Goal: Task Accomplishment & Management: Manage account settings

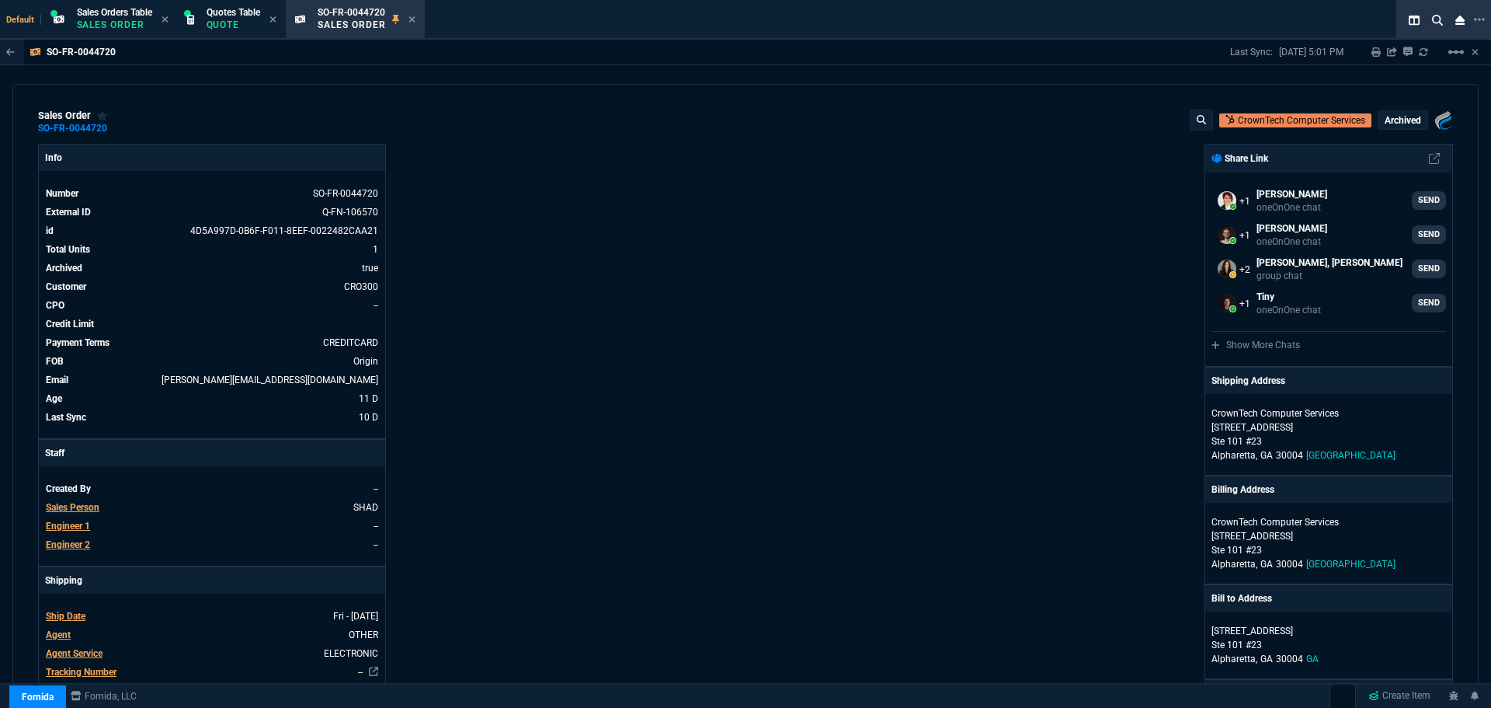
select select "4: SHAD"
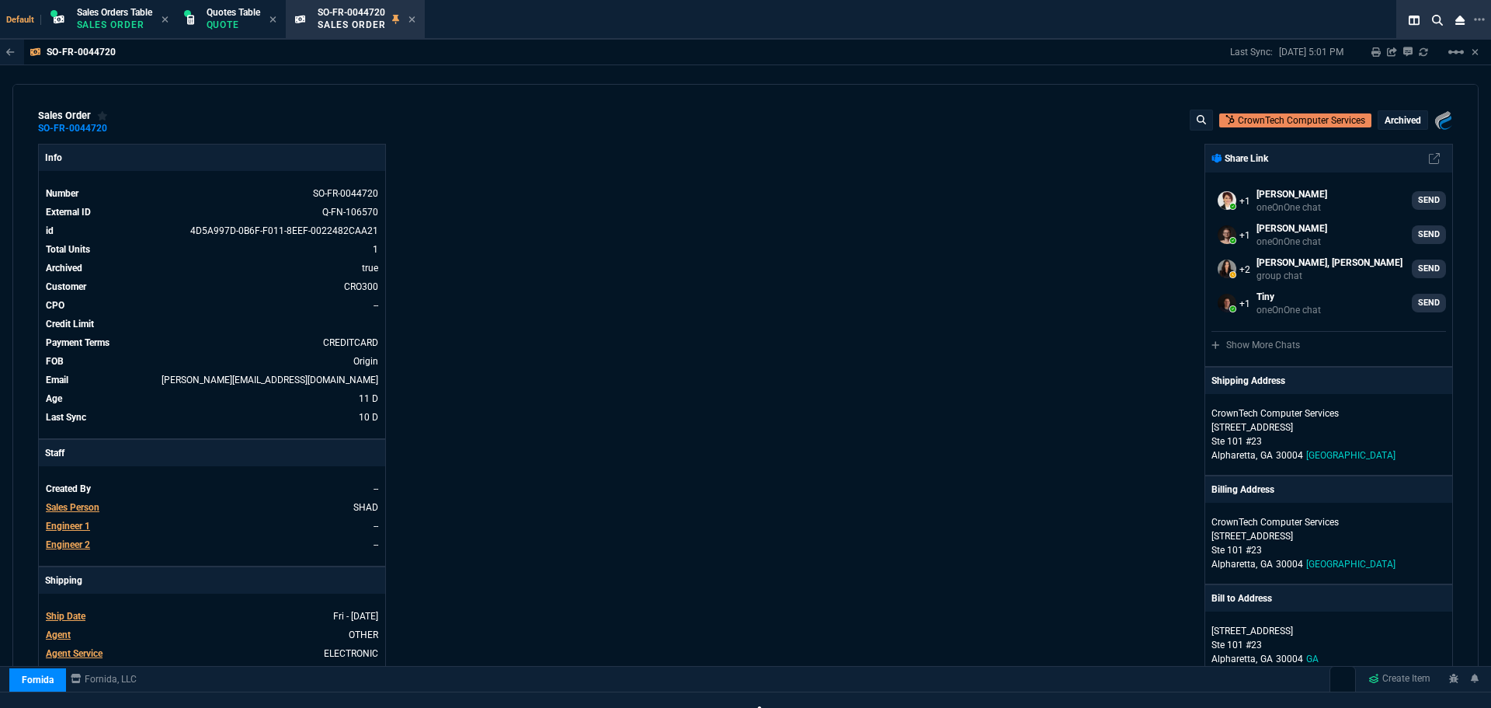
scroll to position [774, 0]
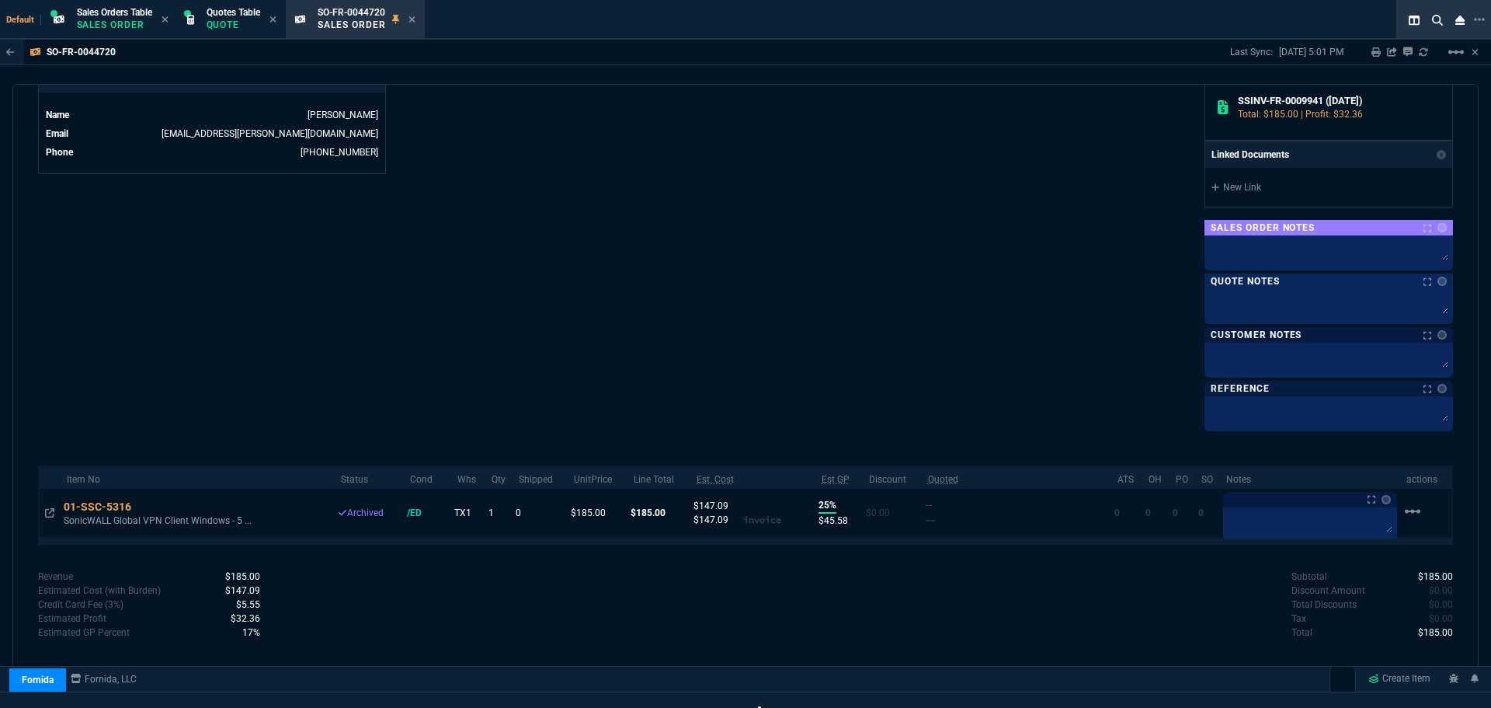
click at [416, 21] on icon at bounding box center [412, 19] width 7 height 9
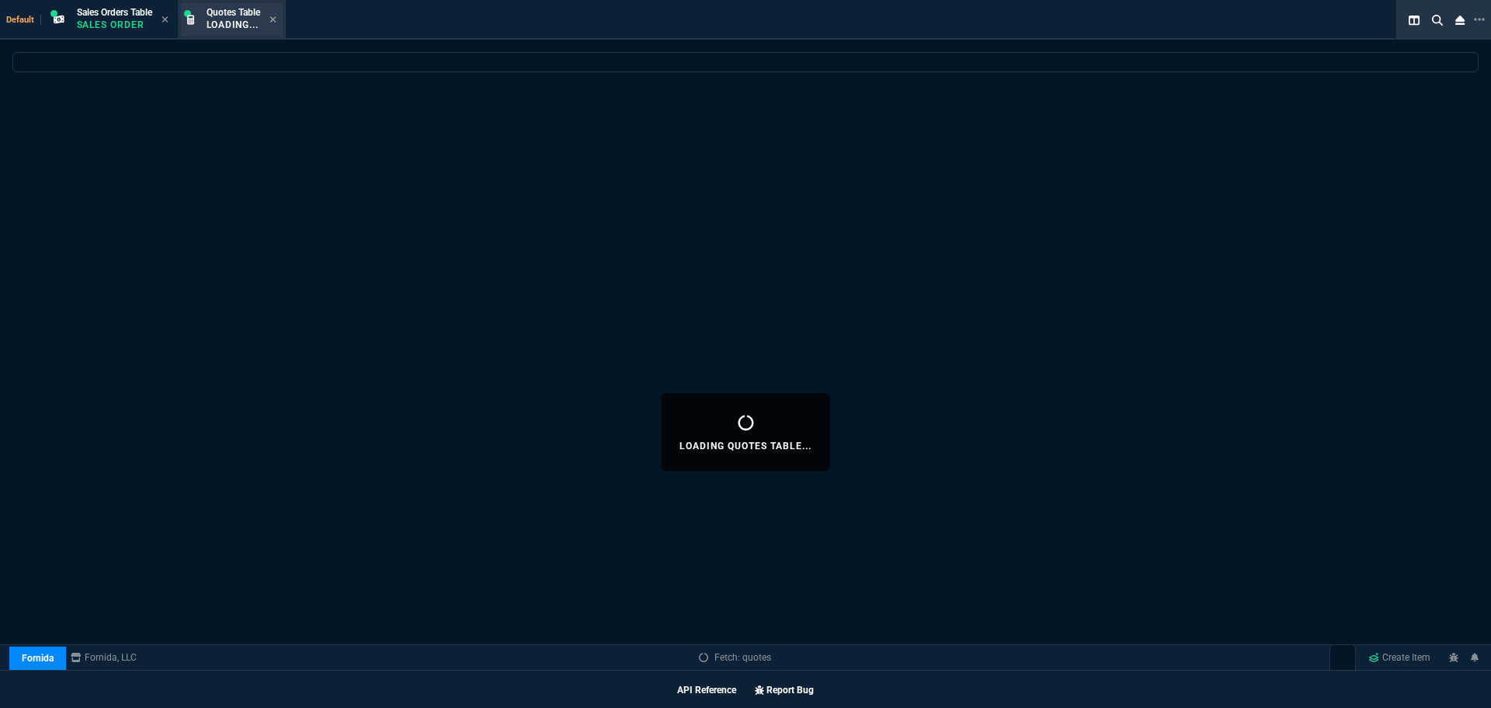
select select
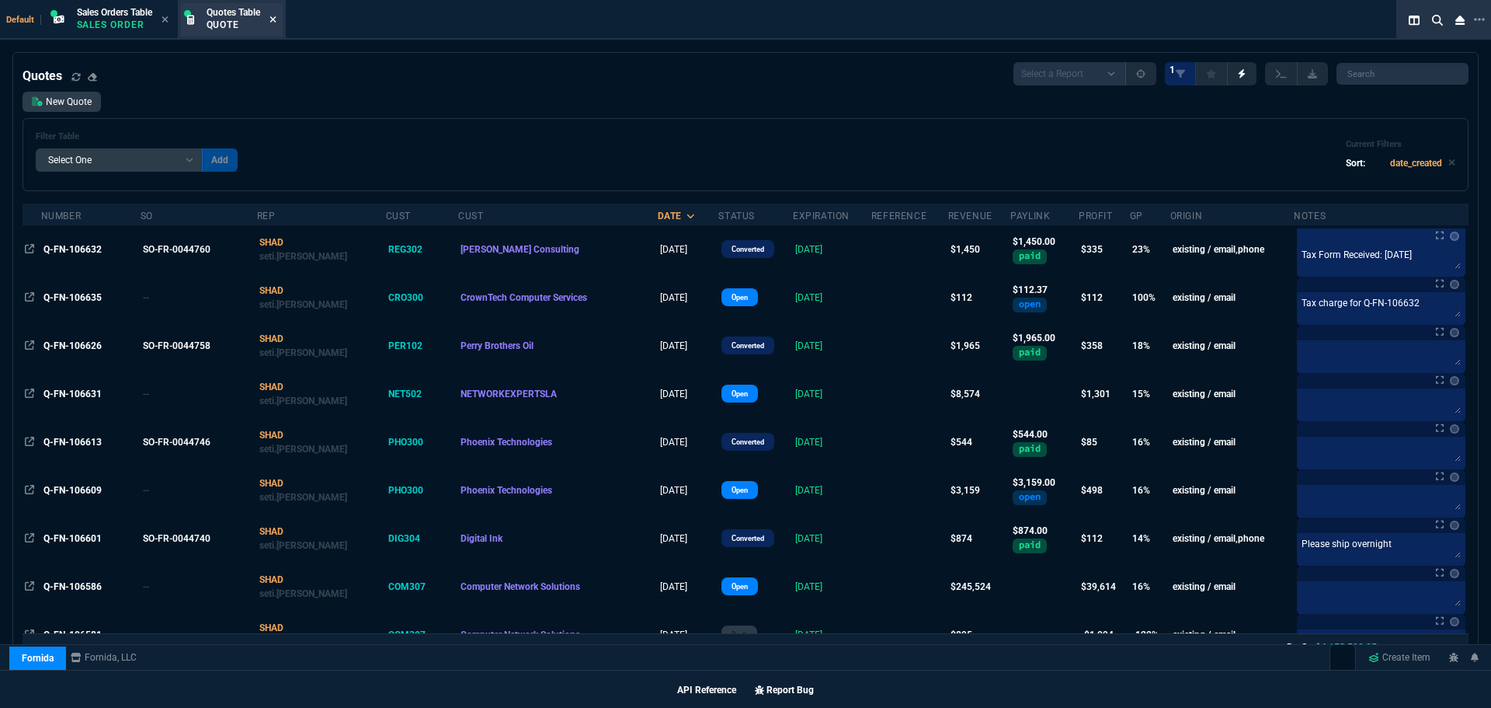
click at [276, 19] on icon at bounding box center [273, 19] width 6 height 6
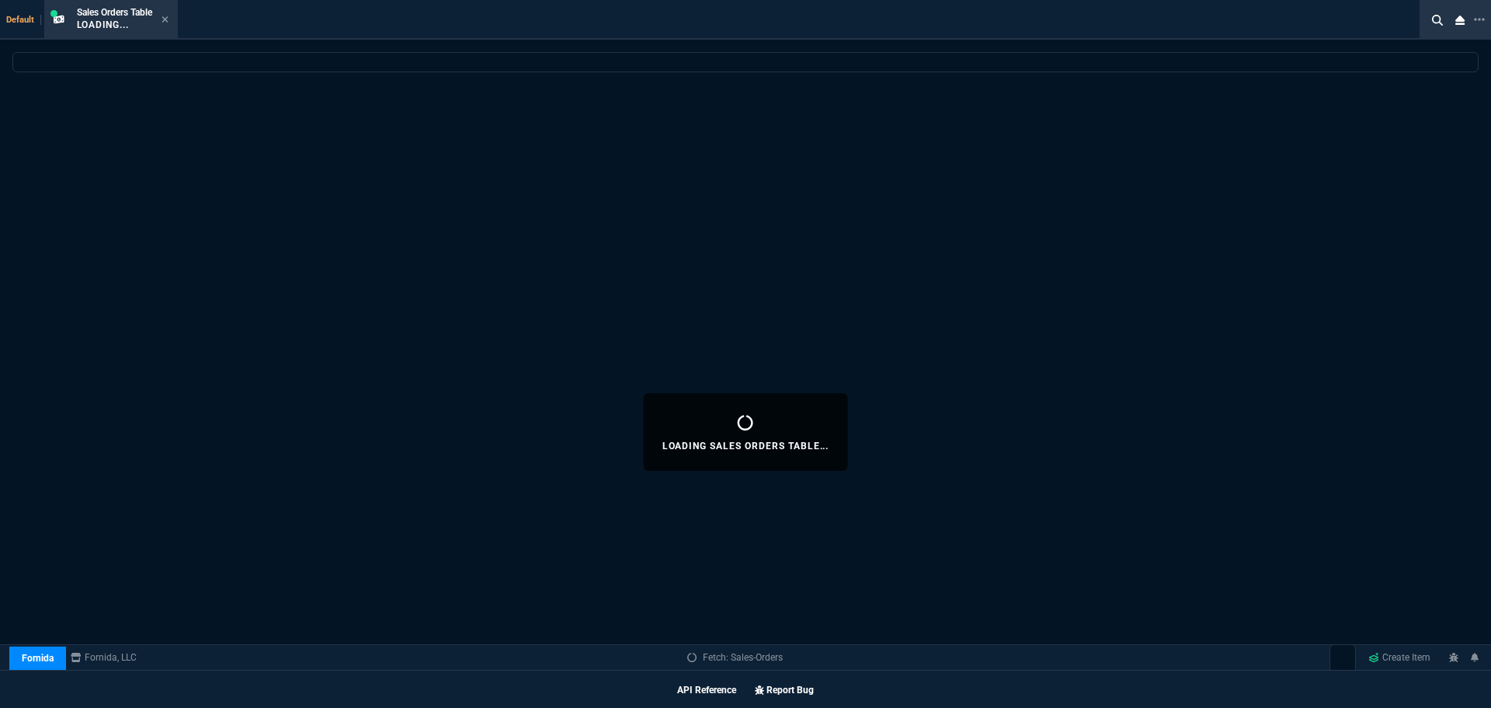
scroll to position [885, 0]
select select
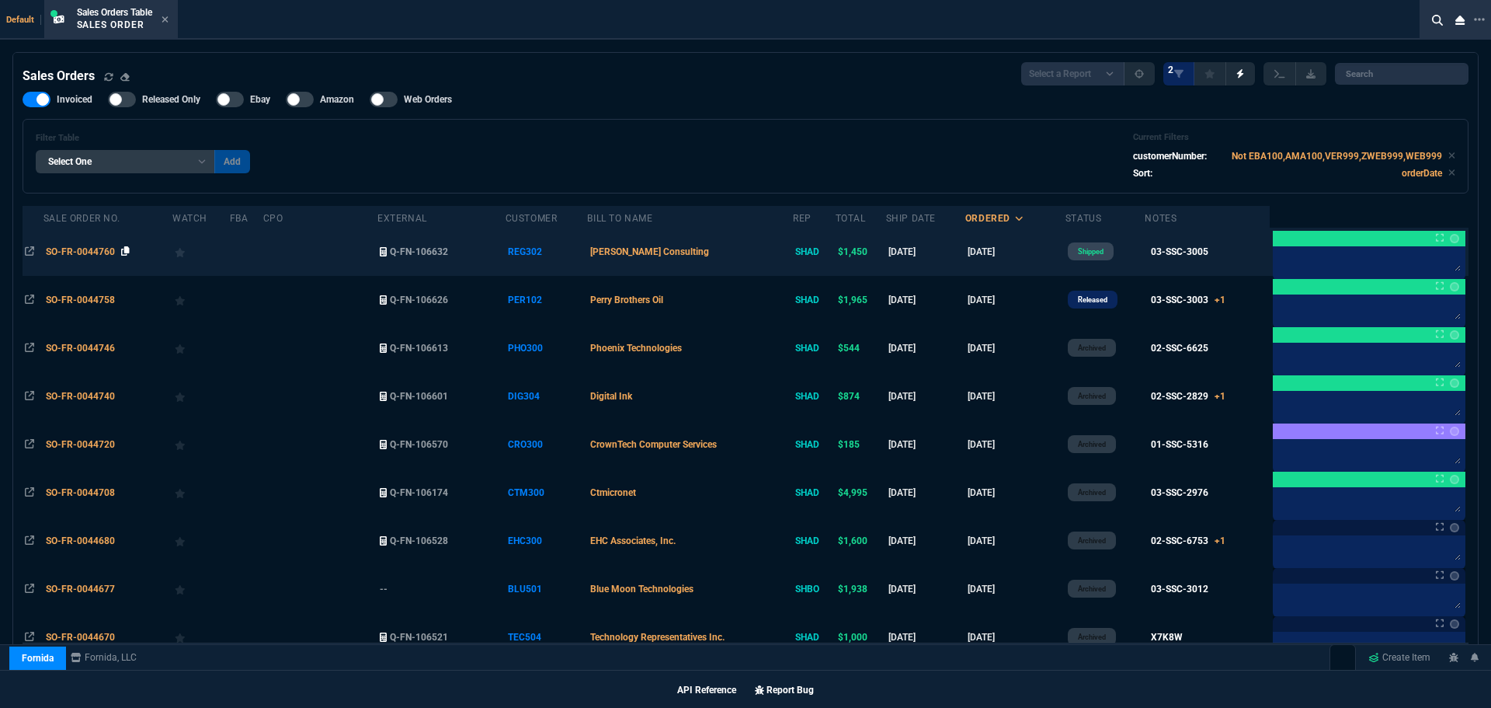
click at [126, 250] on icon at bounding box center [125, 250] width 9 height 9
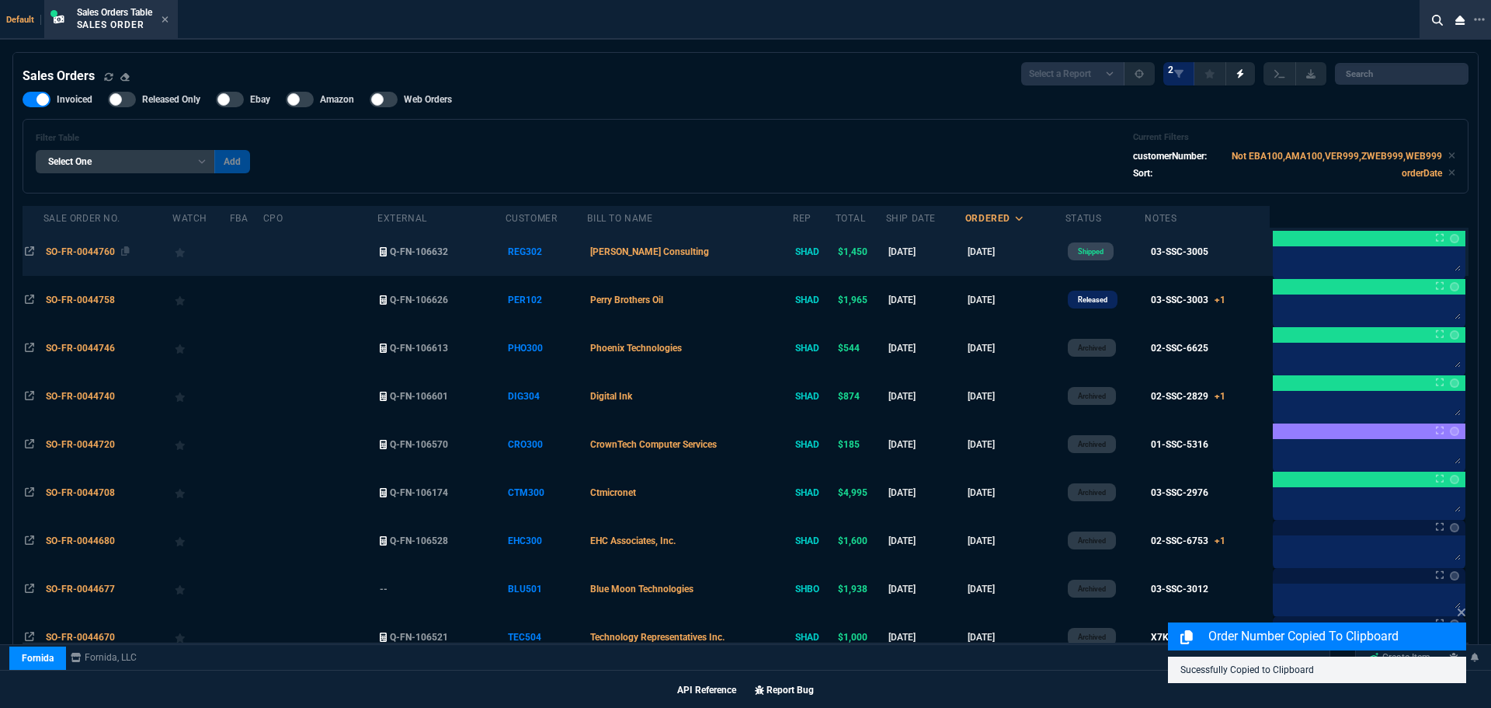
click at [75, 249] on span "SO-FR-0044760" at bounding box center [80, 251] width 69 height 11
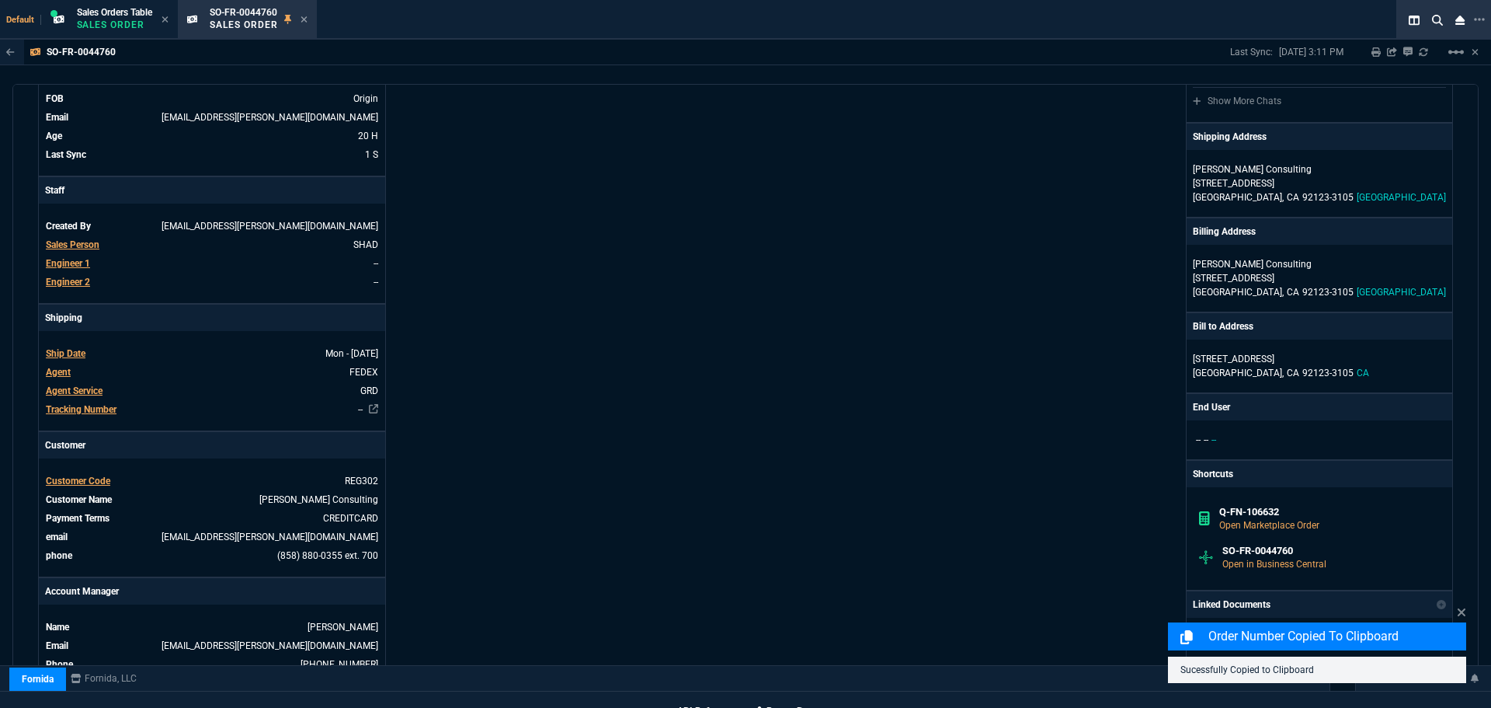
scroll to position [311, 0]
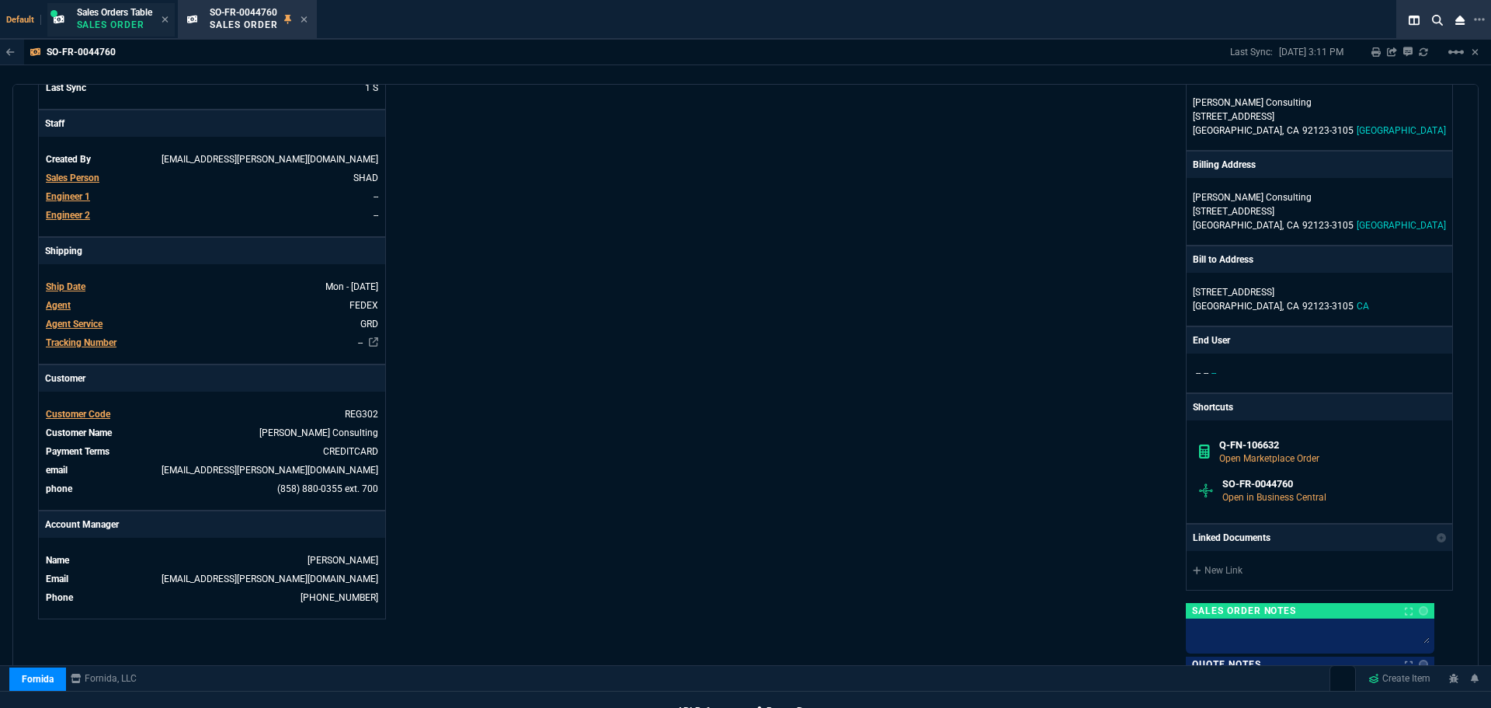
click at [100, 15] on span "Sales Orders Table" at bounding box center [114, 12] width 75 height 11
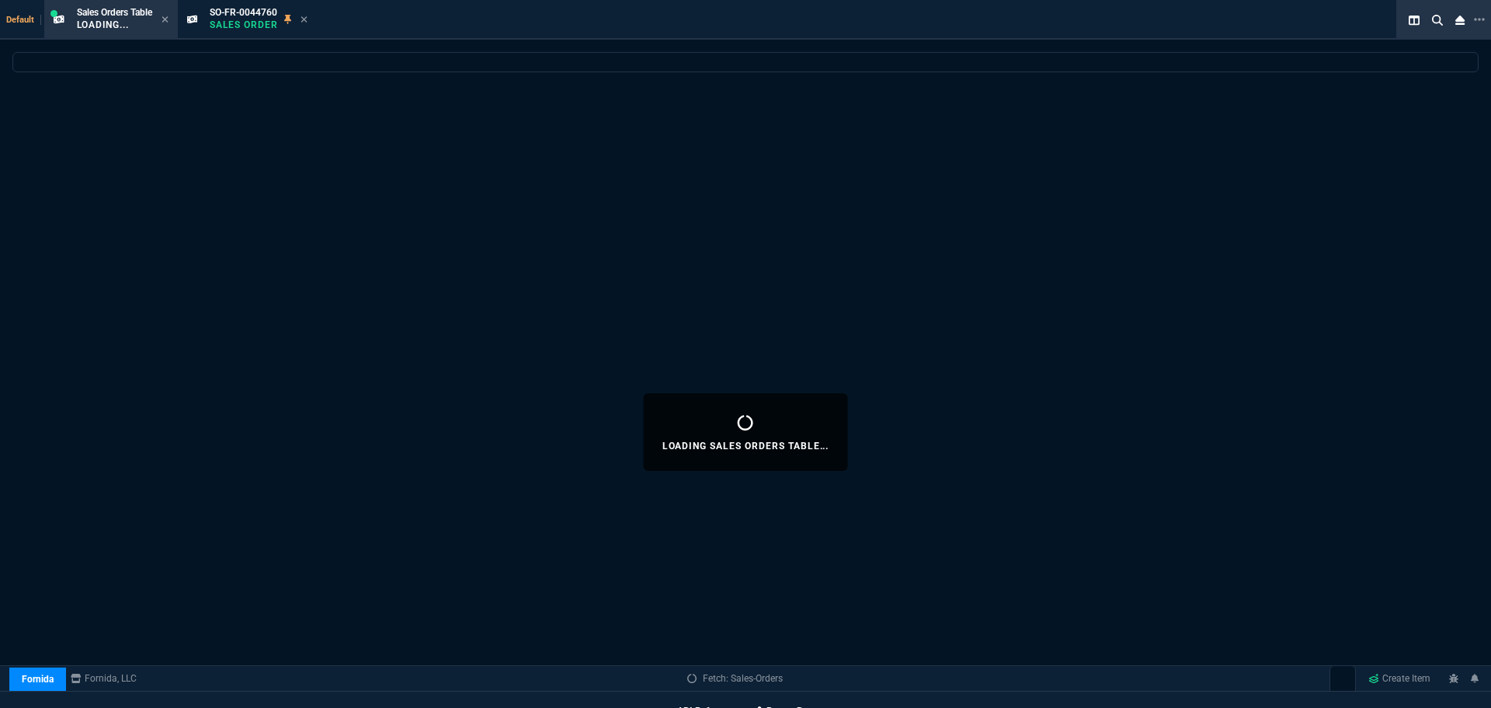
select select
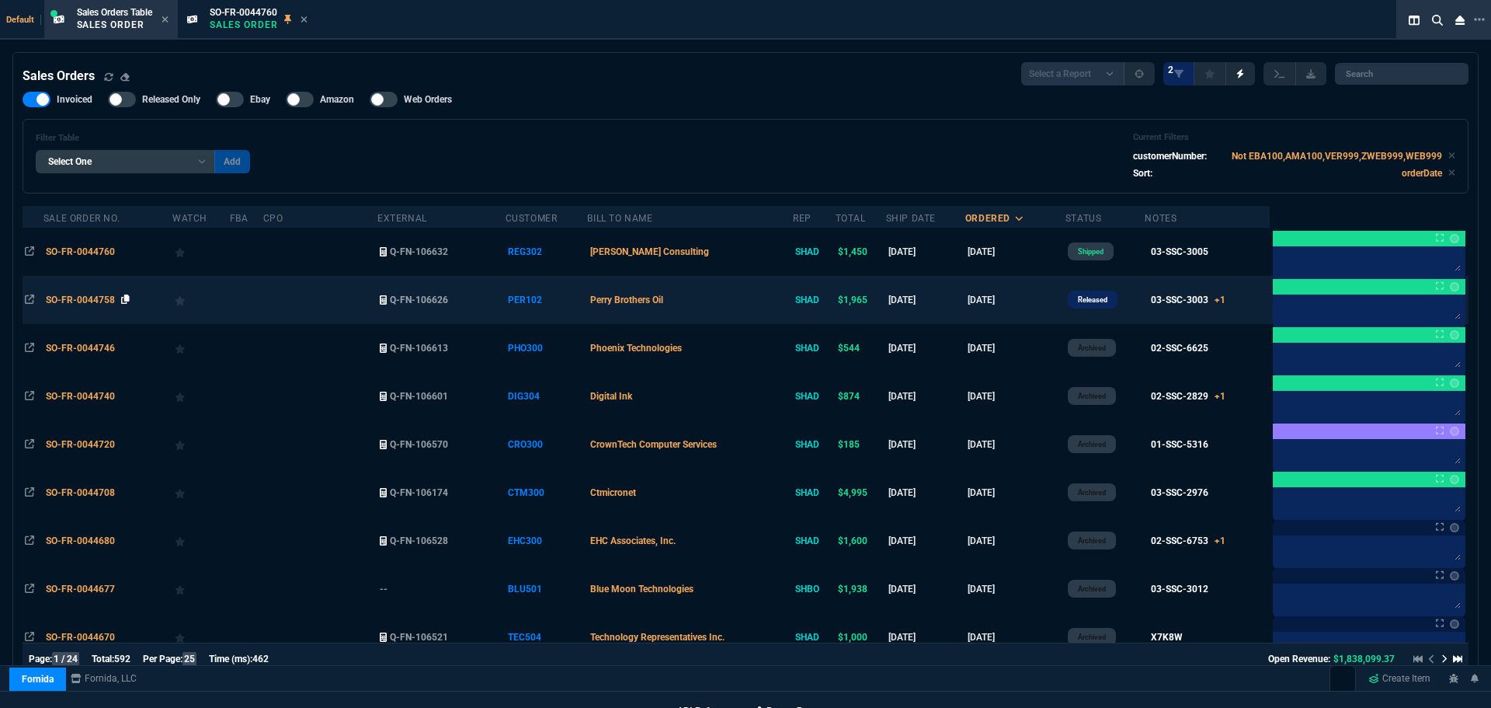
click at [127, 299] on icon at bounding box center [125, 298] width 9 height 9
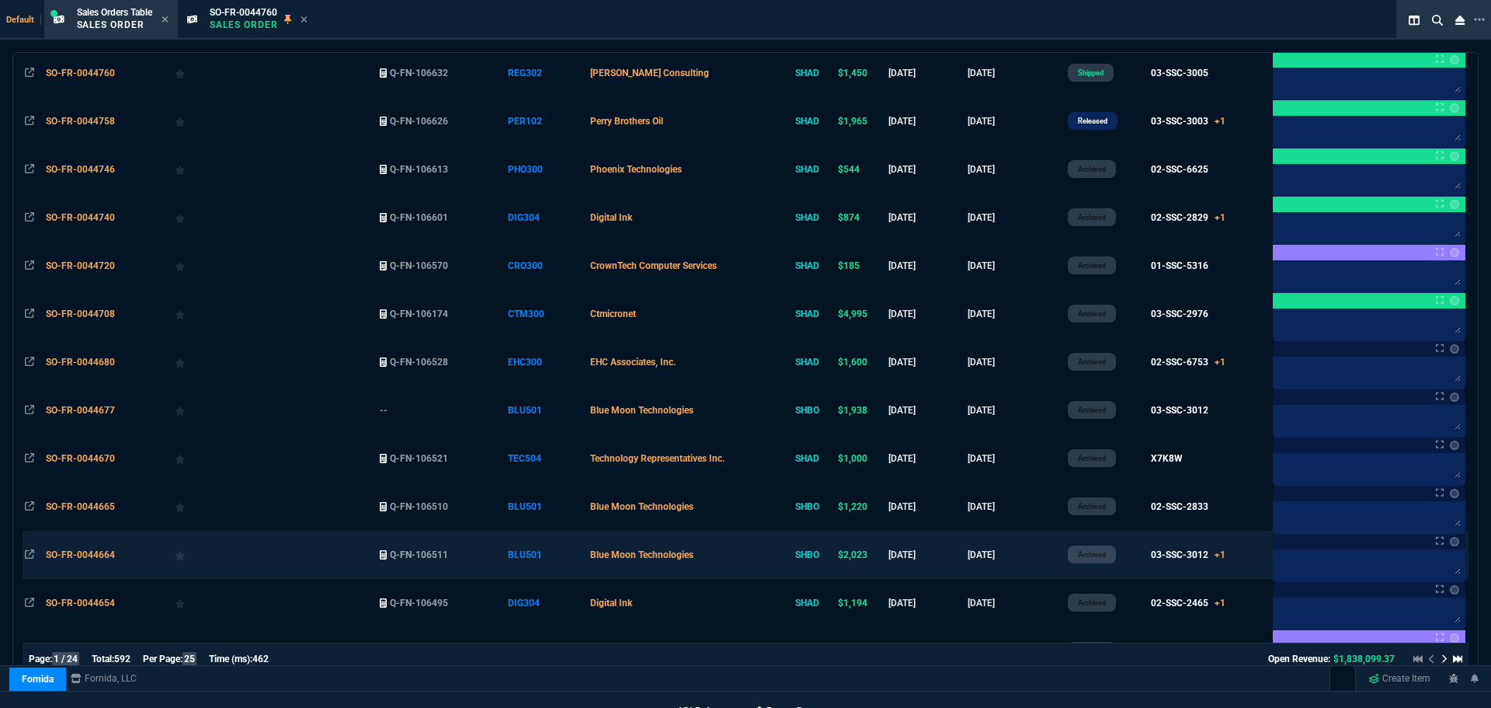
scroll to position [0, 0]
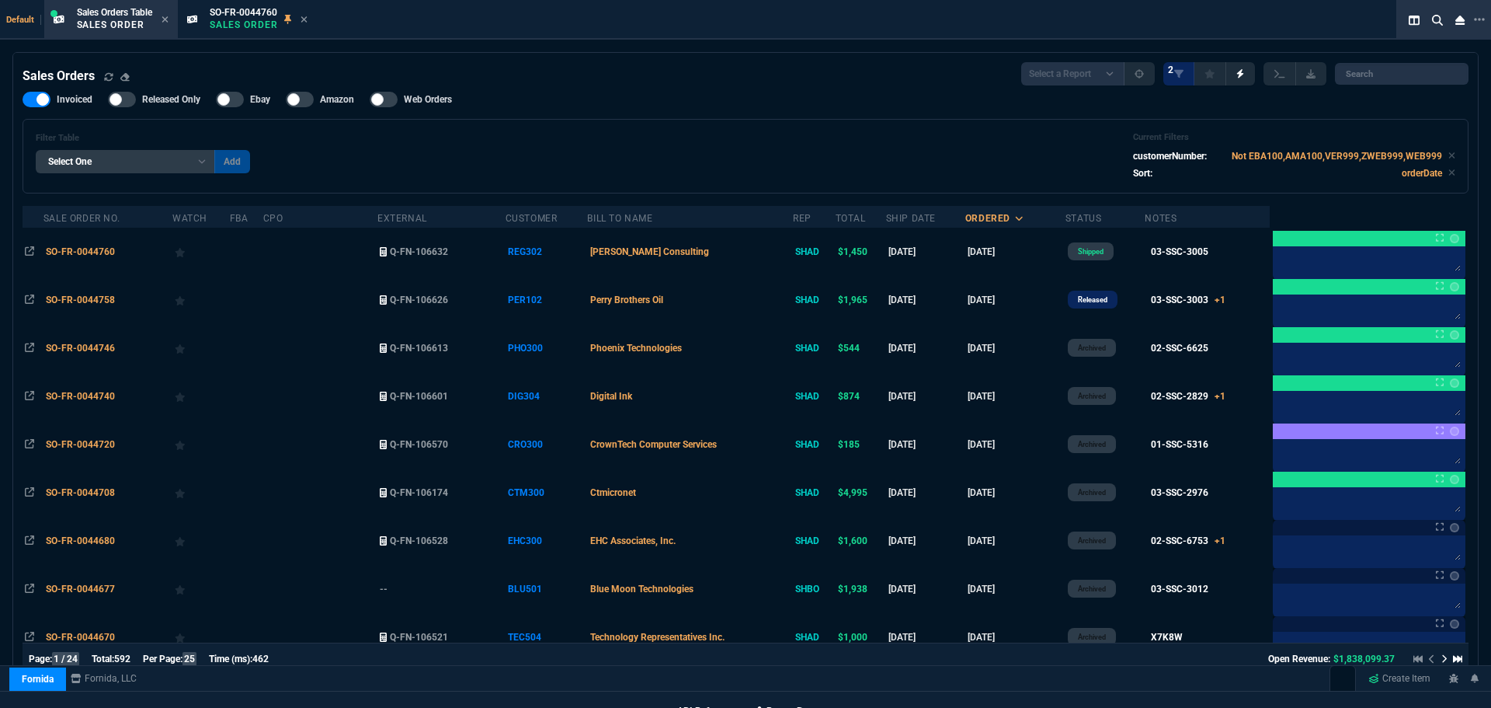
click at [77, 250] on span "SO-FR-0044760" at bounding box center [80, 251] width 69 height 11
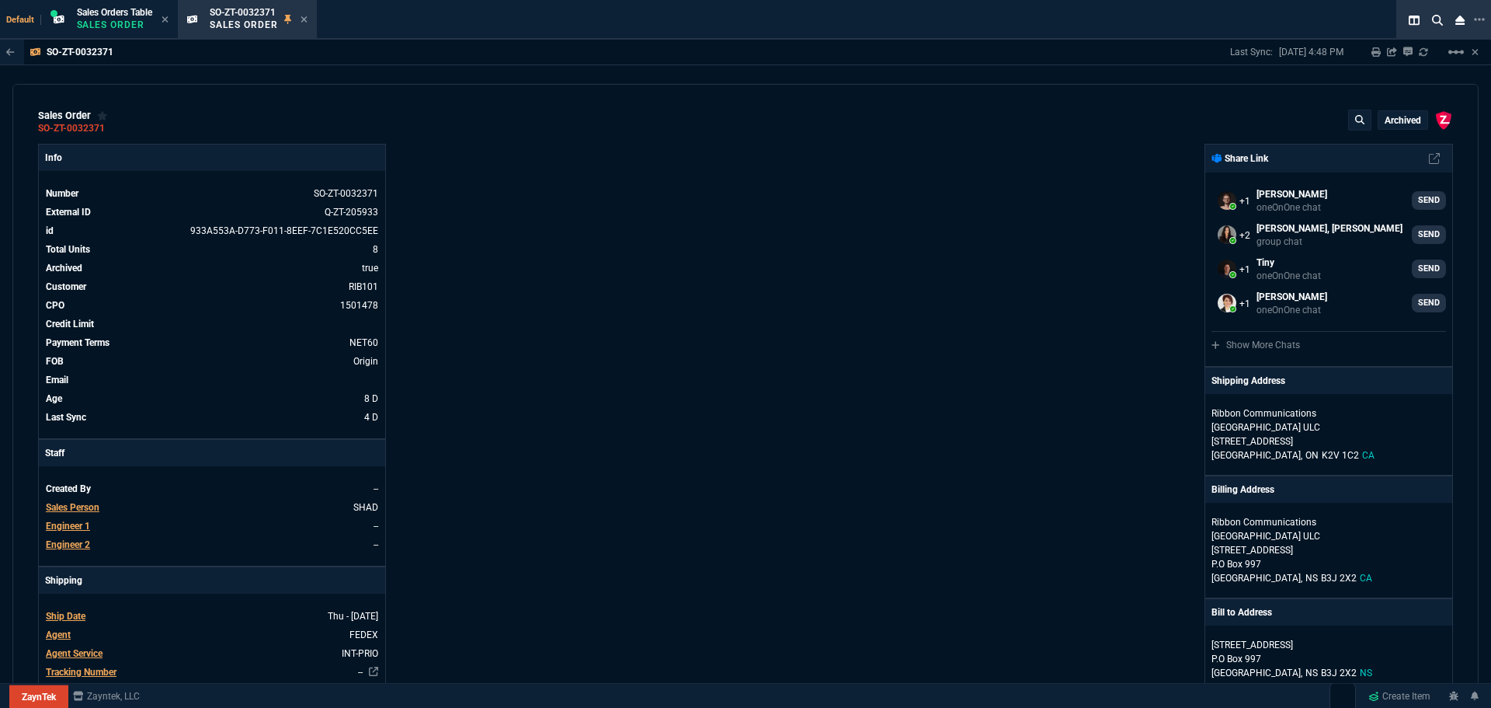
select select "1: BROV"
click at [308, 19] on icon at bounding box center [304, 19] width 7 height 9
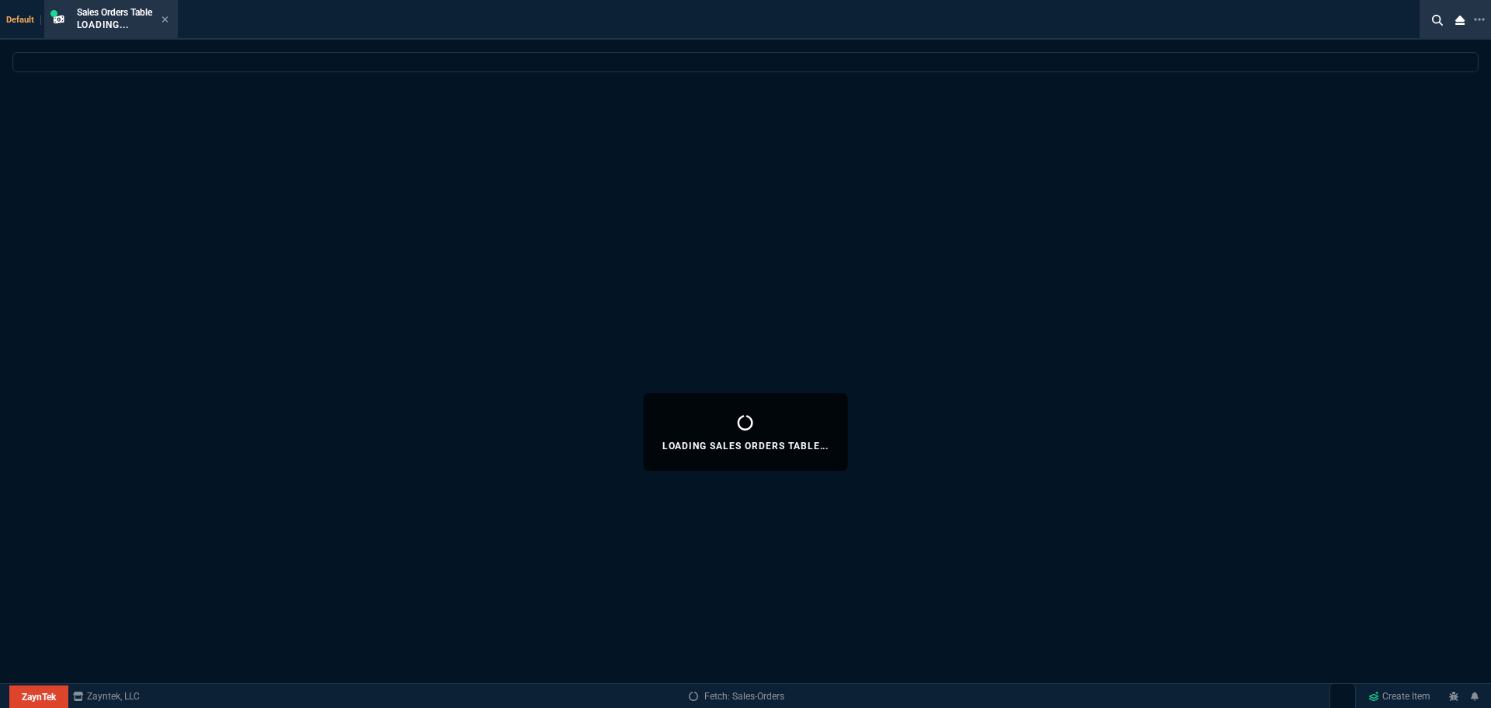
select select
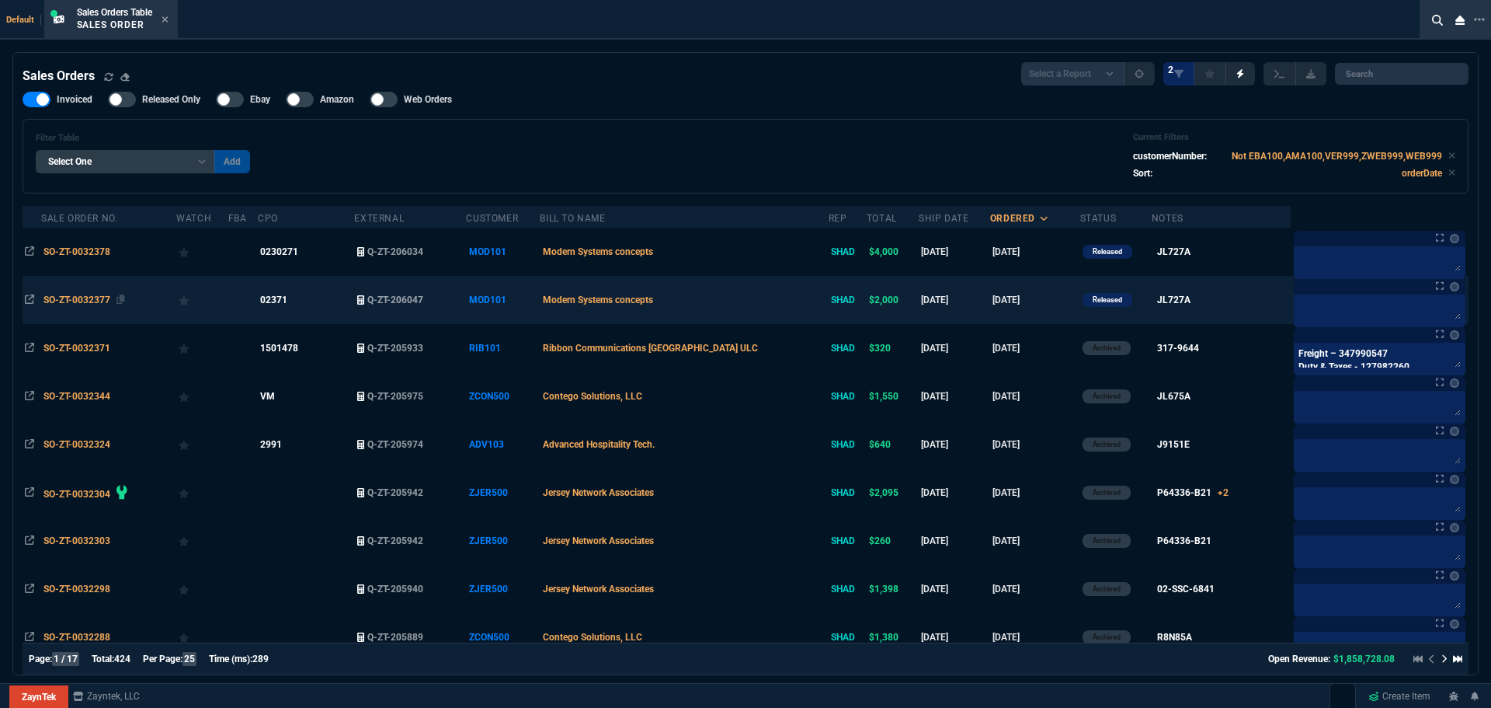
drag, startPoint x: 122, startPoint y: 252, endPoint x: 140, endPoint y: 286, distance: 38.6
click at [122, 250] on icon at bounding box center [121, 250] width 9 height 9
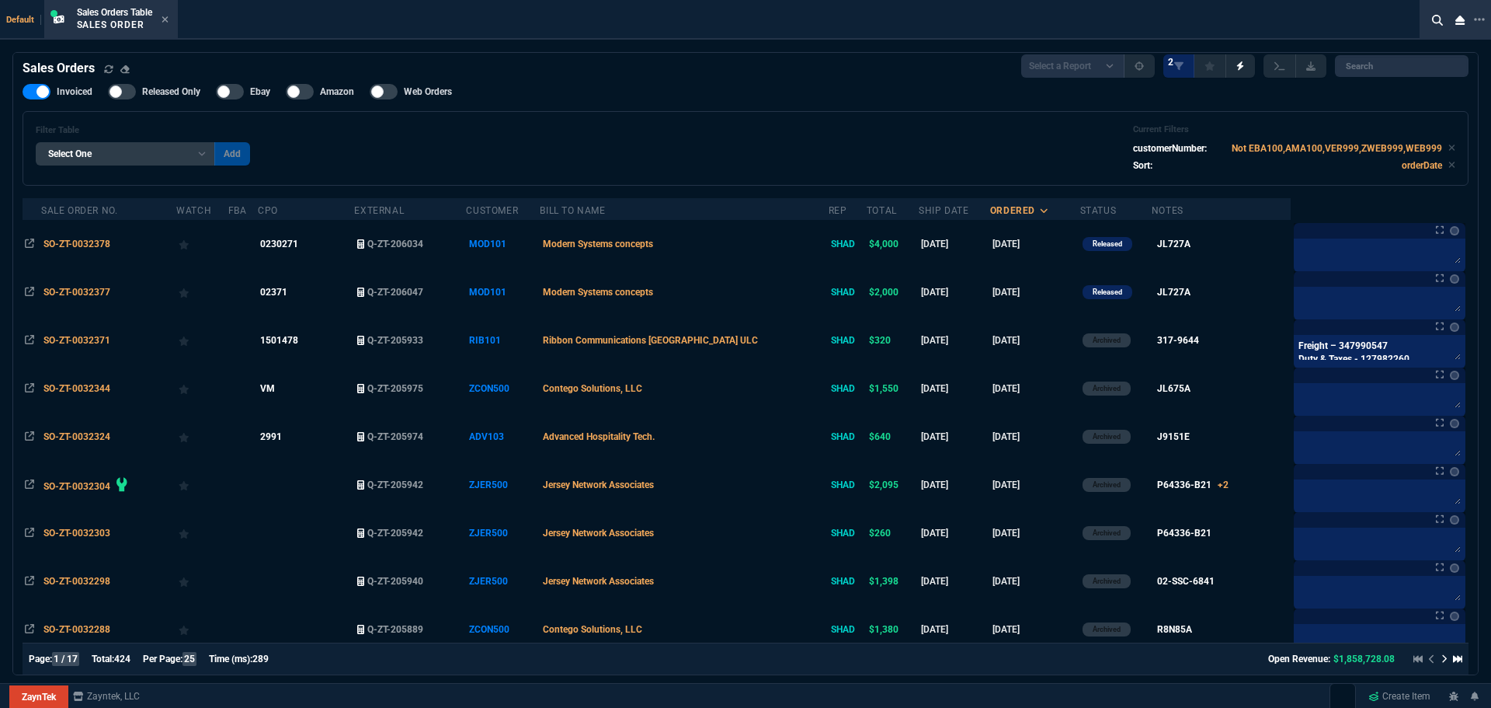
scroll to position [0, 0]
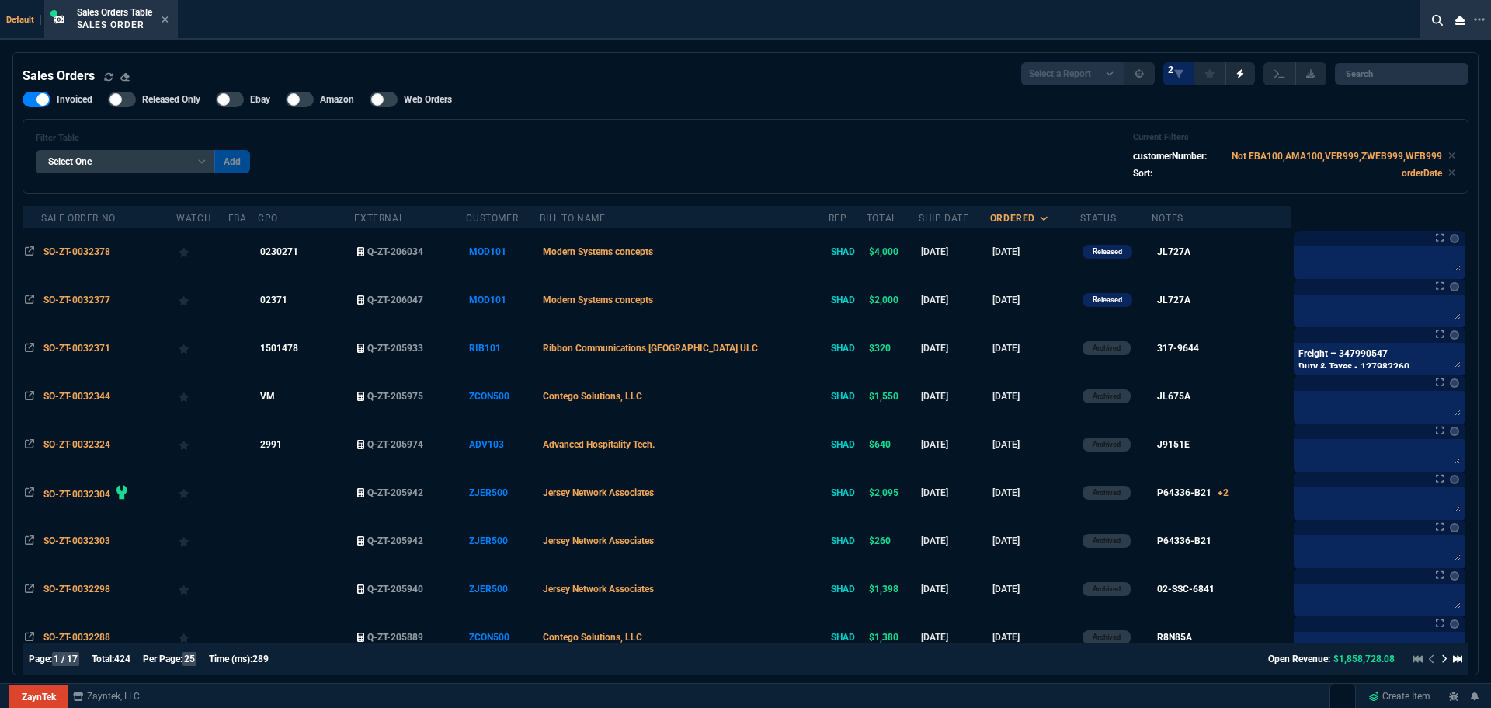
click at [59, 253] on span "SO-ZT-0032378" at bounding box center [76, 251] width 67 height 11
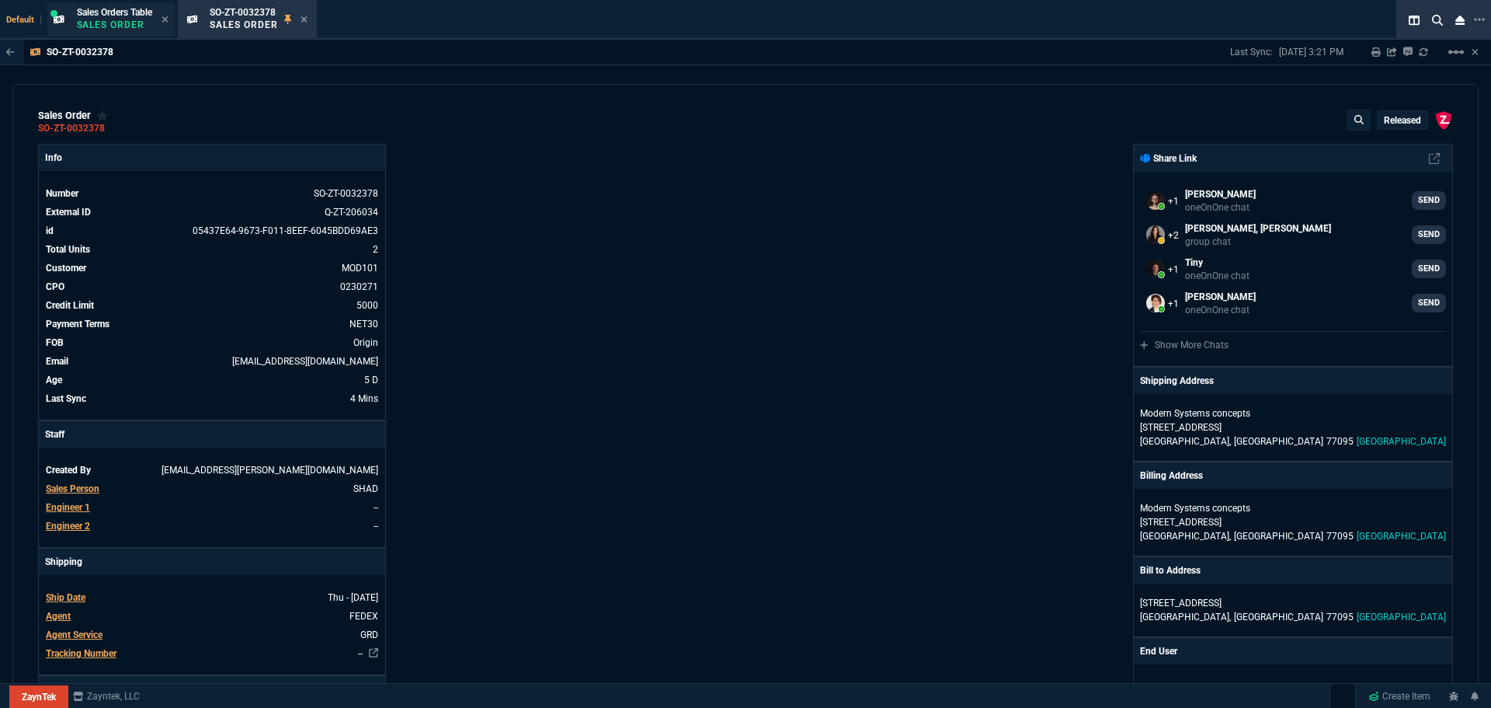
click at [114, 21] on p "Sales Order" at bounding box center [114, 25] width 75 height 12
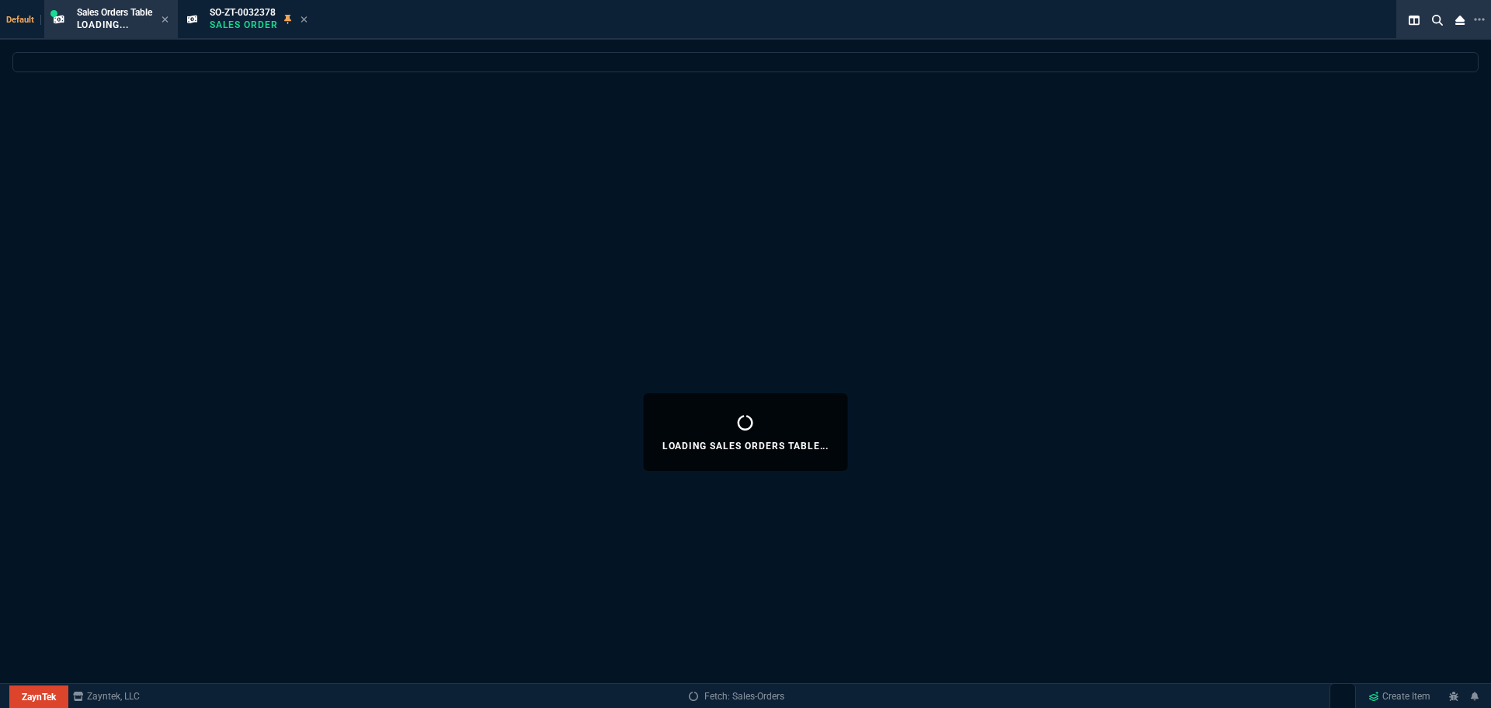
select select
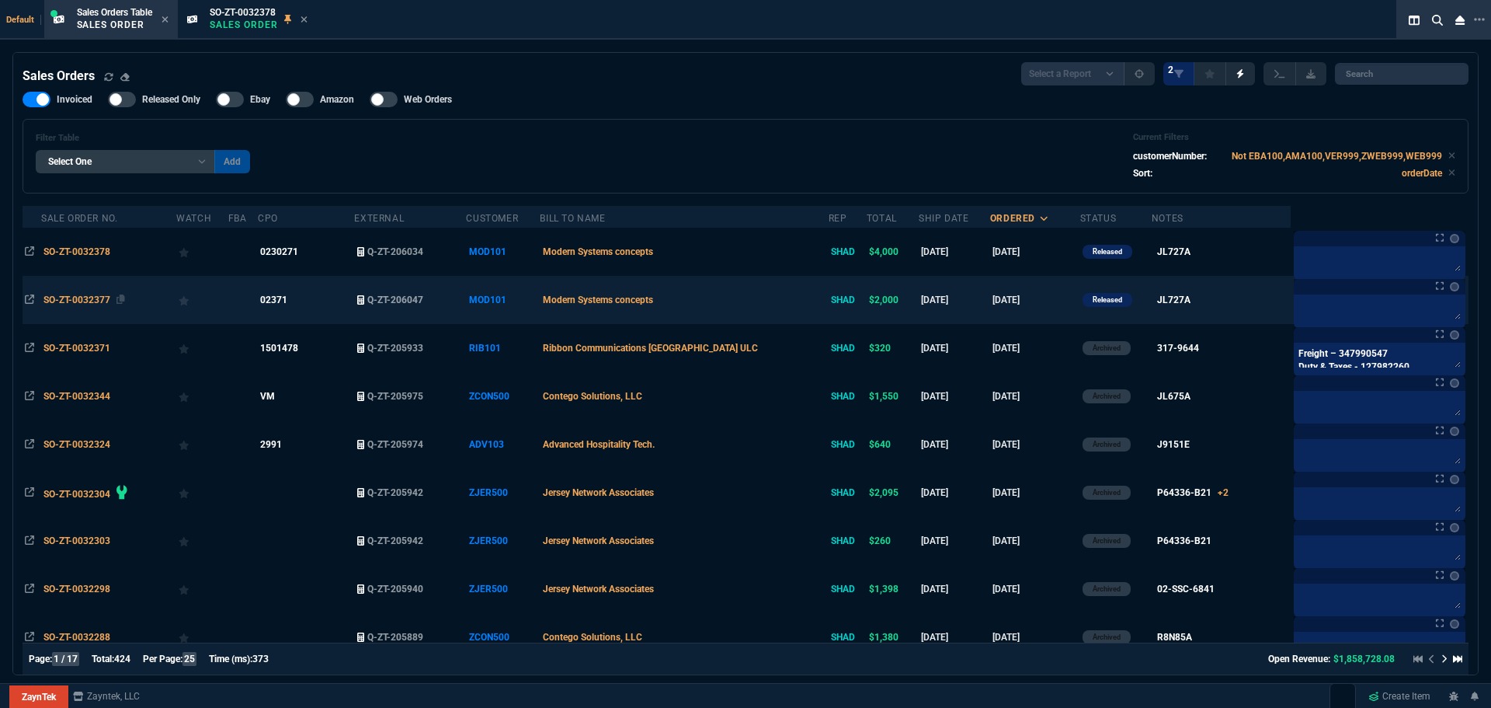
click at [71, 299] on span "SO-ZT-0032377" at bounding box center [76, 299] width 67 height 11
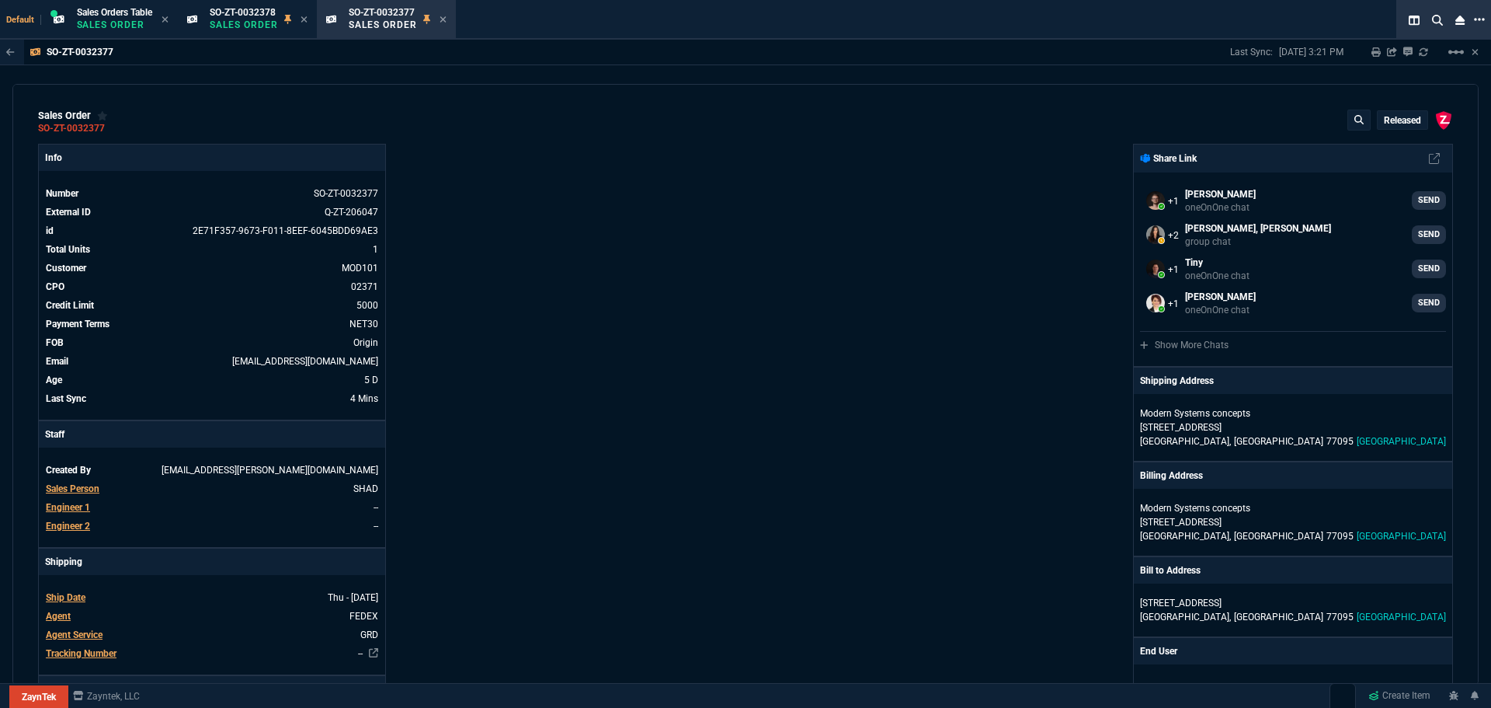
click at [1480, 23] on icon at bounding box center [1479, 19] width 11 height 12
click at [1389, 33] on li "Open New Tab" at bounding box center [1399, 36] width 154 height 19
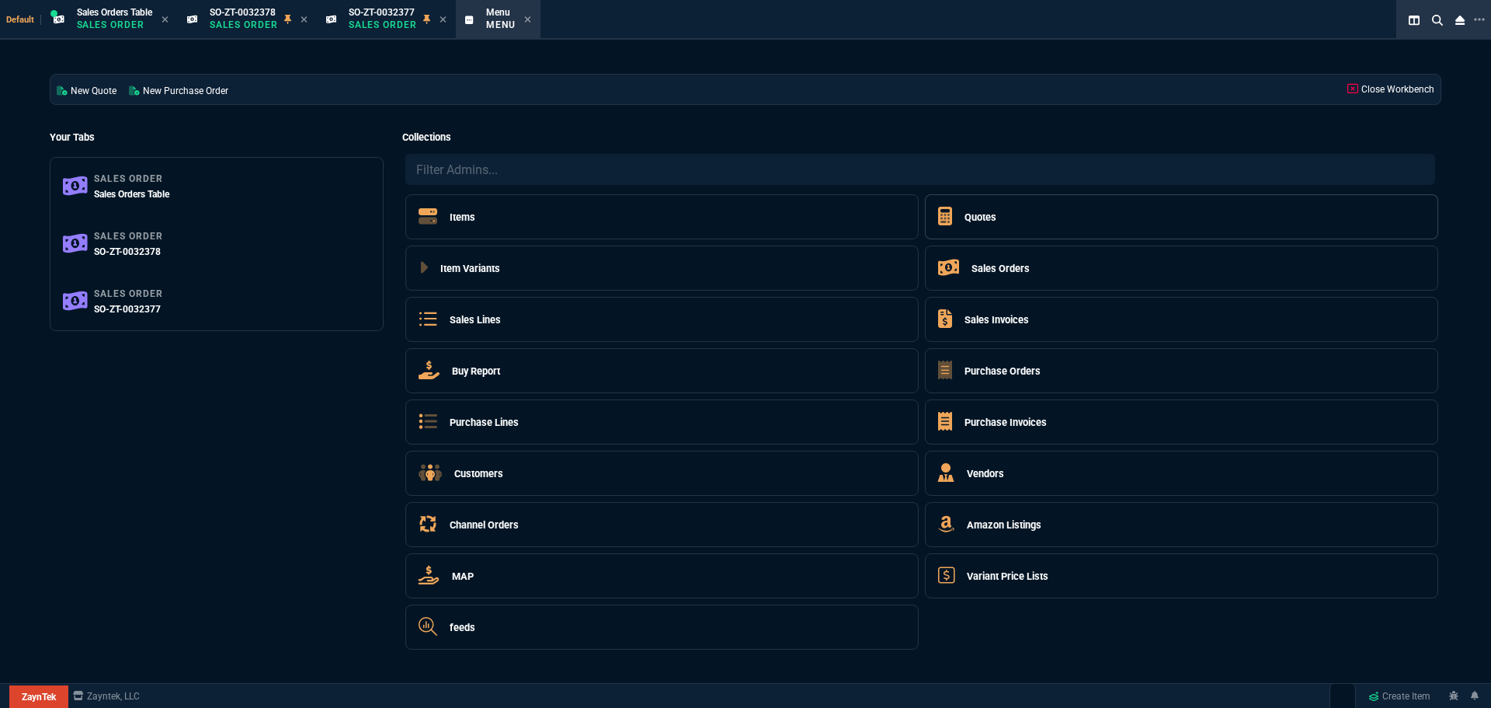
click at [982, 217] on h5 "Quotes" at bounding box center [981, 217] width 32 height 15
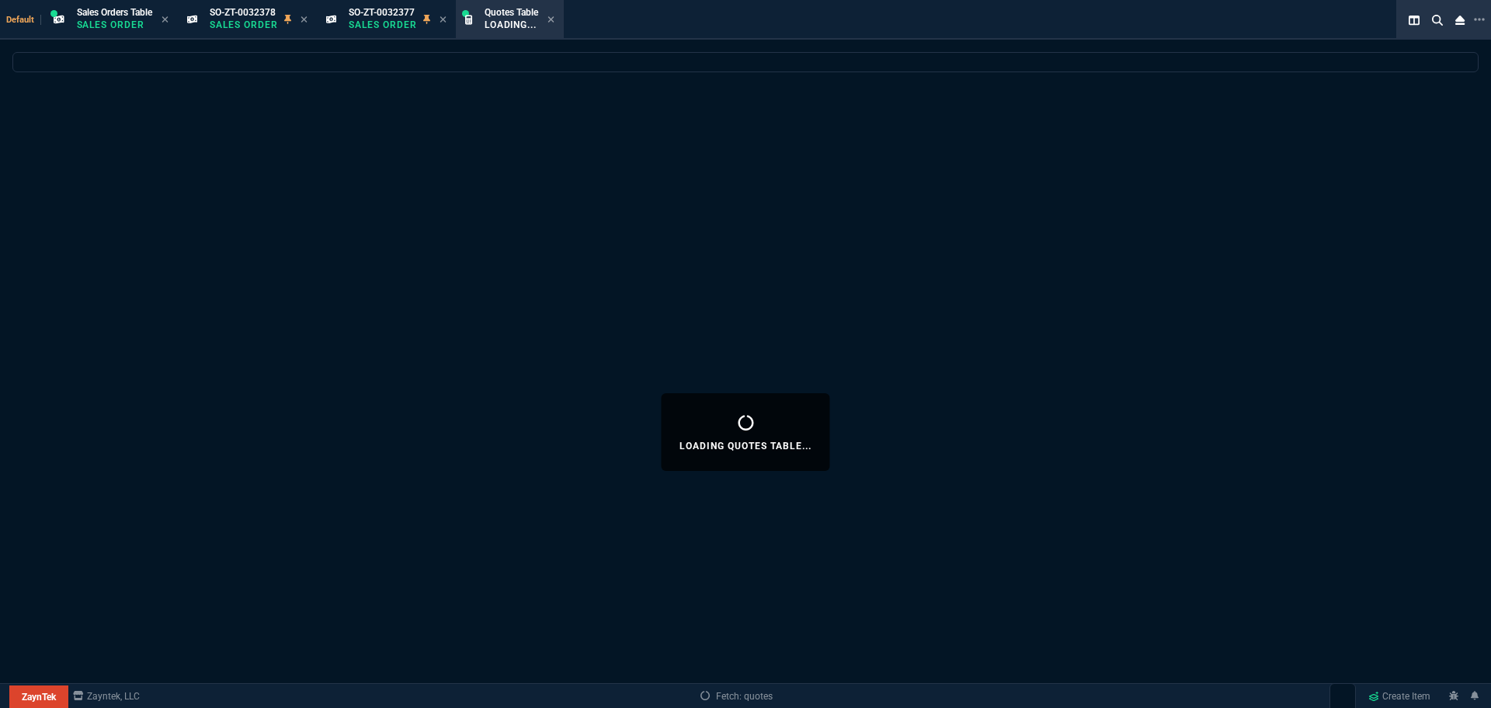
select select
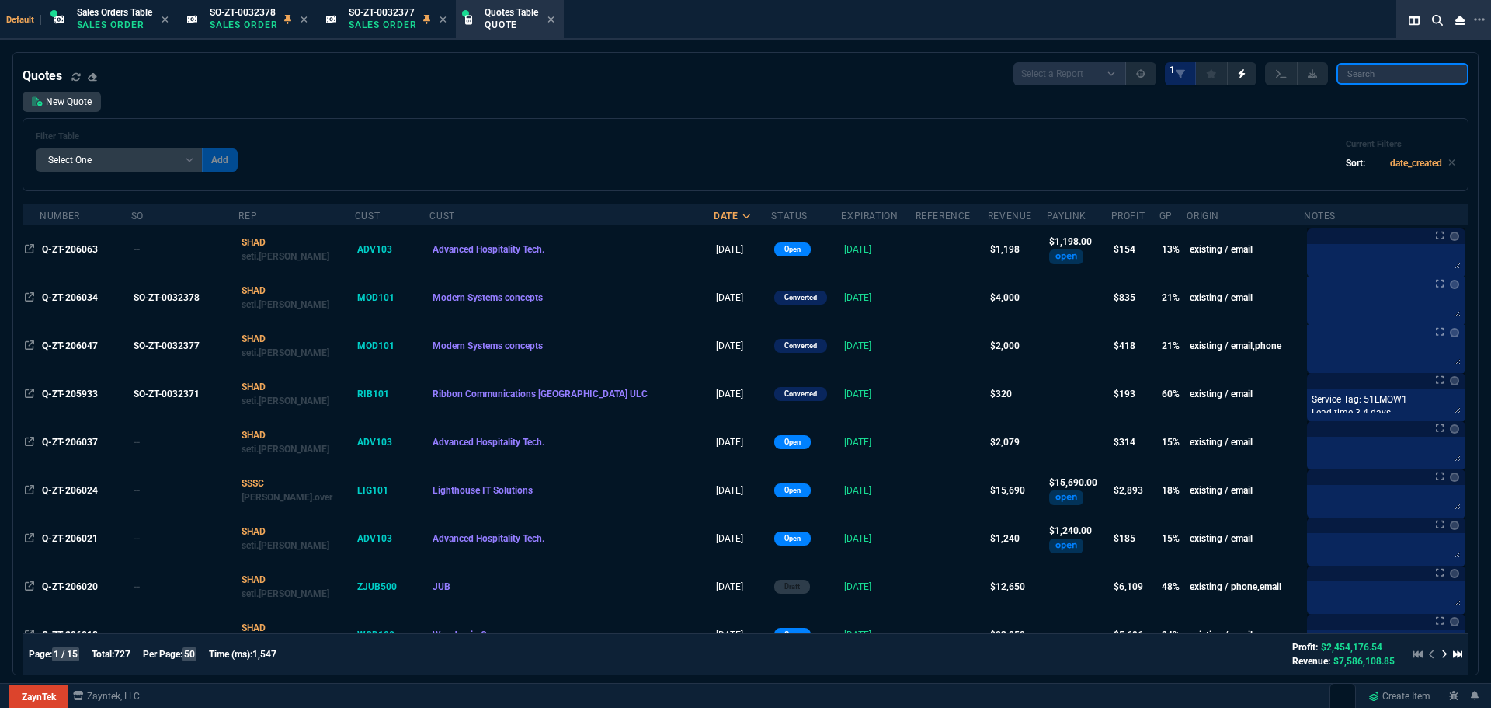
click at [1365, 80] on input "search" at bounding box center [1403, 74] width 132 height 22
paste input "Q-ZT-205874"
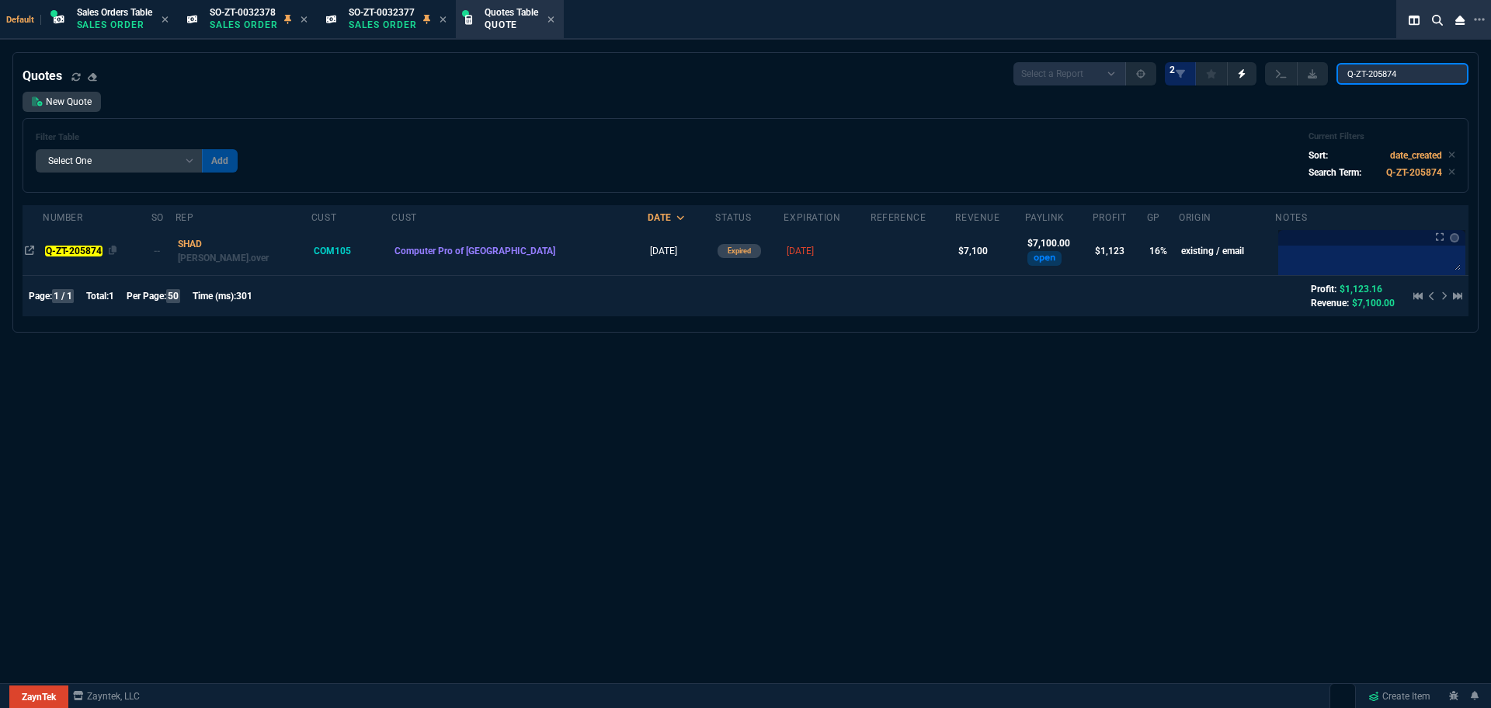
type input "Q-ZT-205874"
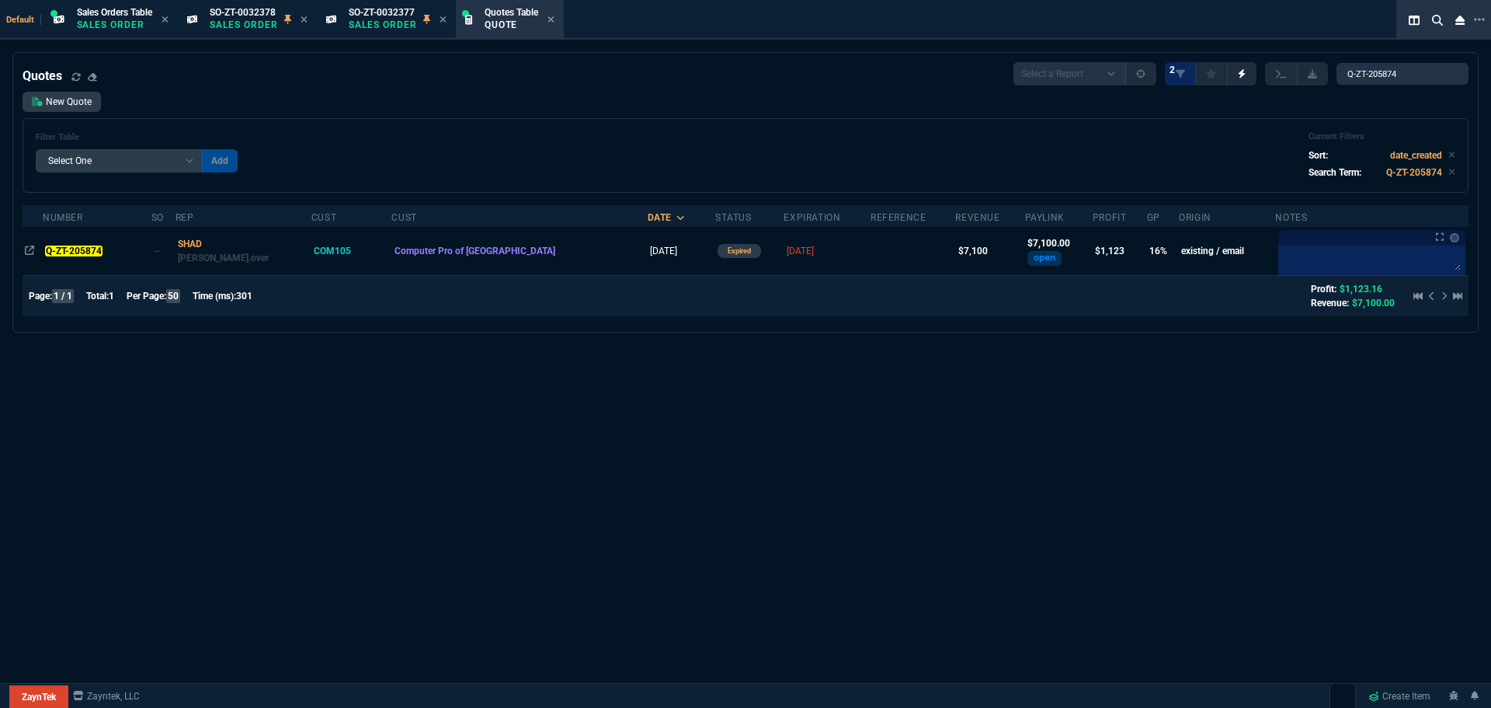
click at [59, 247] on mark "Q-ZT-205874" at bounding box center [73, 250] width 57 height 11
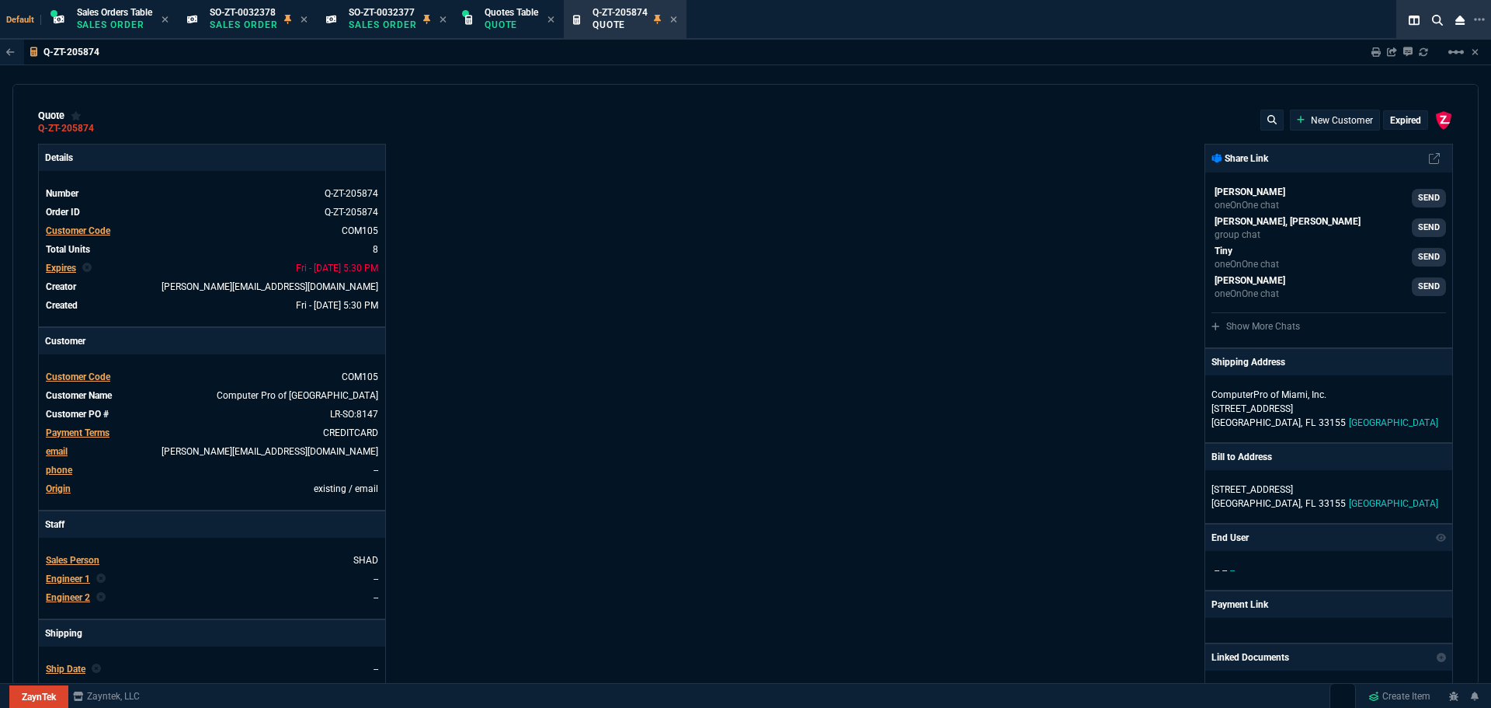
type input "7"
type input "208"
type input "49"
type input "192"
type input "25"
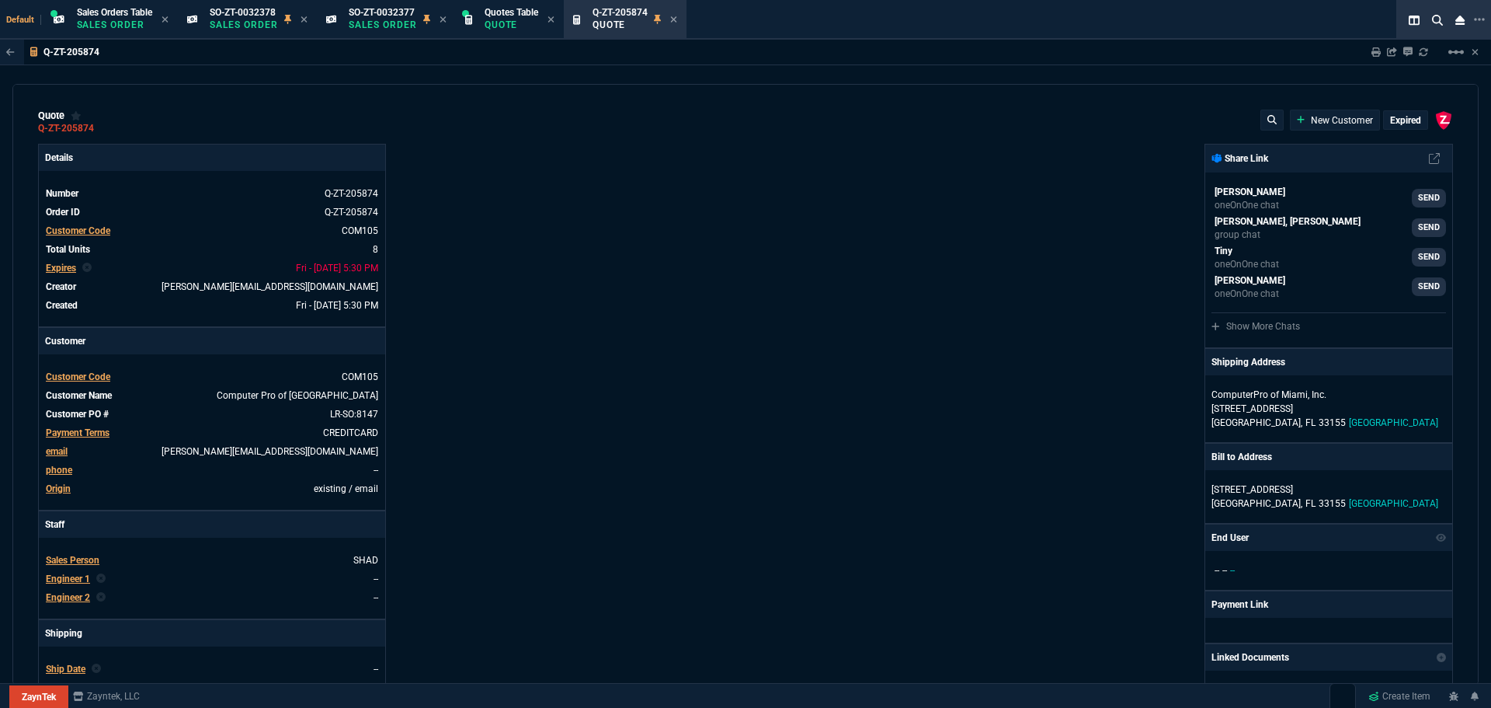
type input "270"
type input "100"
type input "75"
type input "50"
type input "150"
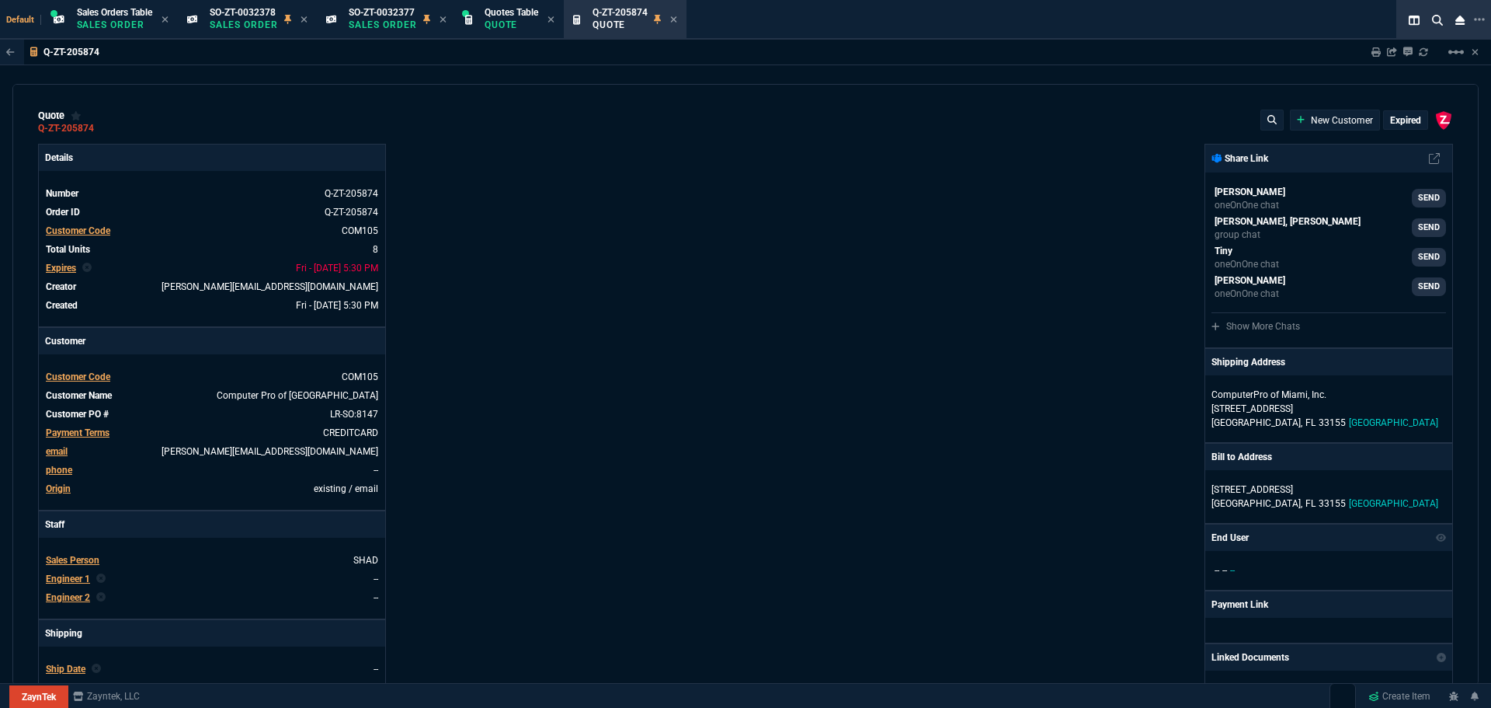
type input "0"
type input "20"
type input "84"
type input "49"
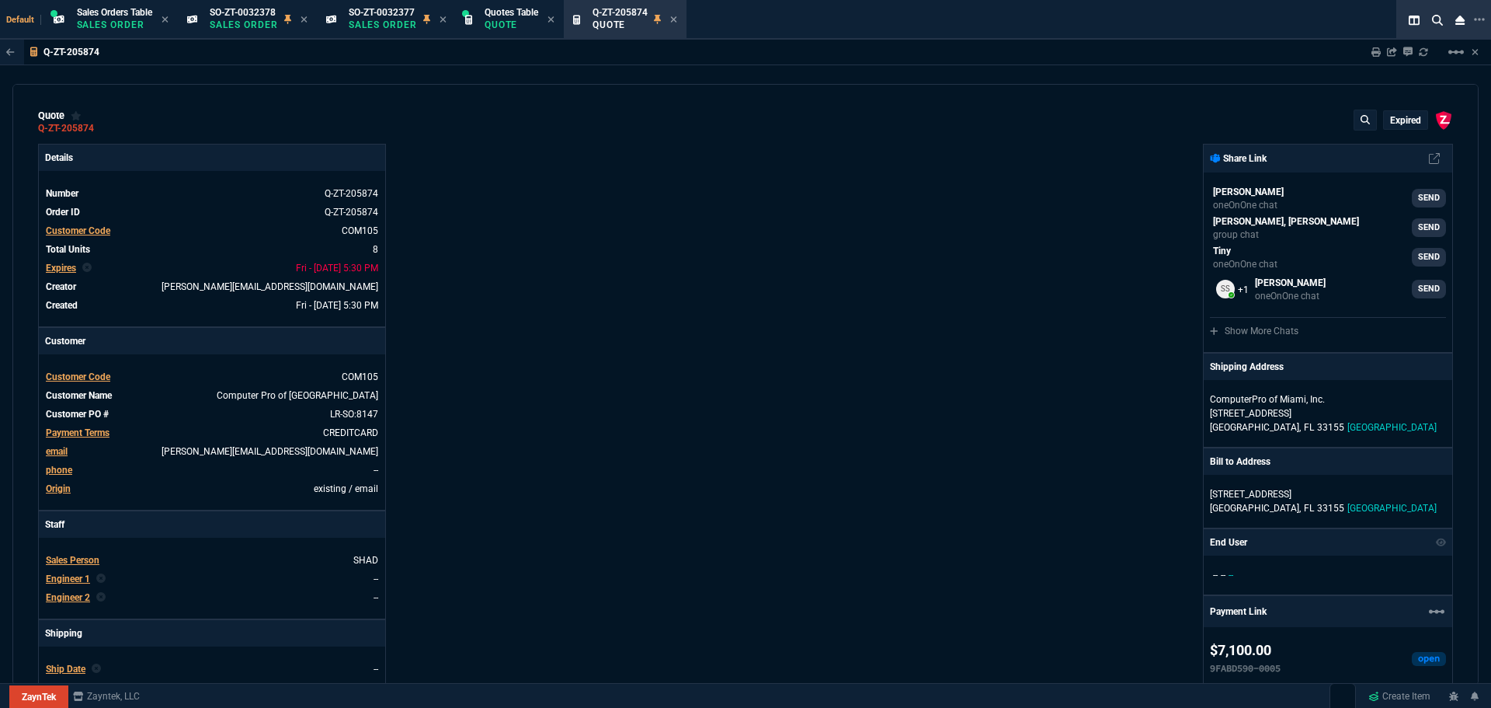
type input "4406"
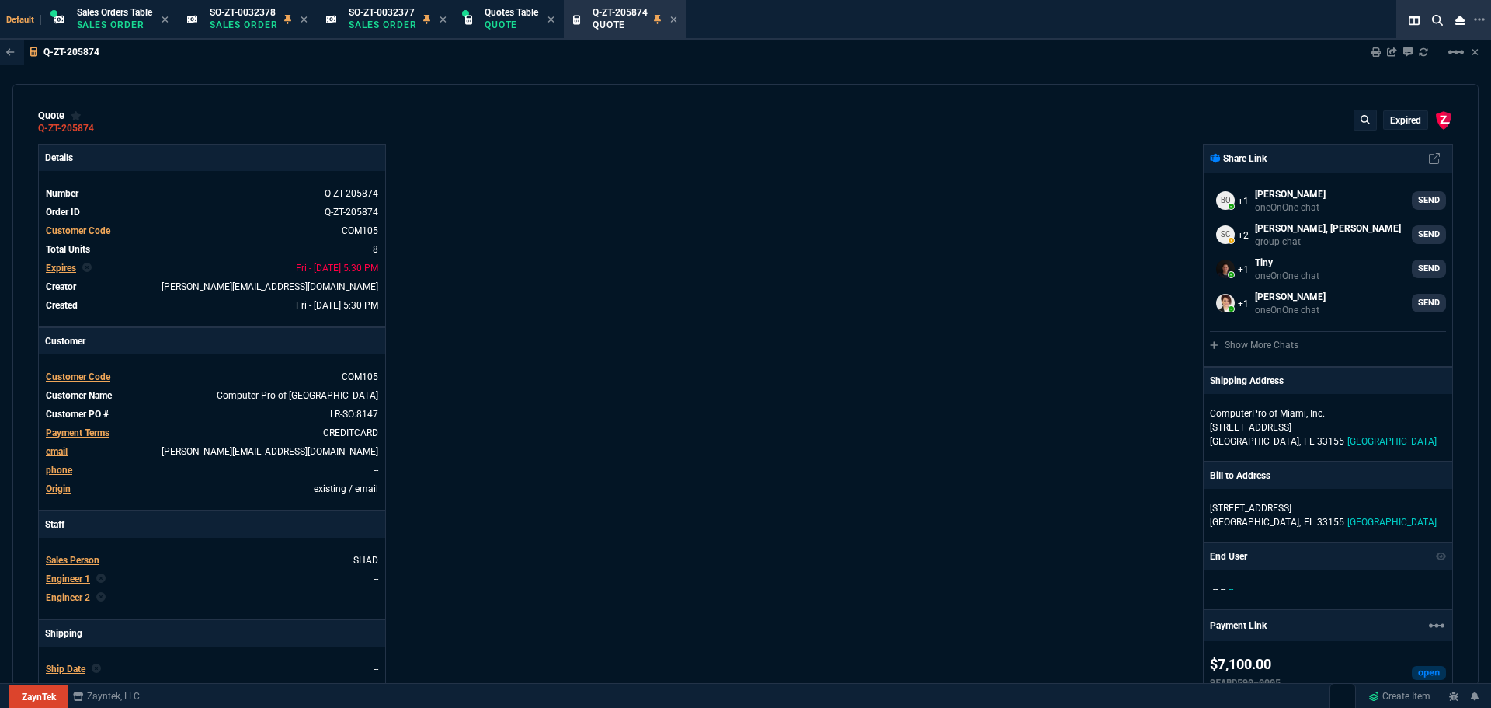
type input "75"
click at [328, 375] on icon at bounding box center [332, 375] width 9 height 9
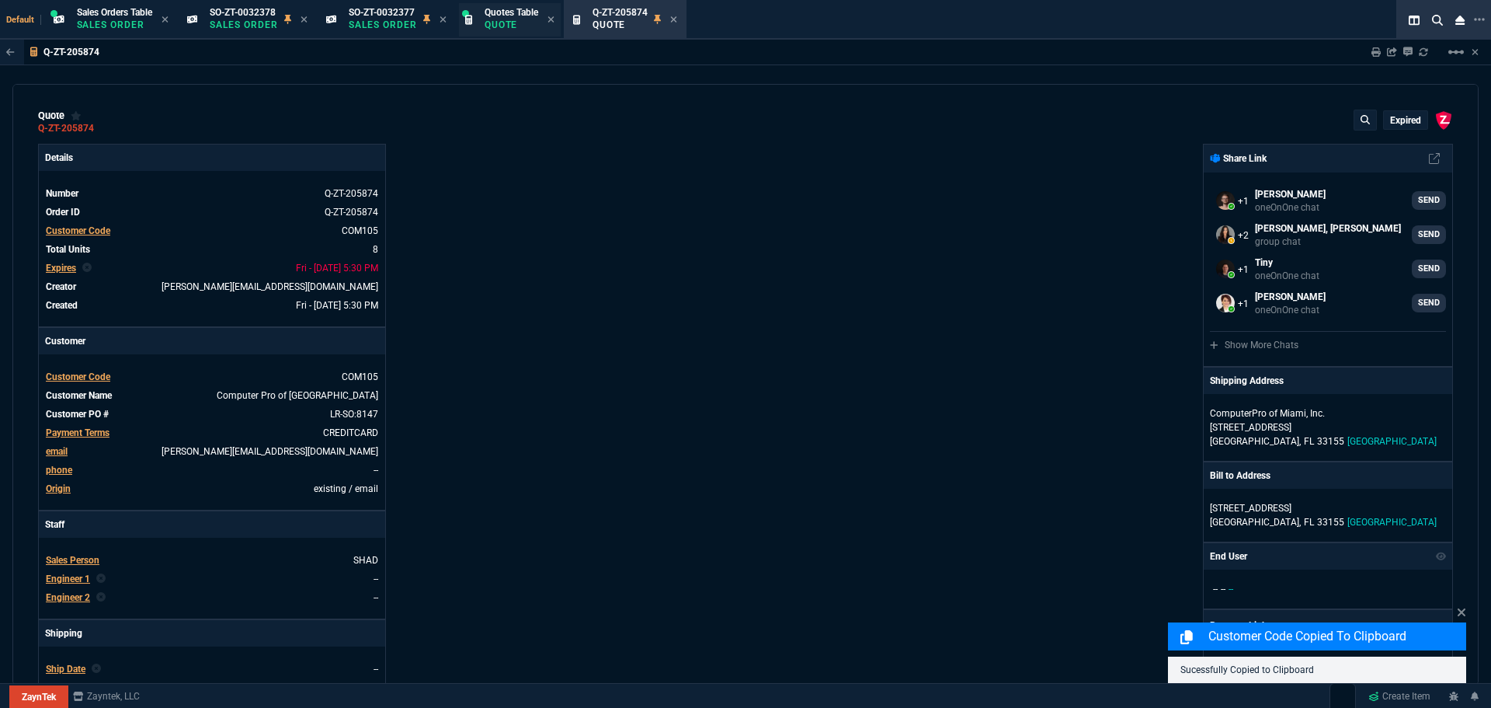
click at [486, 17] on div "Quotes Table Quote" at bounding box center [510, 19] width 102 height 33
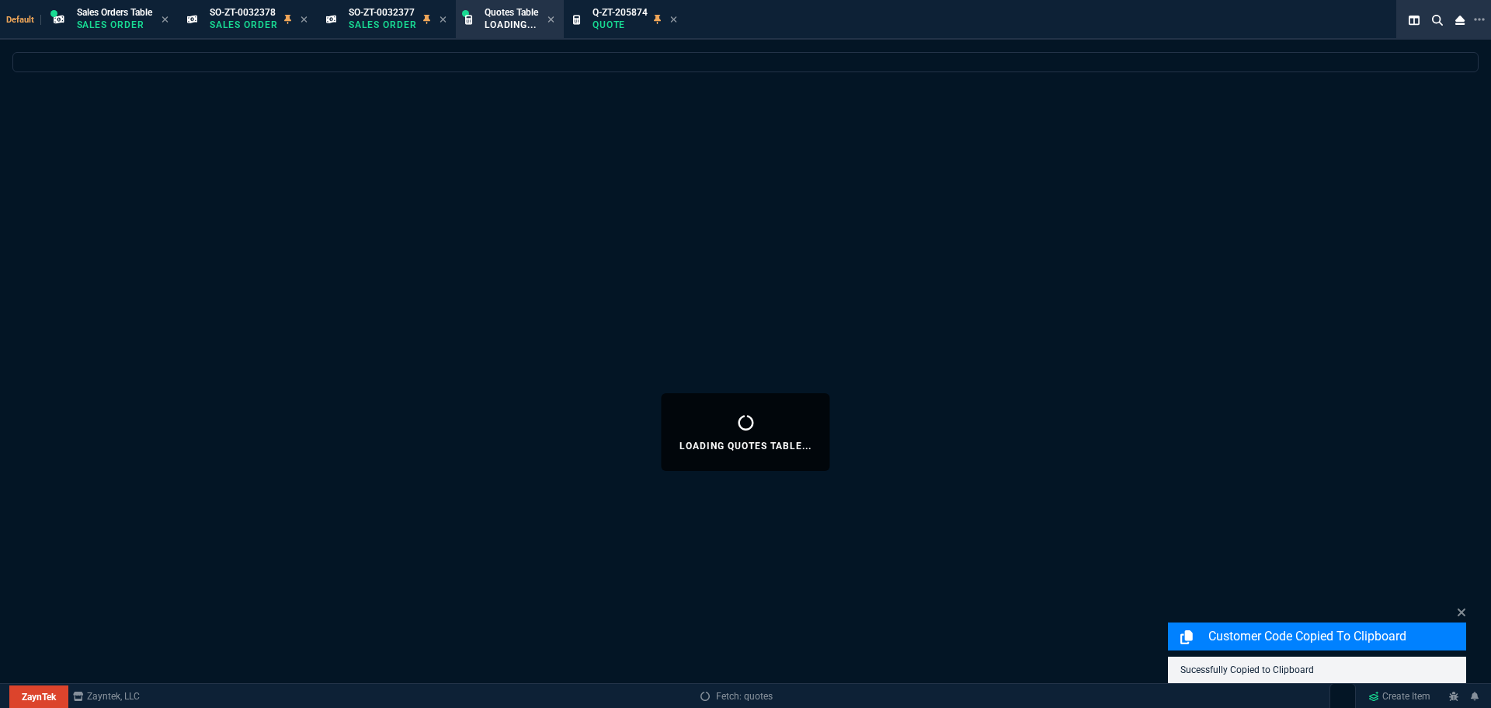
select select
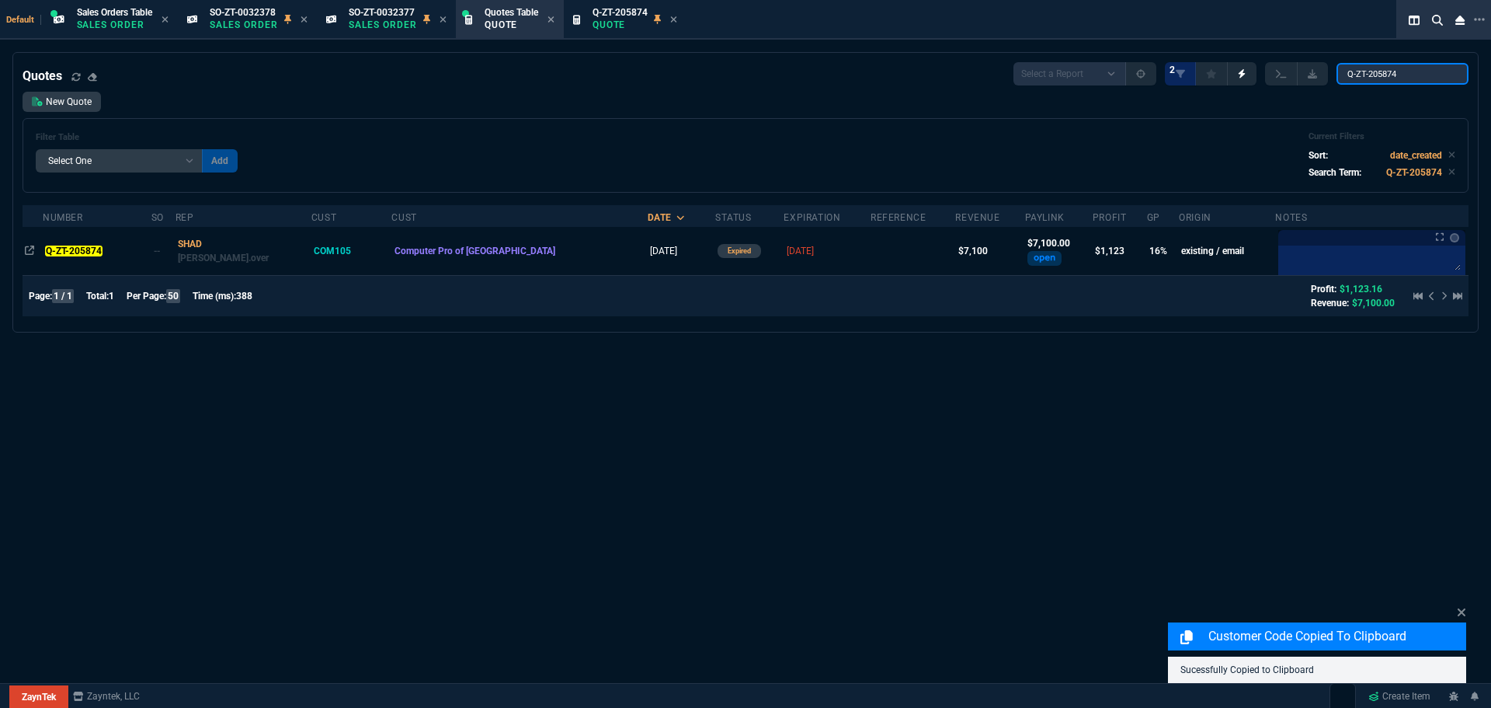
click at [1445, 76] on input "Q-ZT-205874" at bounding box center [1403, 74] width 132 height 22
paste input "COM105"
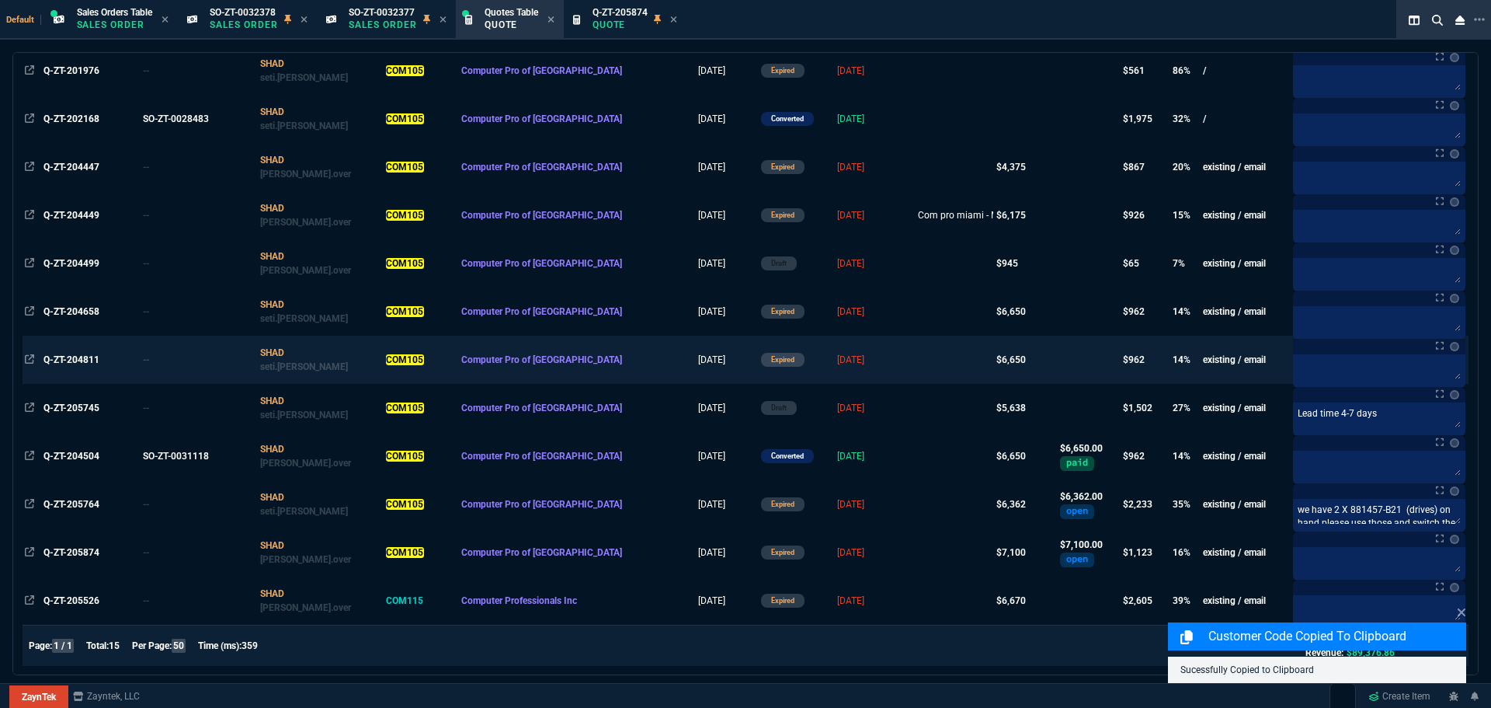
scroll to position [332, 0]
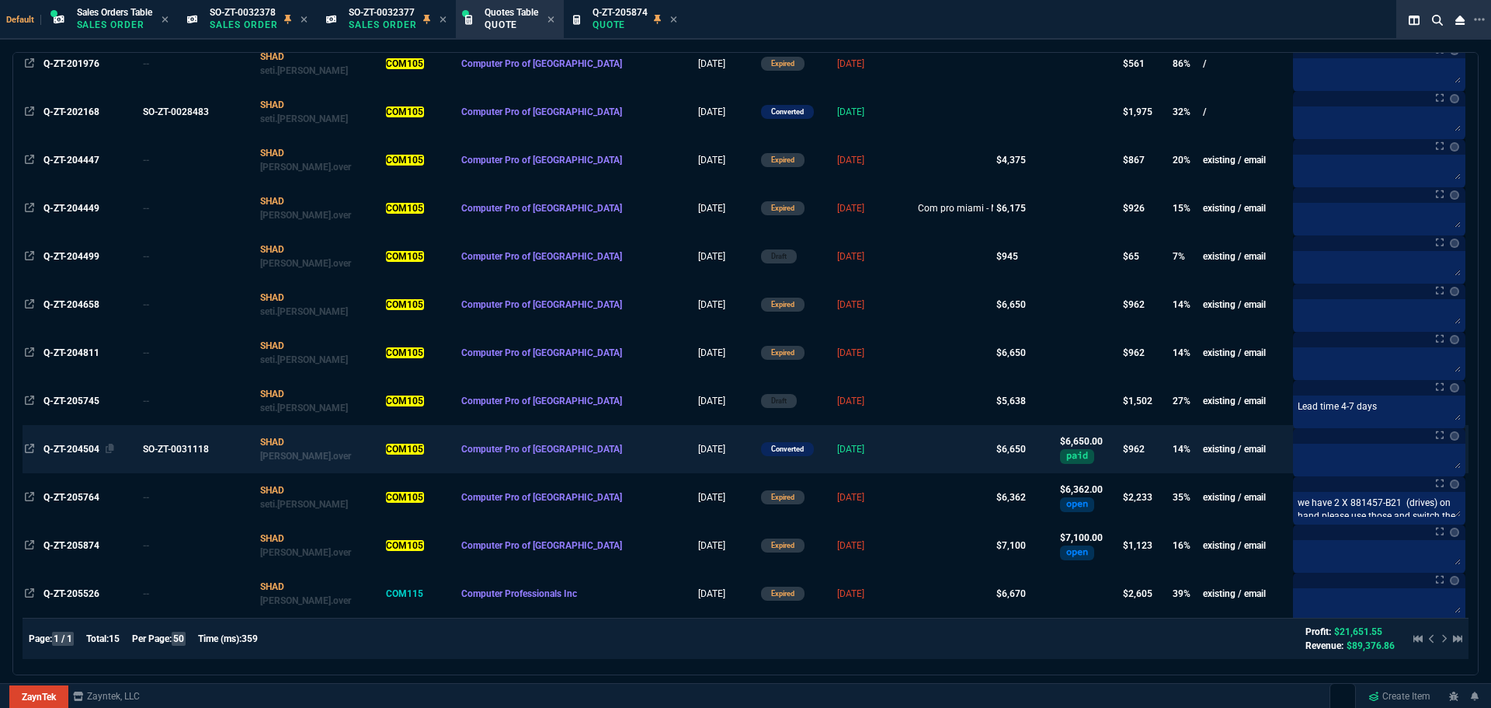
type input "COM105"
click at [71, 450] on span "Q-ZT-204504" at bounding box center [71, 448] width 56 height 11
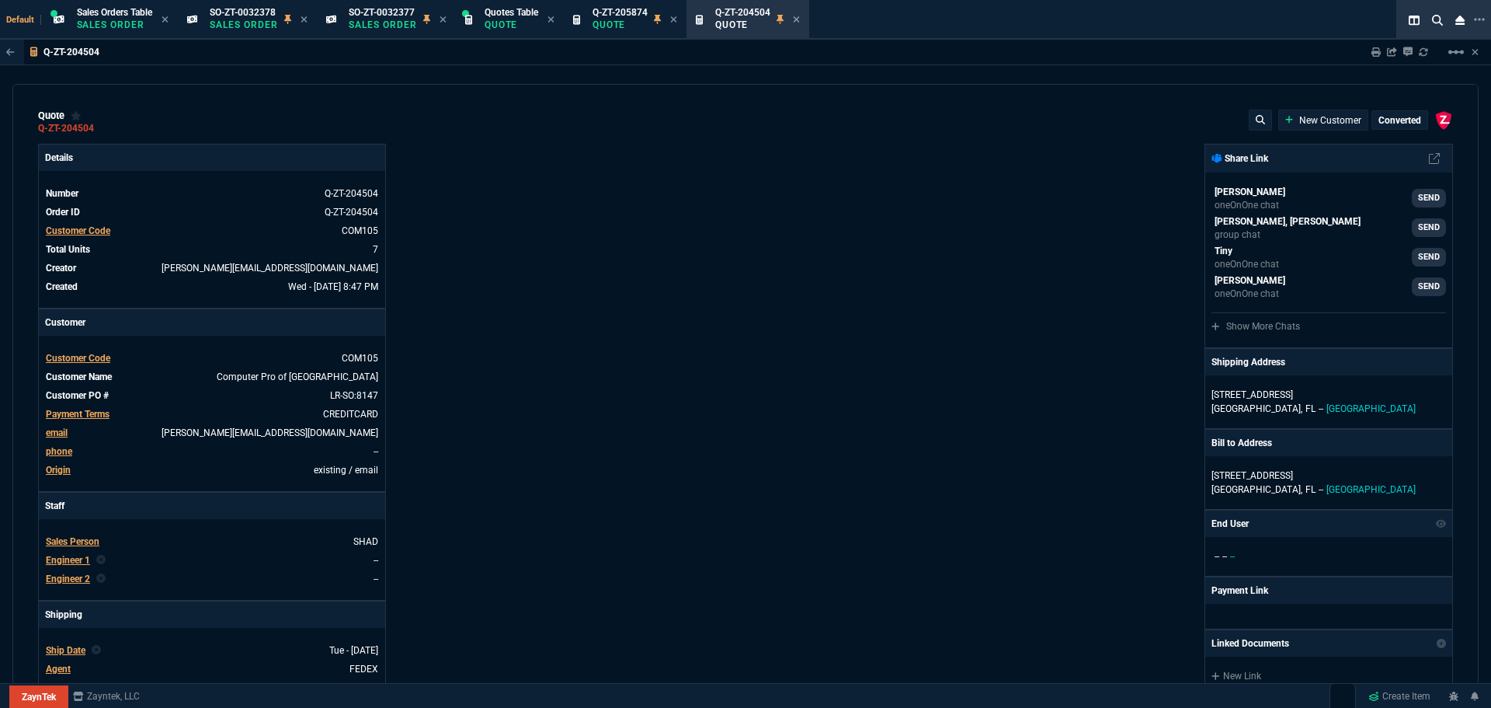
type input "12"
type input "295"
type input "43"
type input "170"
type input "2498"
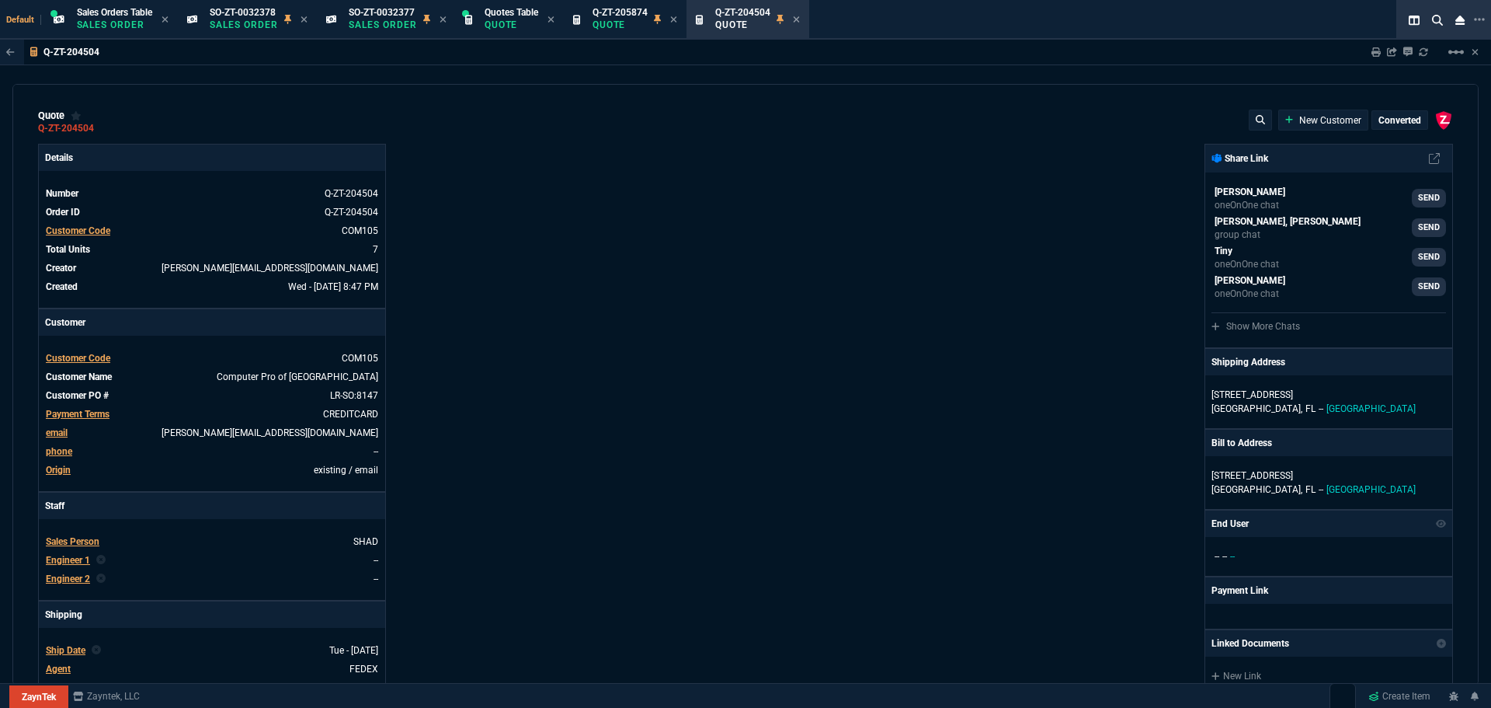
type input "22"
type input "245"
type input "4406"
type input "12"
type input "59"
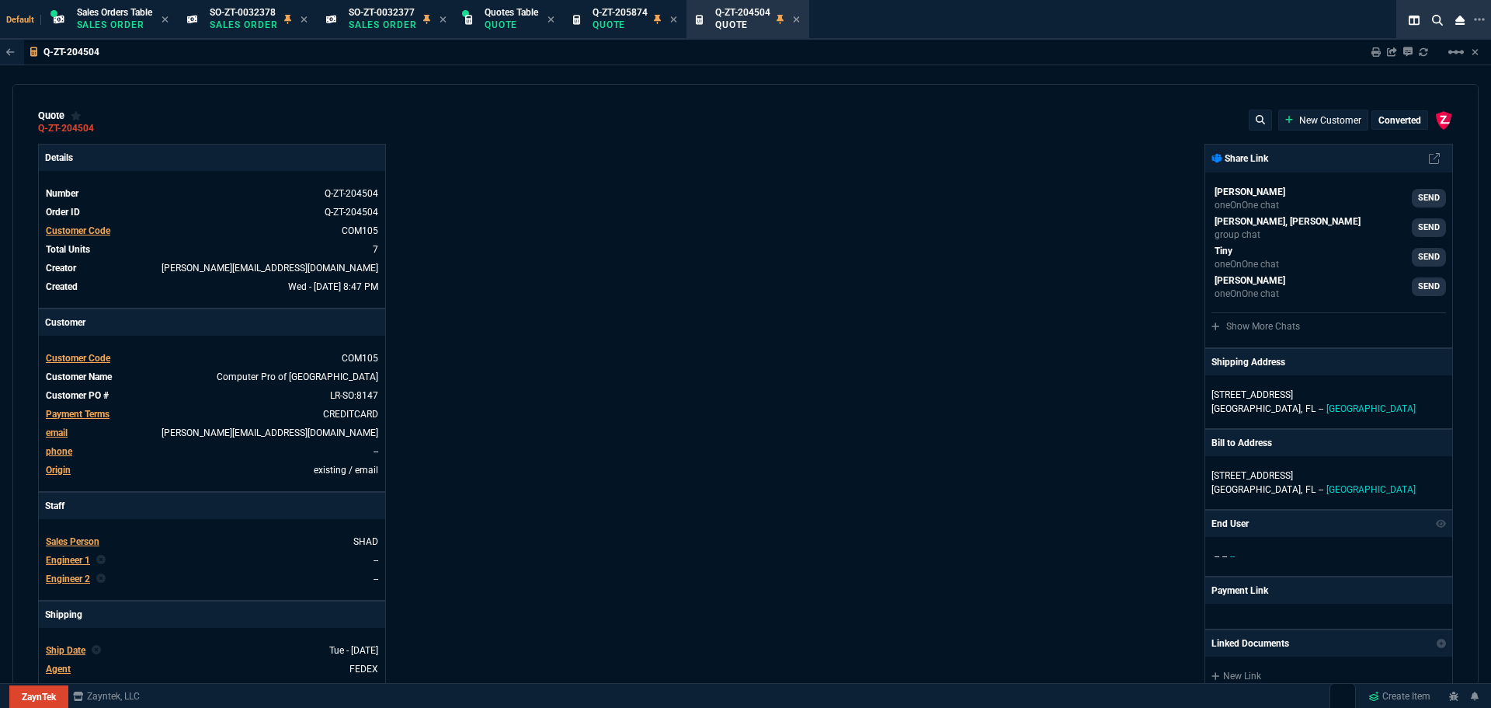
type input "0"
type input "63"
type input "84"
type input "75"
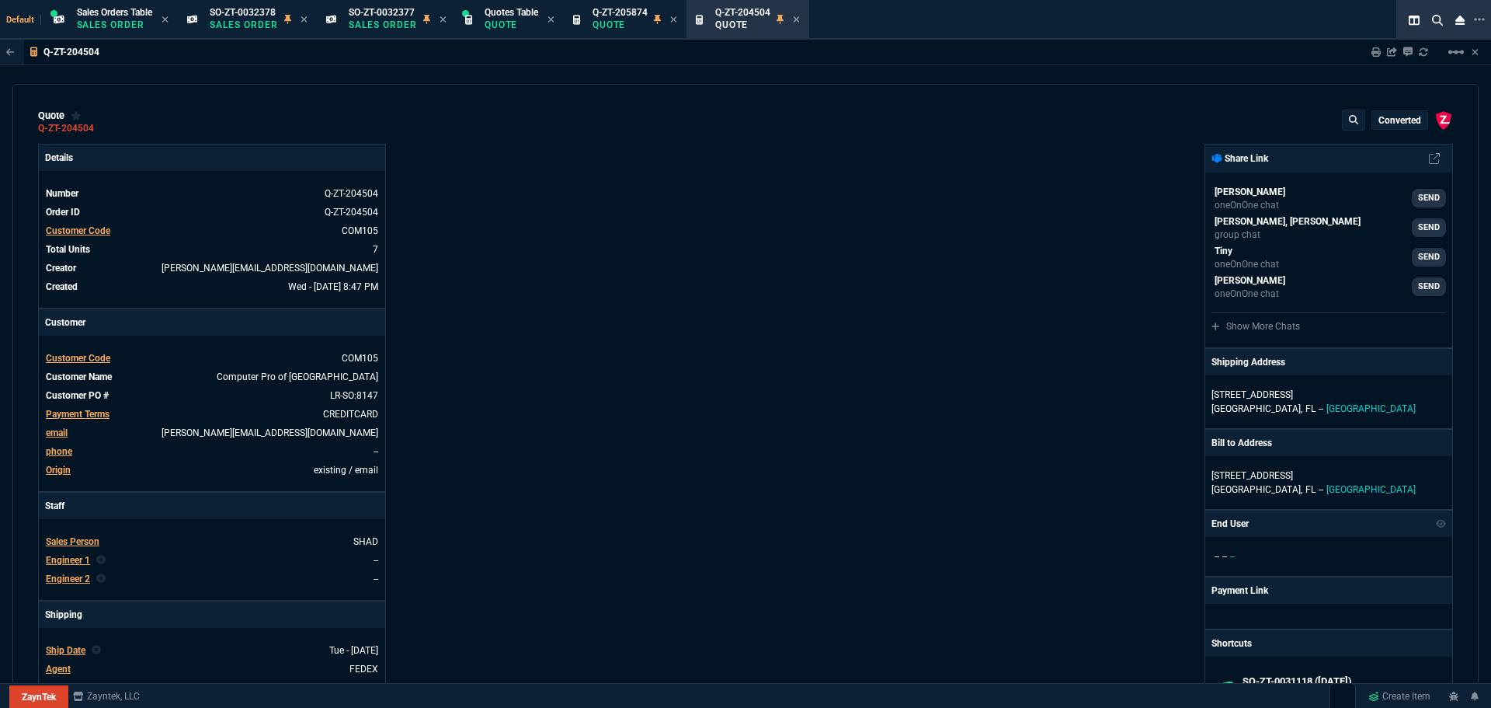
type input "8"
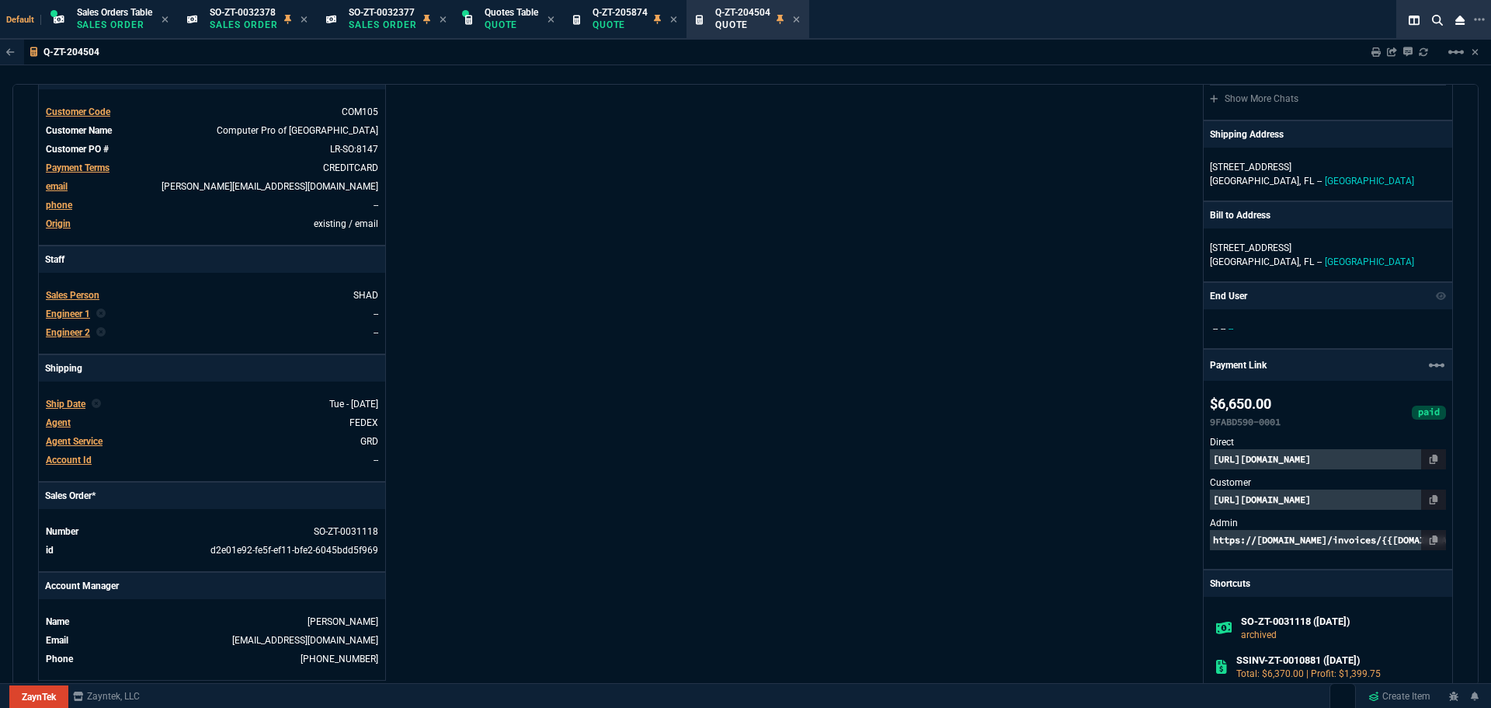
scroll to position [0, 0]
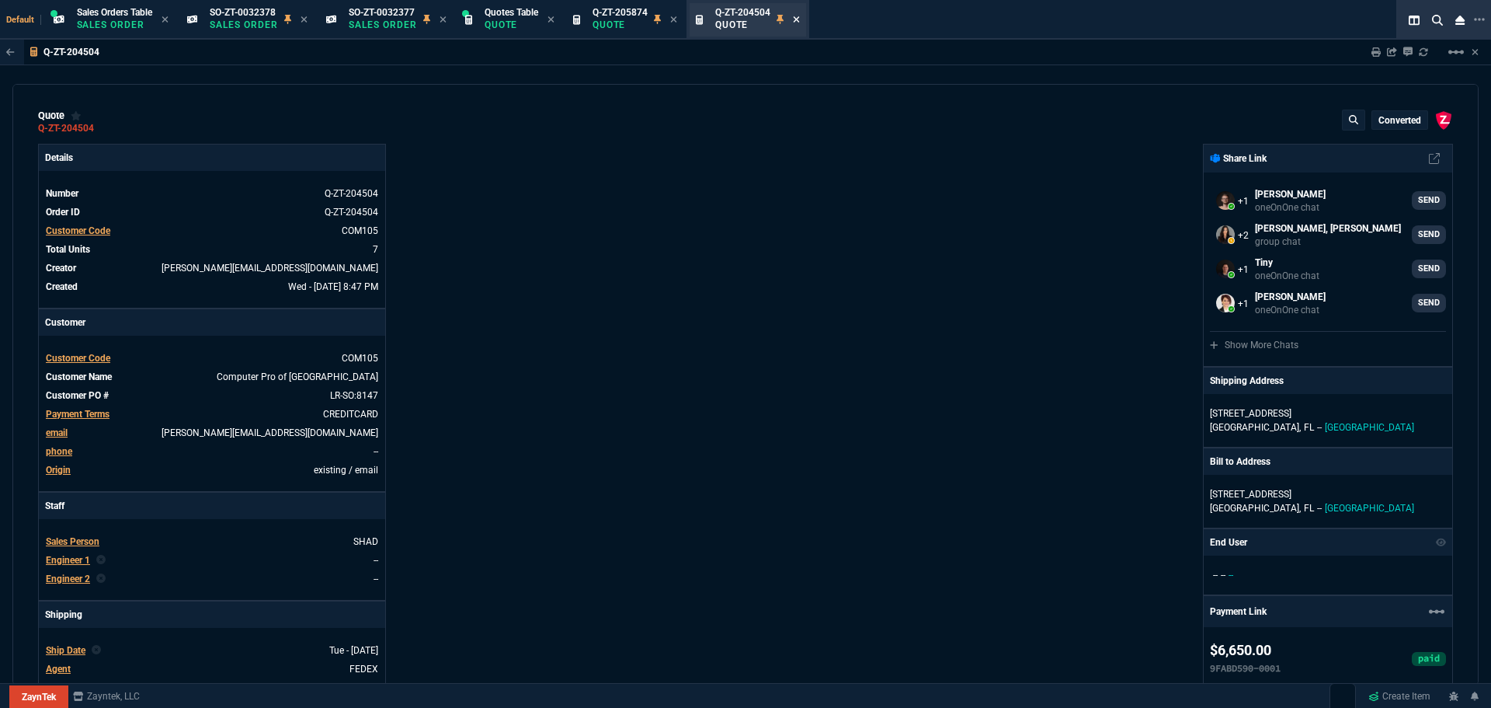
click at [800, 17] on icon at bounding box center [796, 19] width 7 height 9
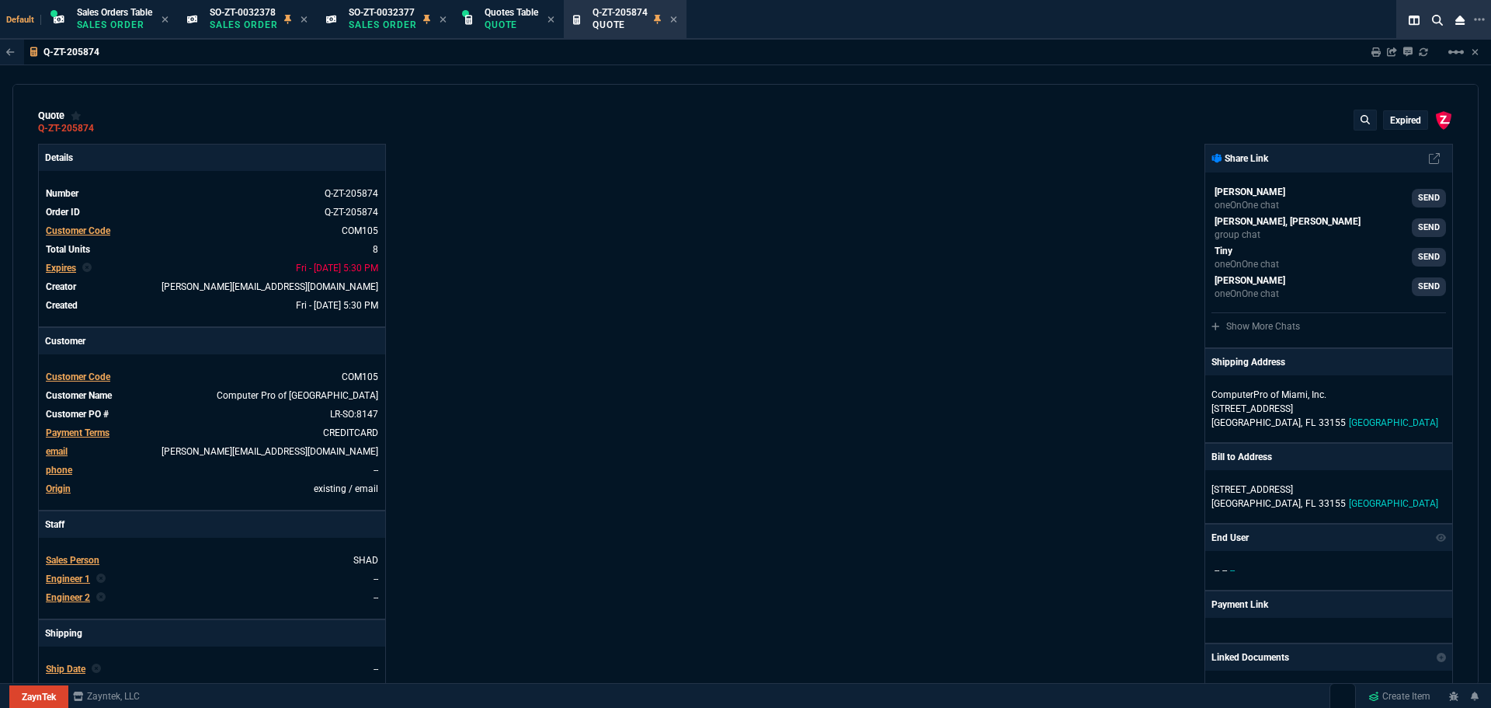
type input "7"
type input "208"
type input "49"
type input "192"
type input "25"
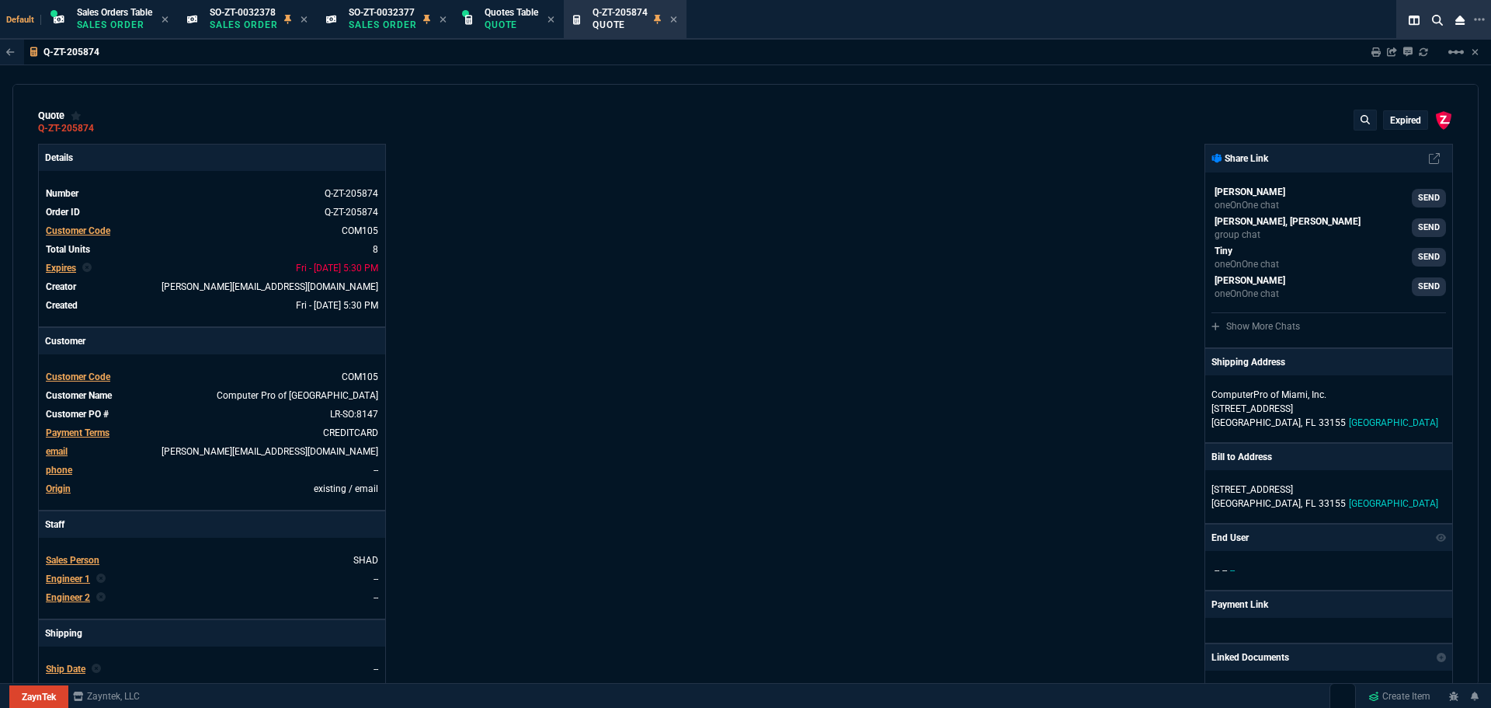
type input "270"
type input "100"
type input "75"
type input "50"
type input "150"
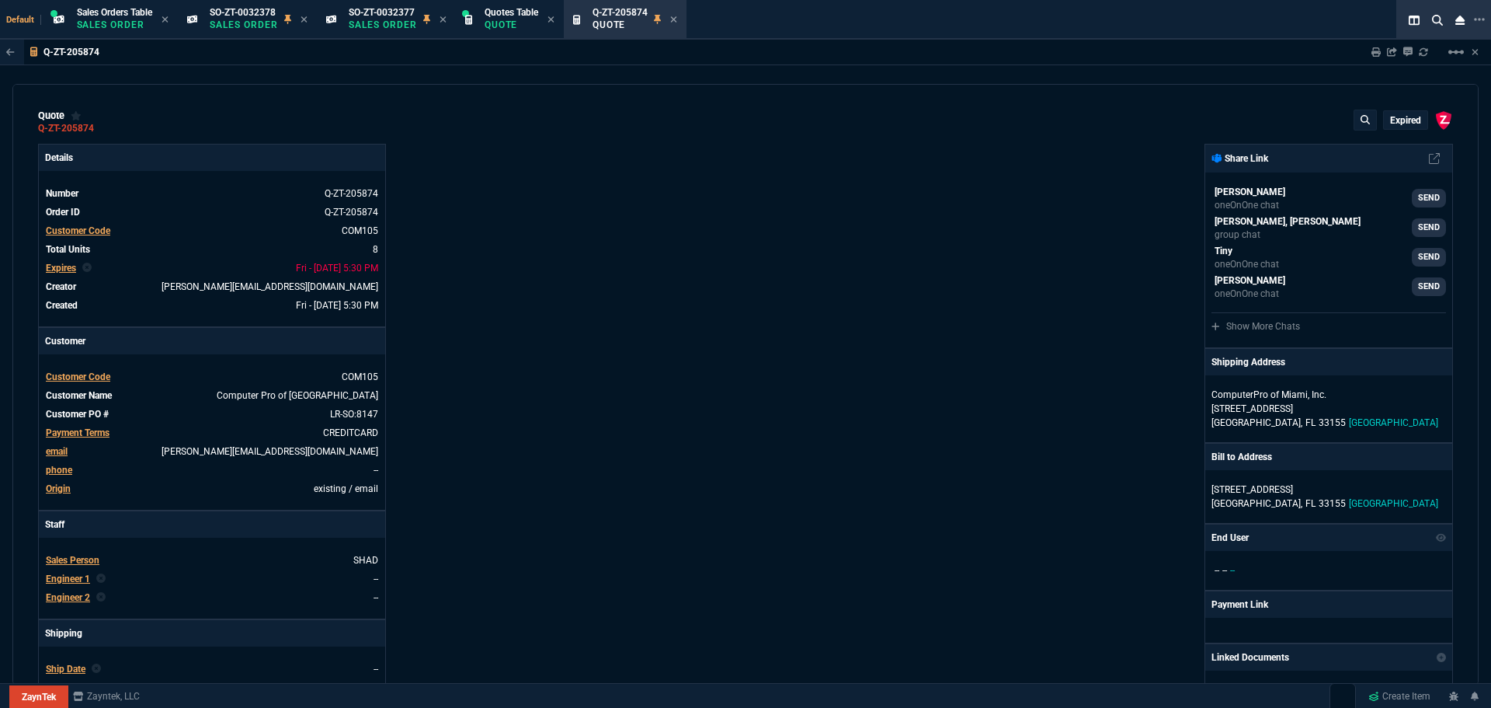
type input "0"
type input "20"
type input "84"
type input "49"
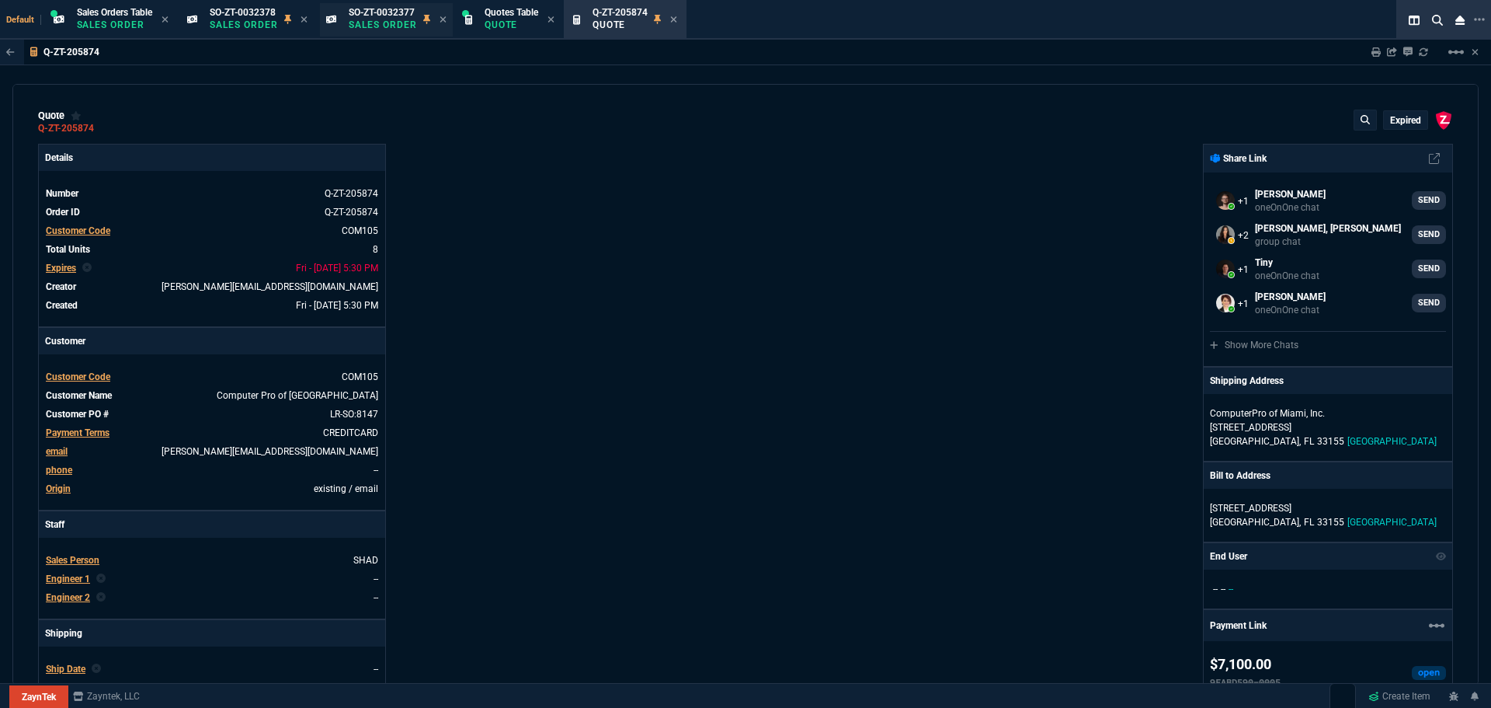
type input "4406"
type input "75"
click at [508, 33] on div "Quotes Table Quote" at bounding box center [510, 19] width 102 height 33
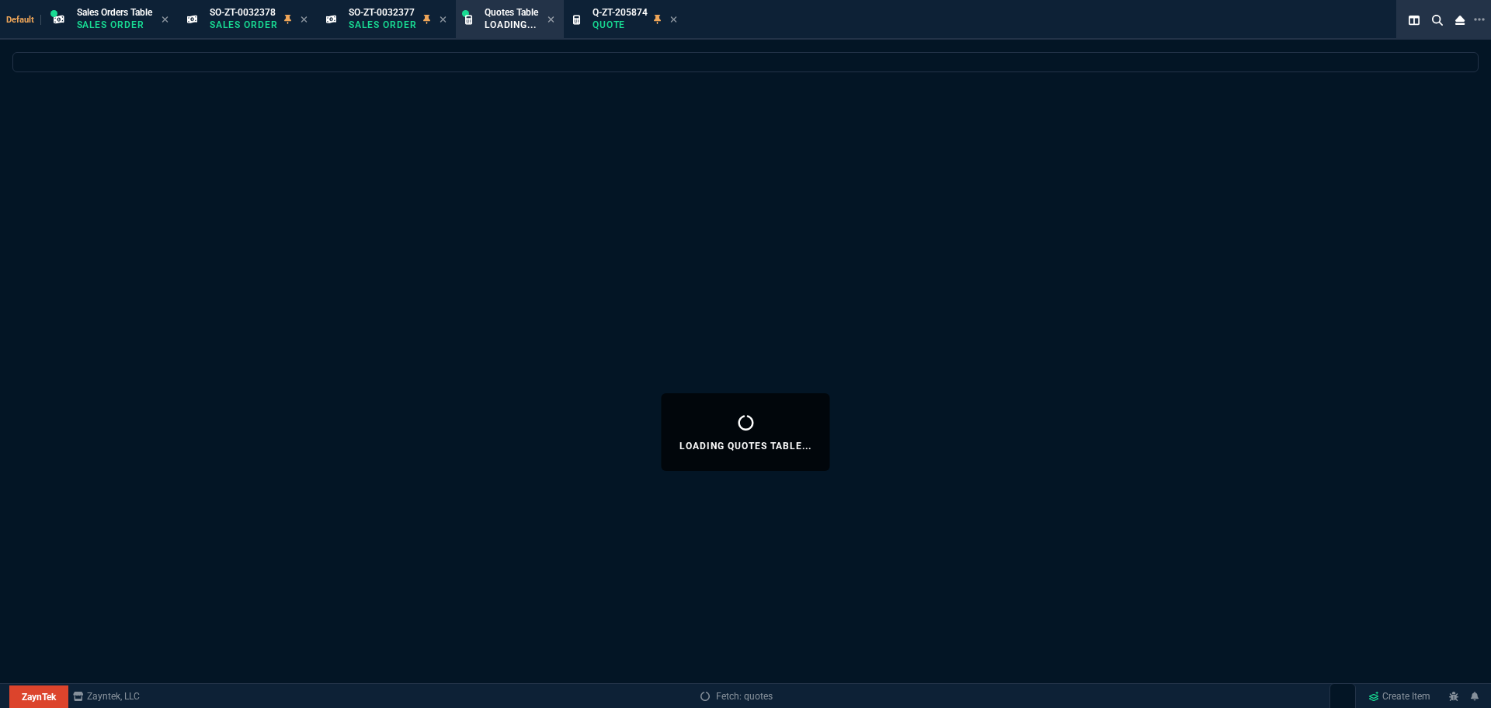
select select
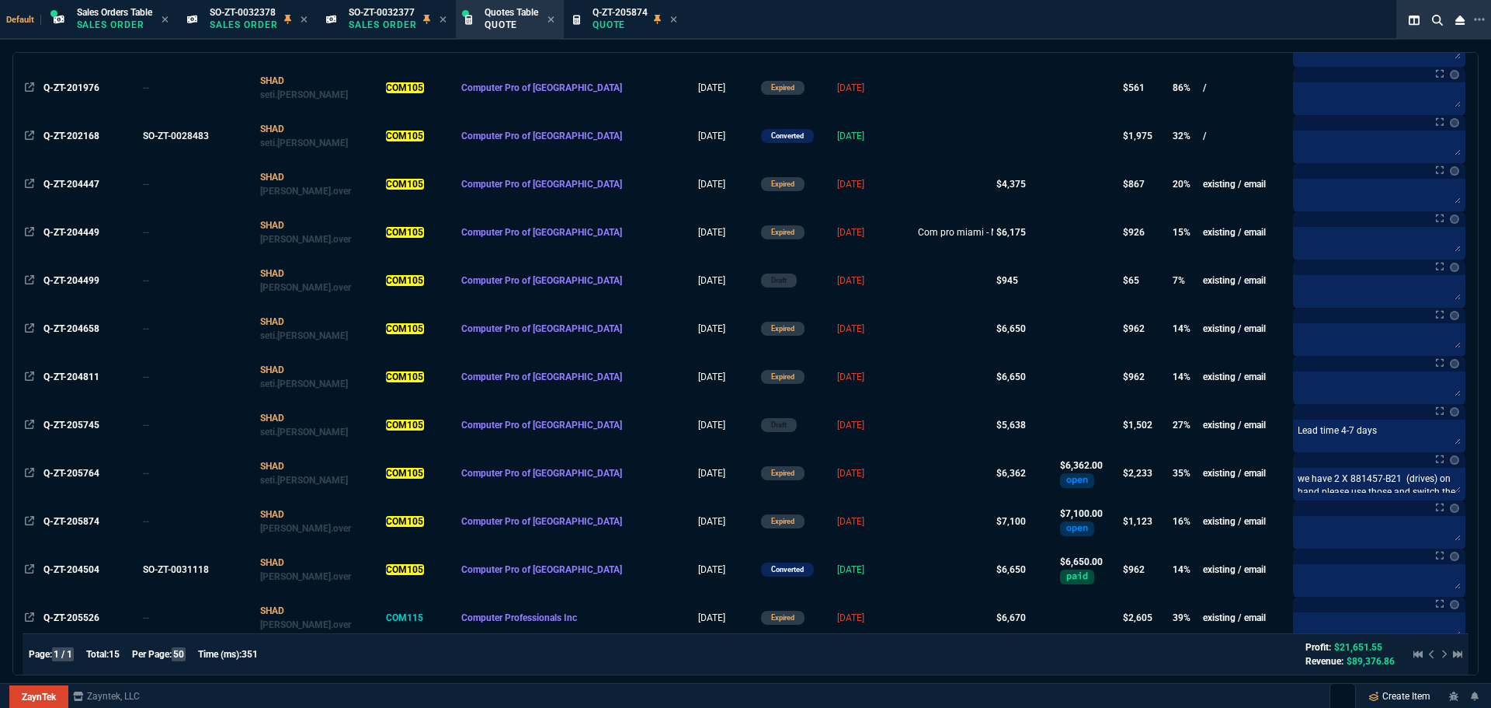
scroll to position [332, 0]
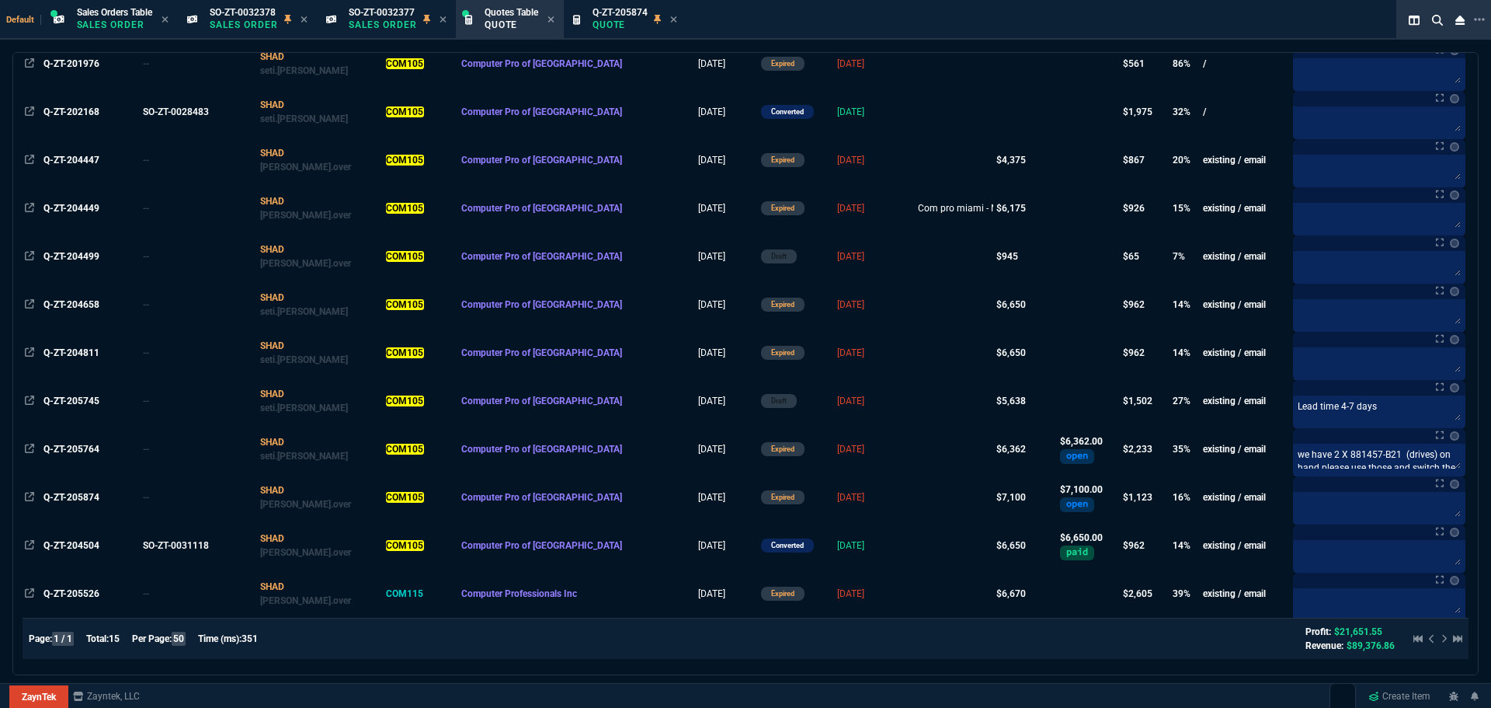
click at [1438, 638] on div at bounding box center [1434, 638] width 55 height 19
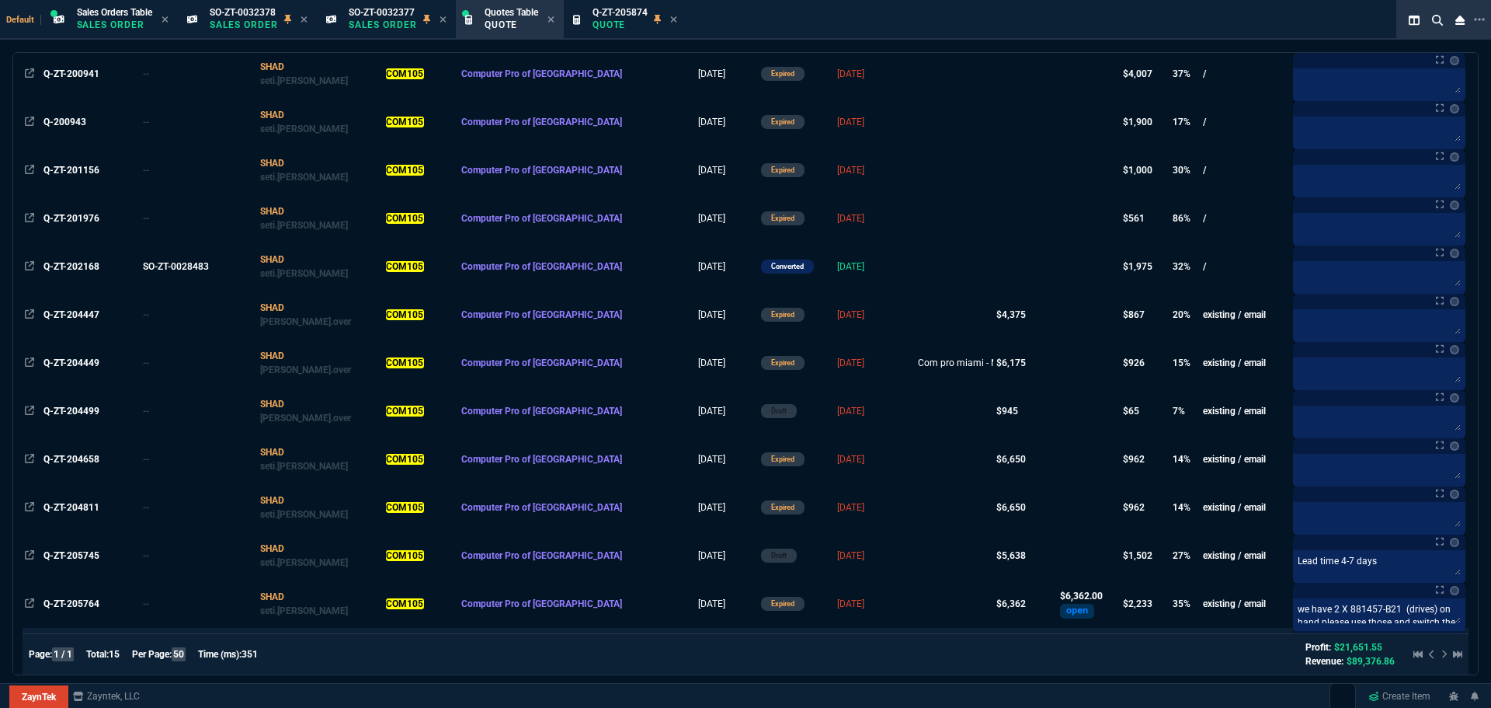
scroll to position [0, 0]
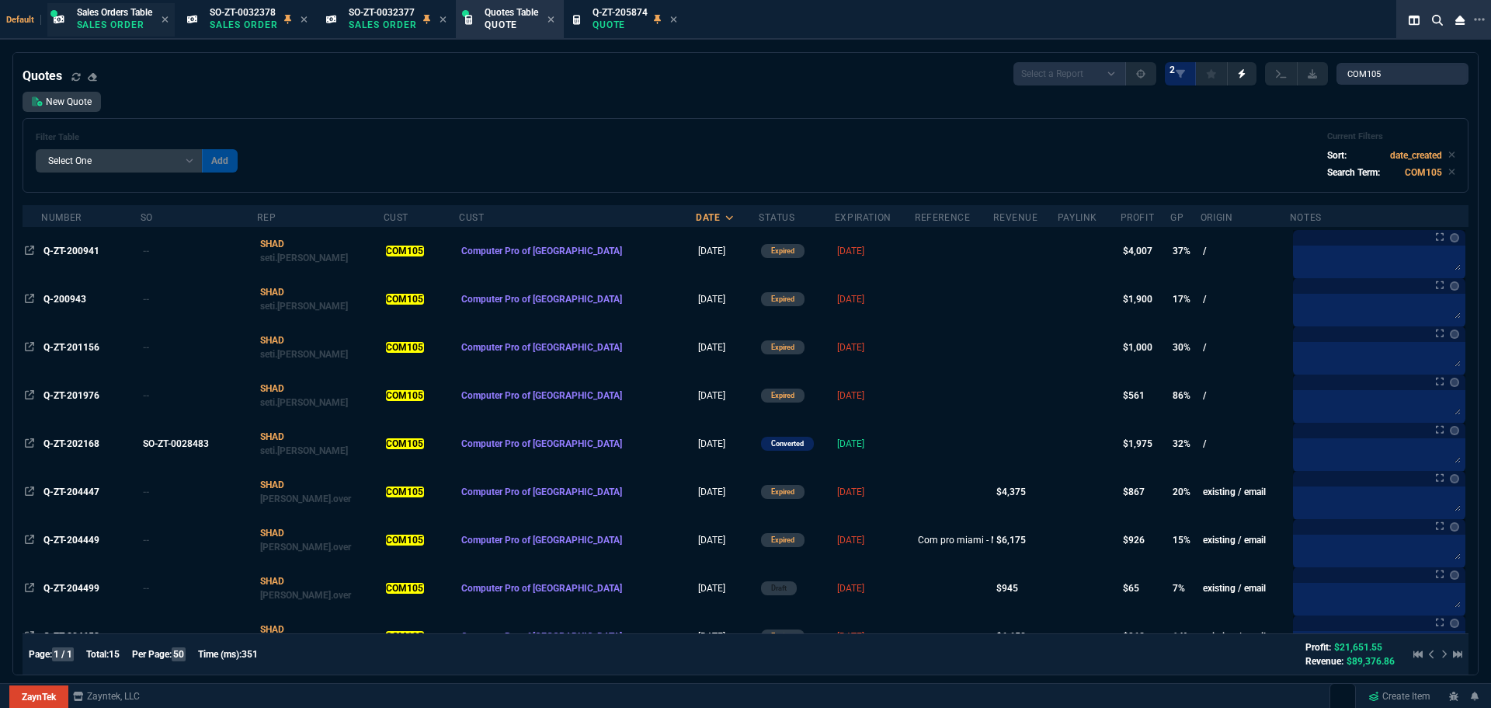
click at [114, 22] on p "Sales Order" at bounding box center [114, 25] width 75 height 12
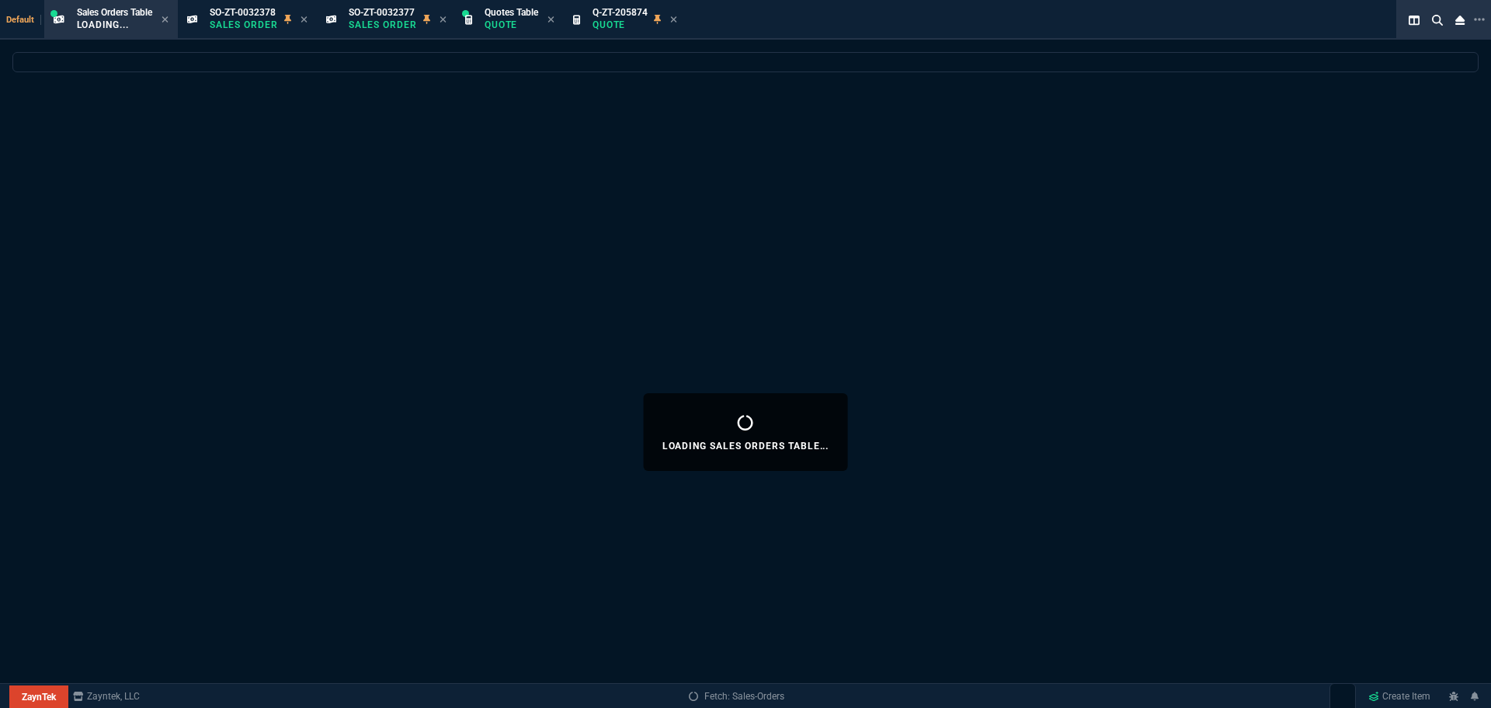
select select
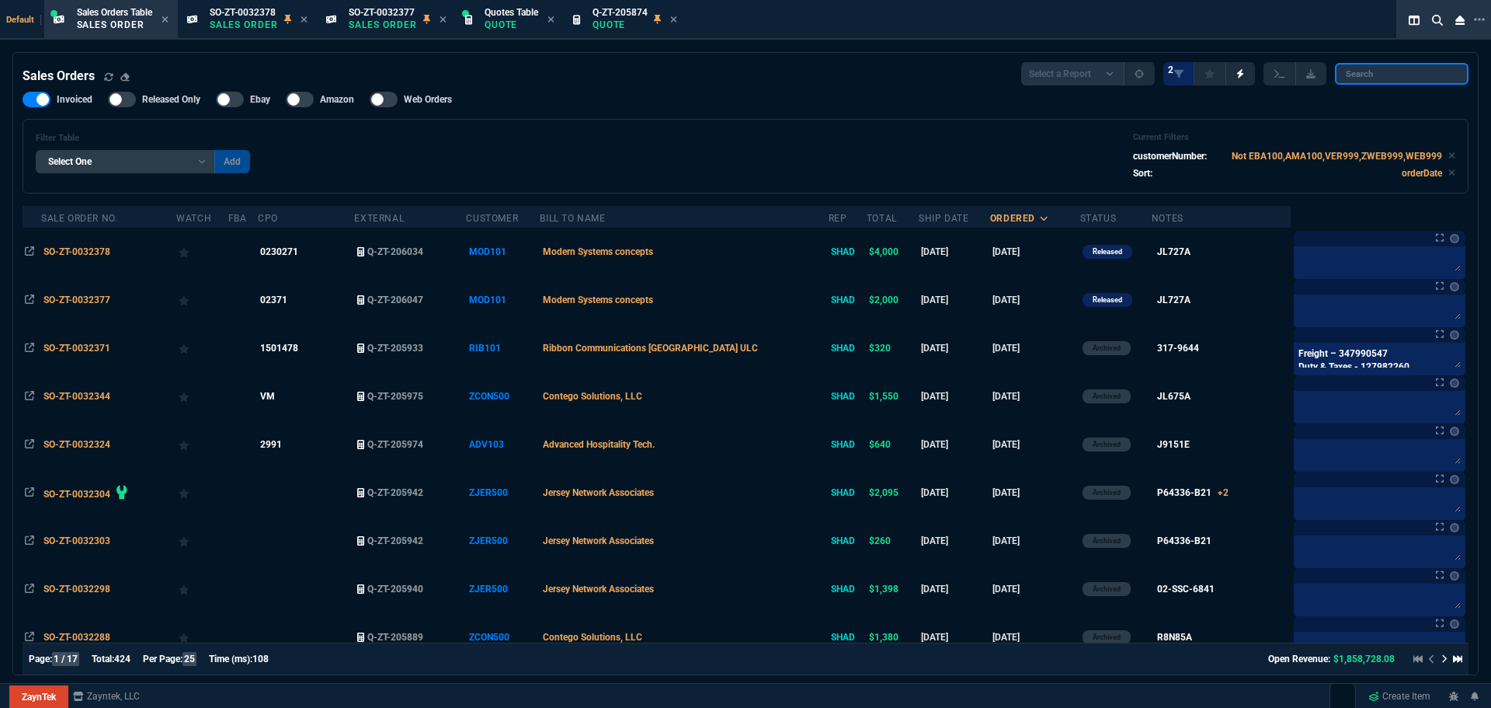
click at [1408, 74] on input "search" at bounding box center [1402, 74] width 134 height 22
paste input "COM105"
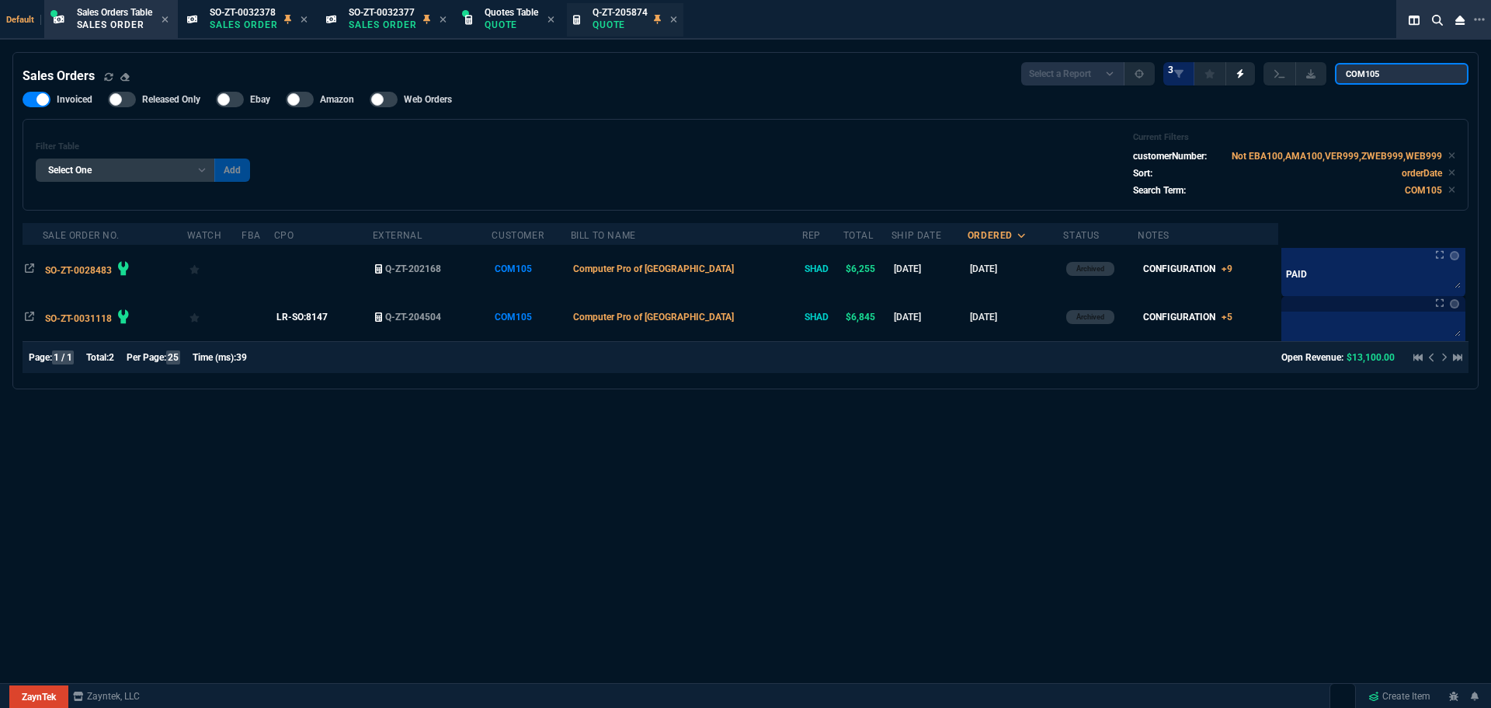
type input "COM105"
click at [496, 23] on p "Quote" at bounding box center [512, 25] width 54 height 12
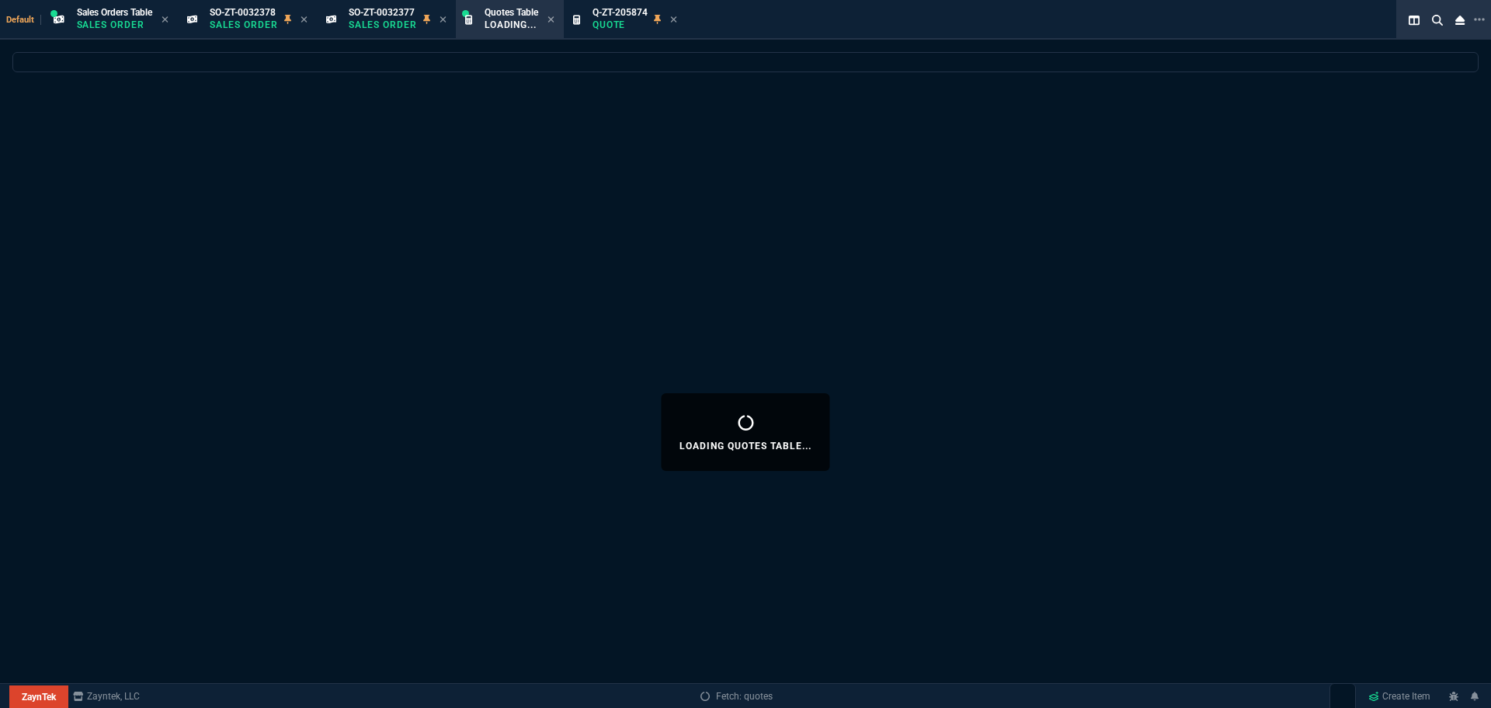
select select
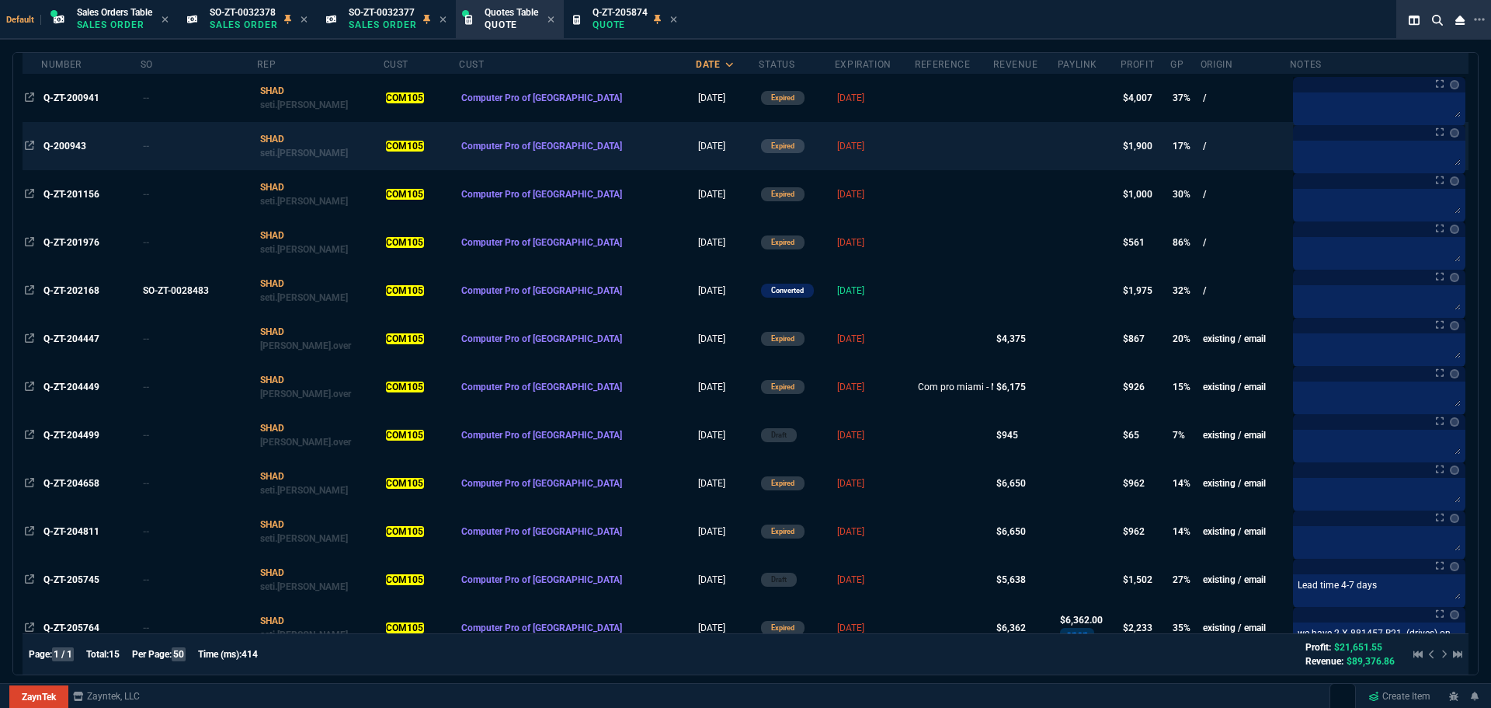
scroll to position [332, 0]
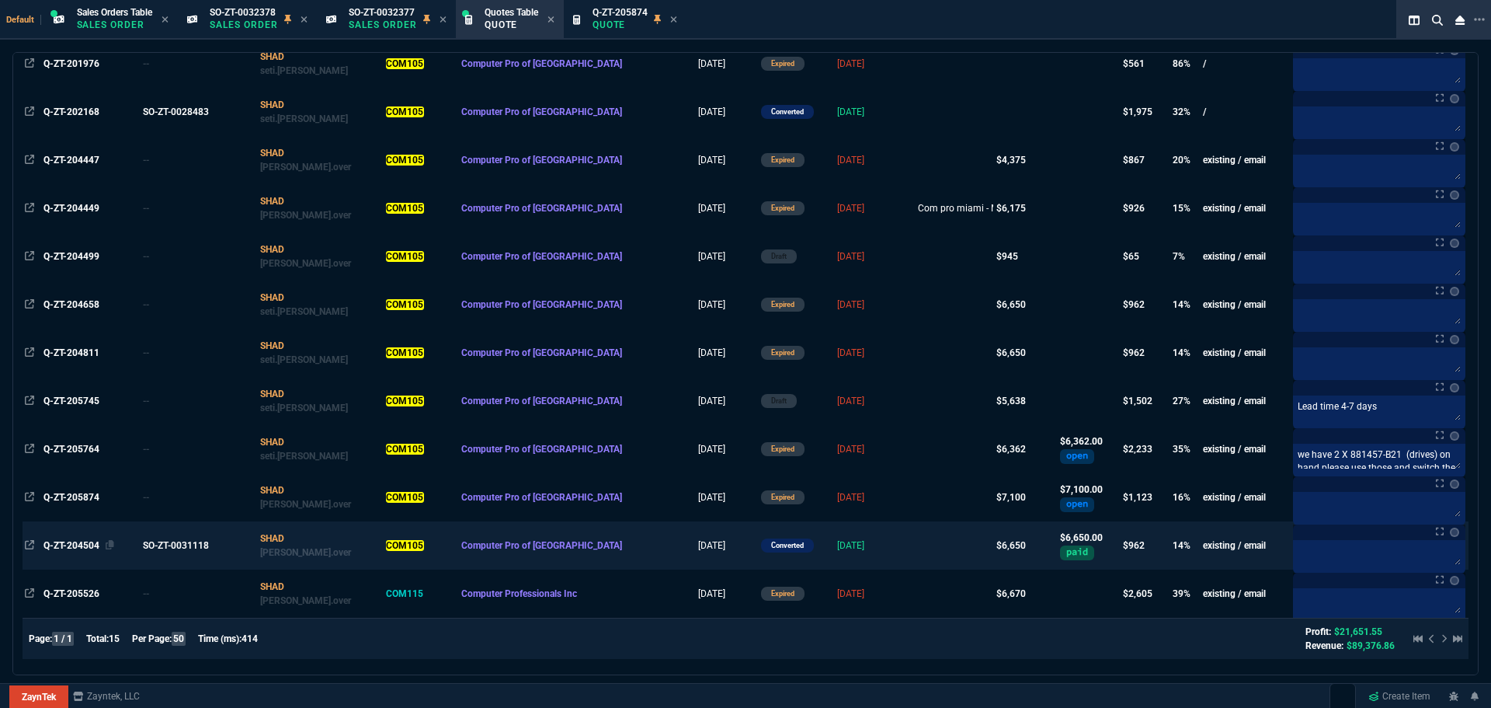
click at [70, 544] on span "Q-ZT-204504" at bounding box center [71, 545] width 56 height 11
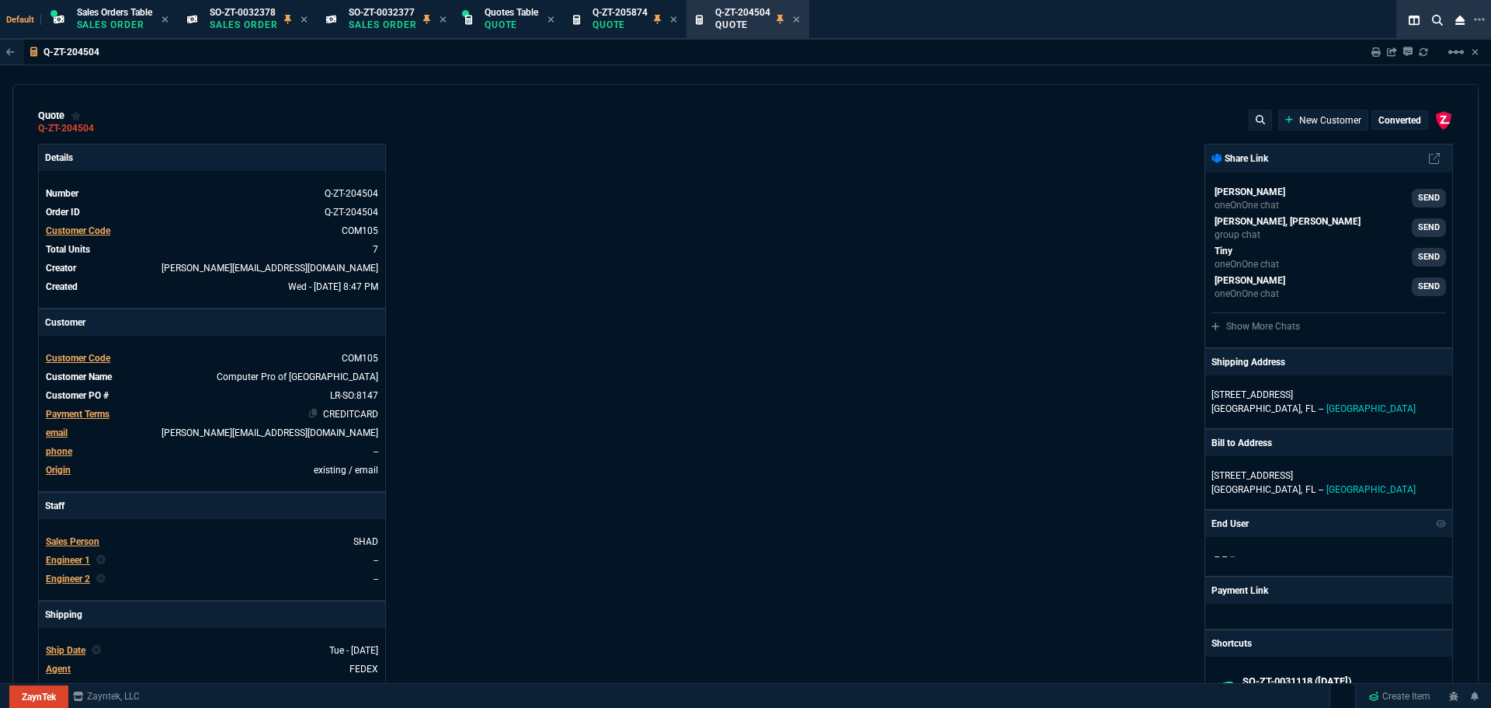
type input "12"
type input "295"
type input "43"
type input "170"
type input "2498"
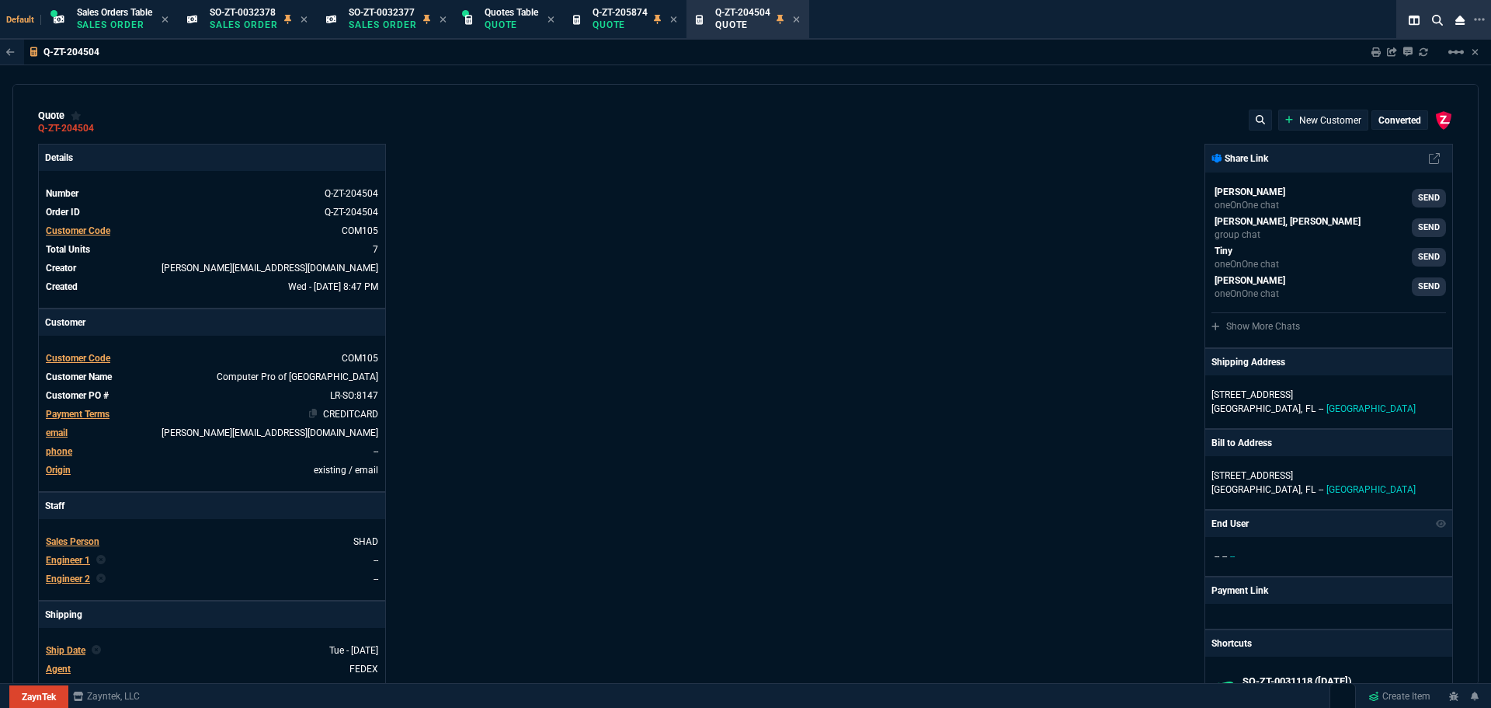
type input "22"
type input "245"
type input "4406"
type input "12"
type input "59"
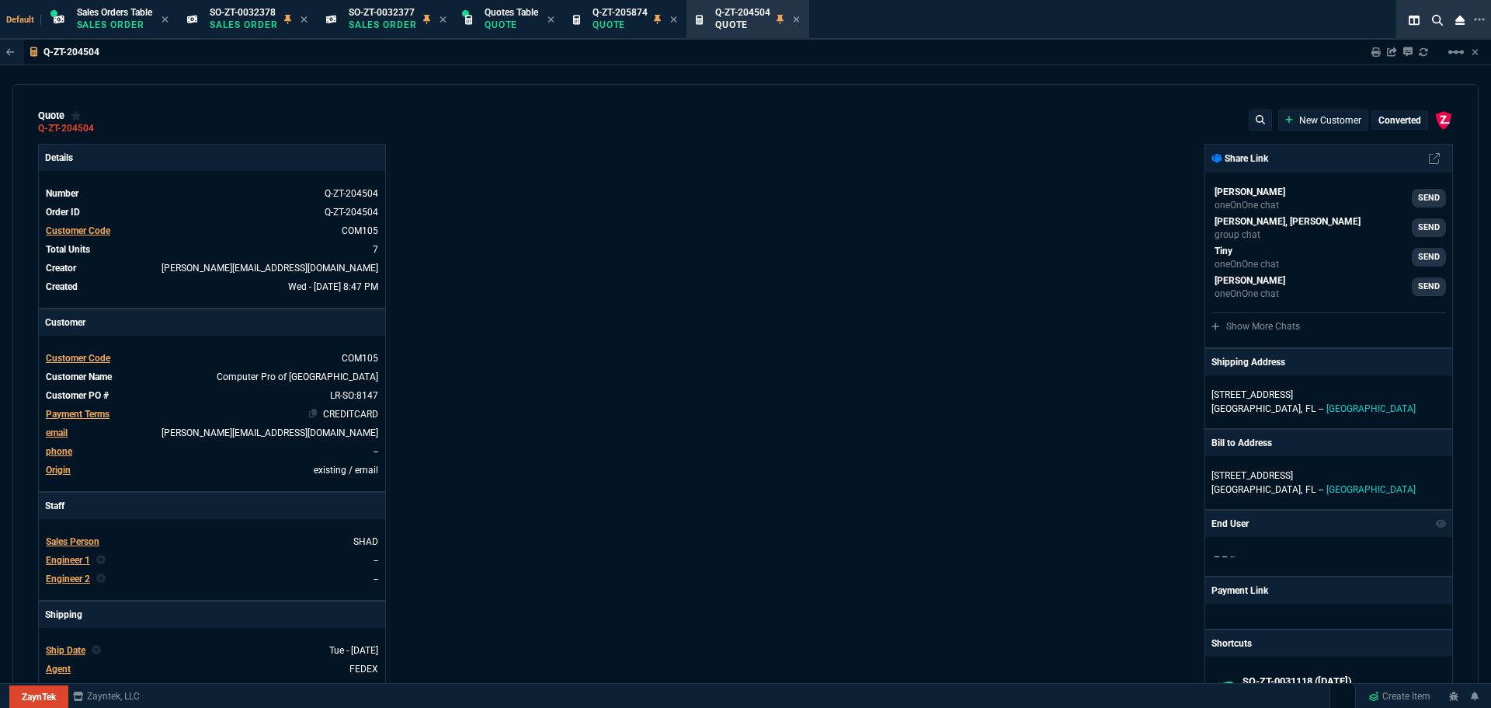
type input "0"
type input "63"
type input "84"
type input "75"
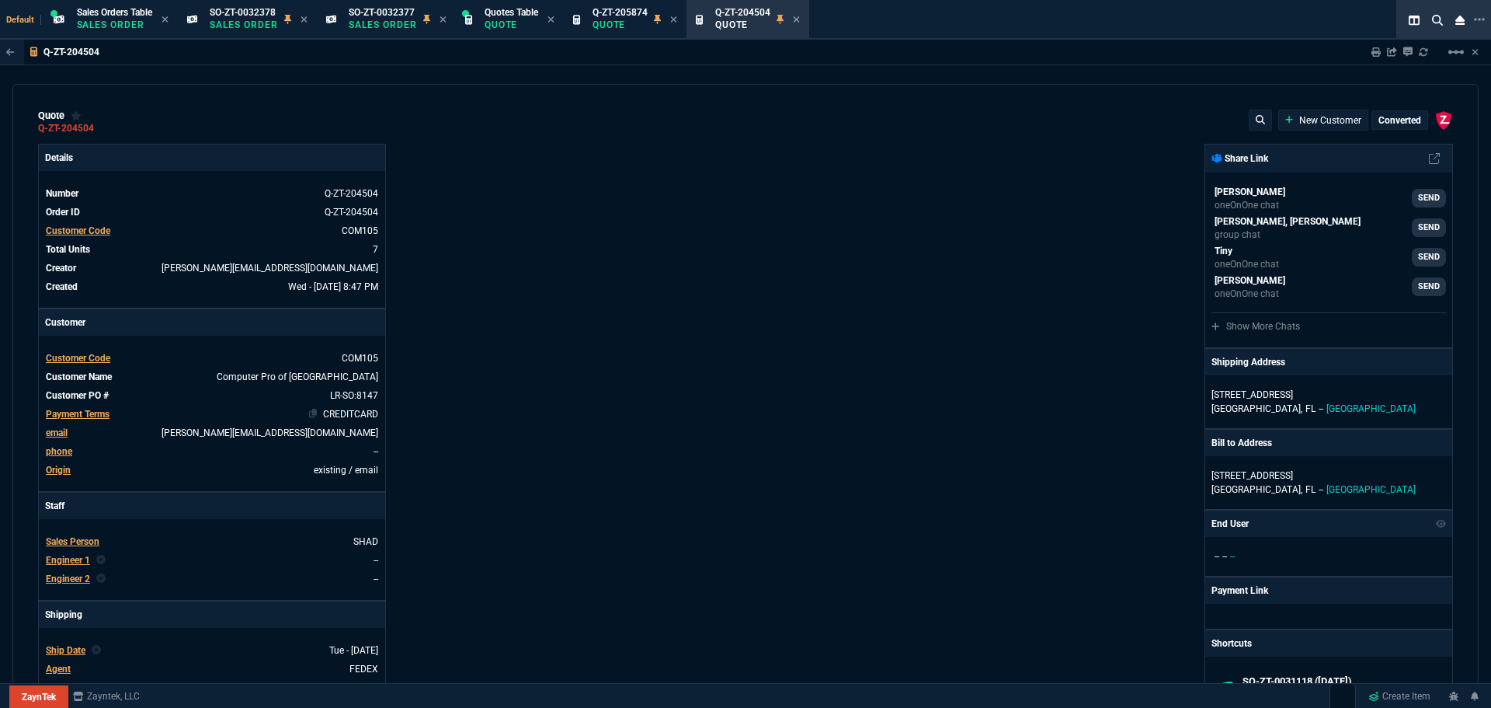
type input "8"
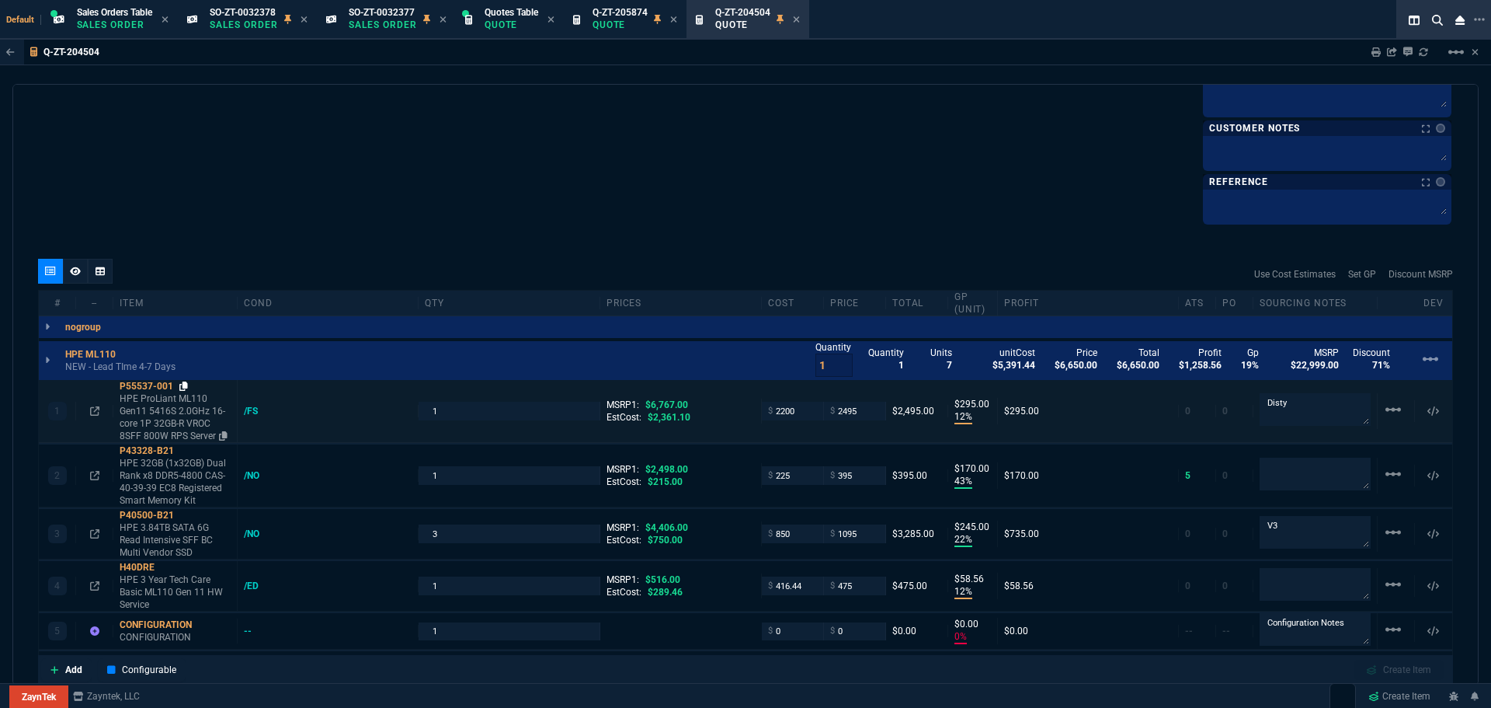
scroll to position [1165, 0]
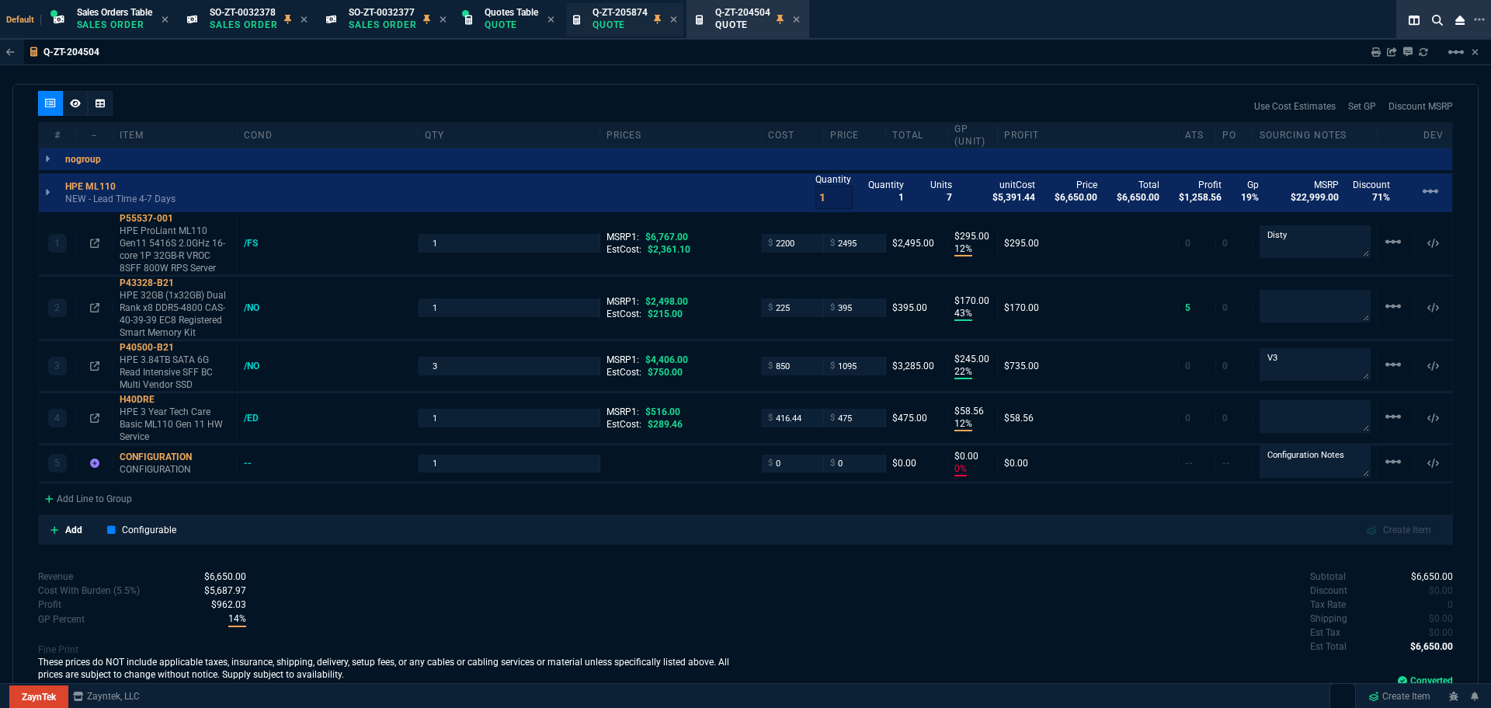
click at [640, 9] on span "Q-ZT-205874" at bounding box center [620, 12] width 55 height 11
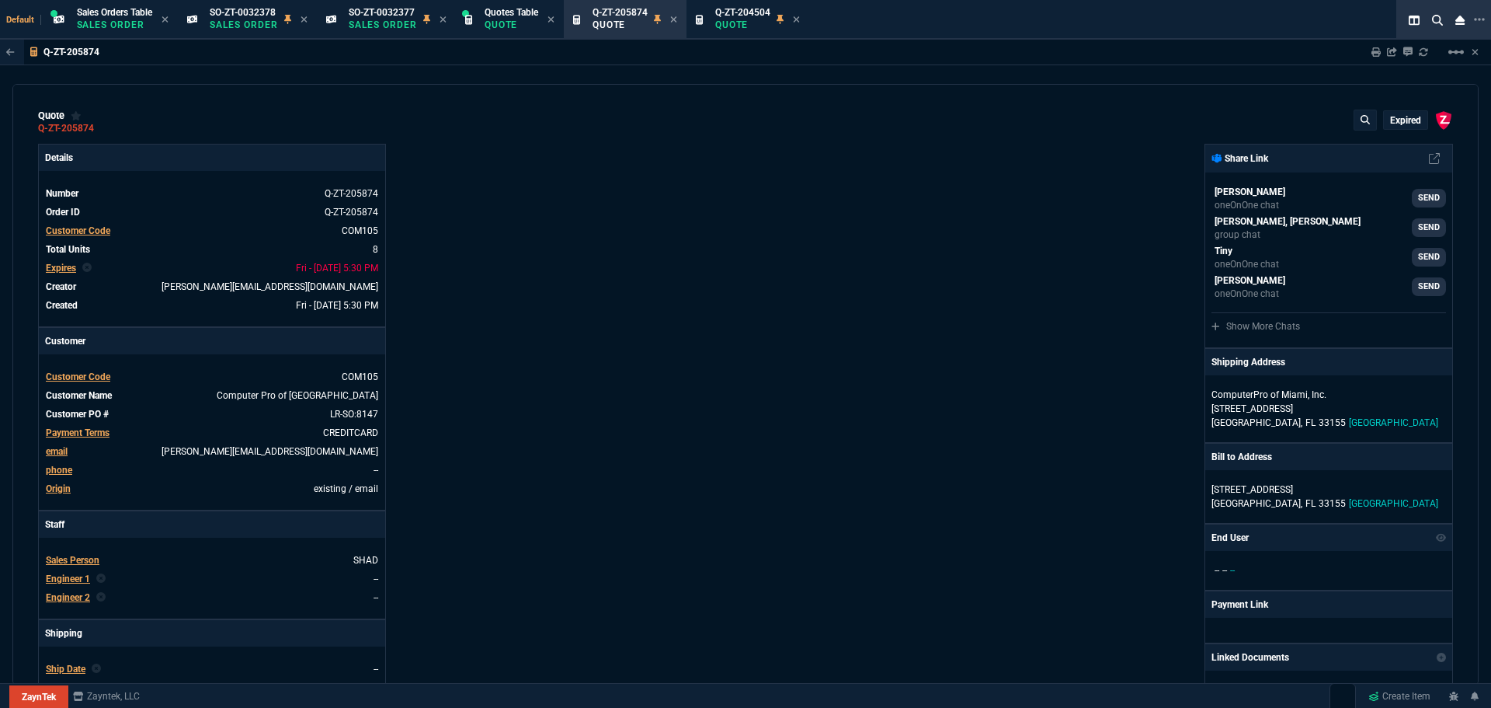
type input "7"
type input "208"
type input "49"
type input "192"
type input "25"
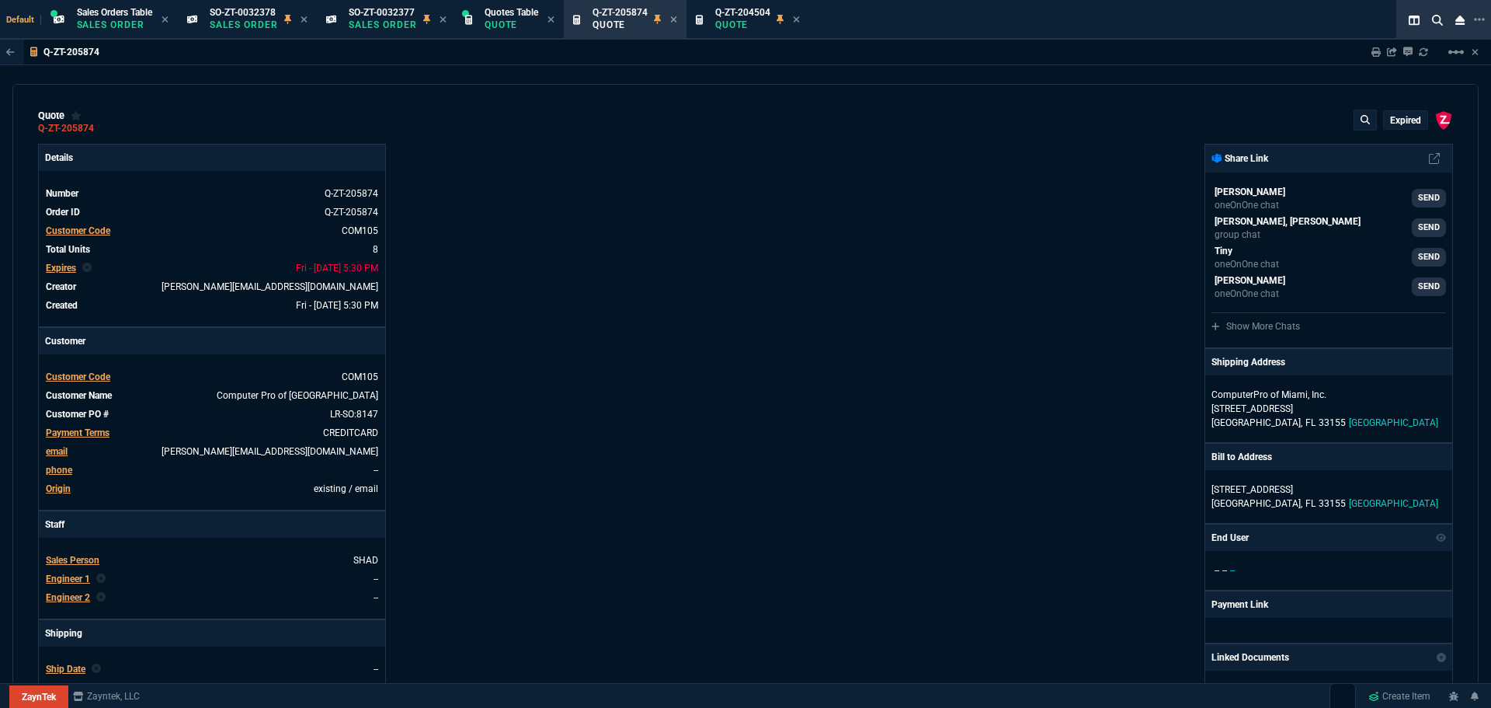
type input "270"
type input "100"
type input "75"
type input "50"
type input "150"
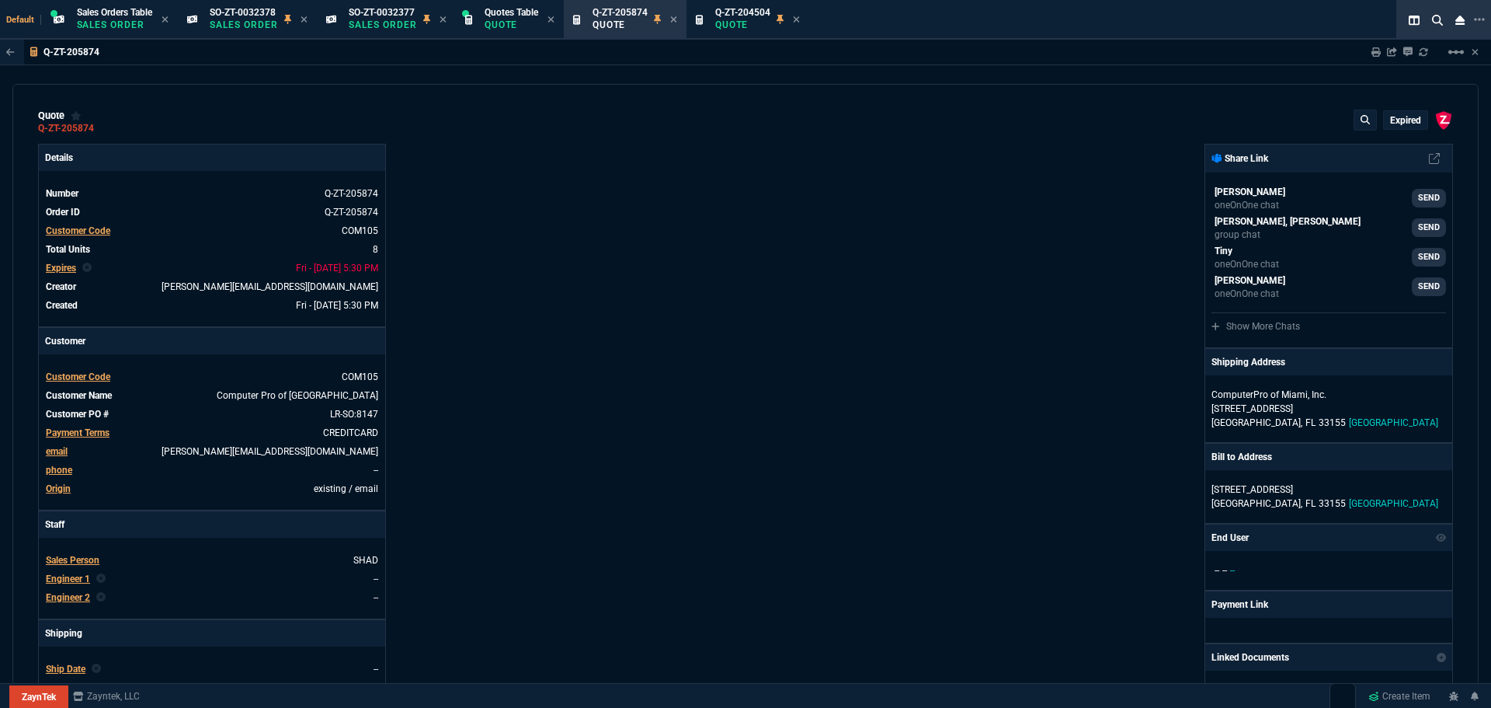
type input "0"
type input "20"
type input "84"
type input "49"
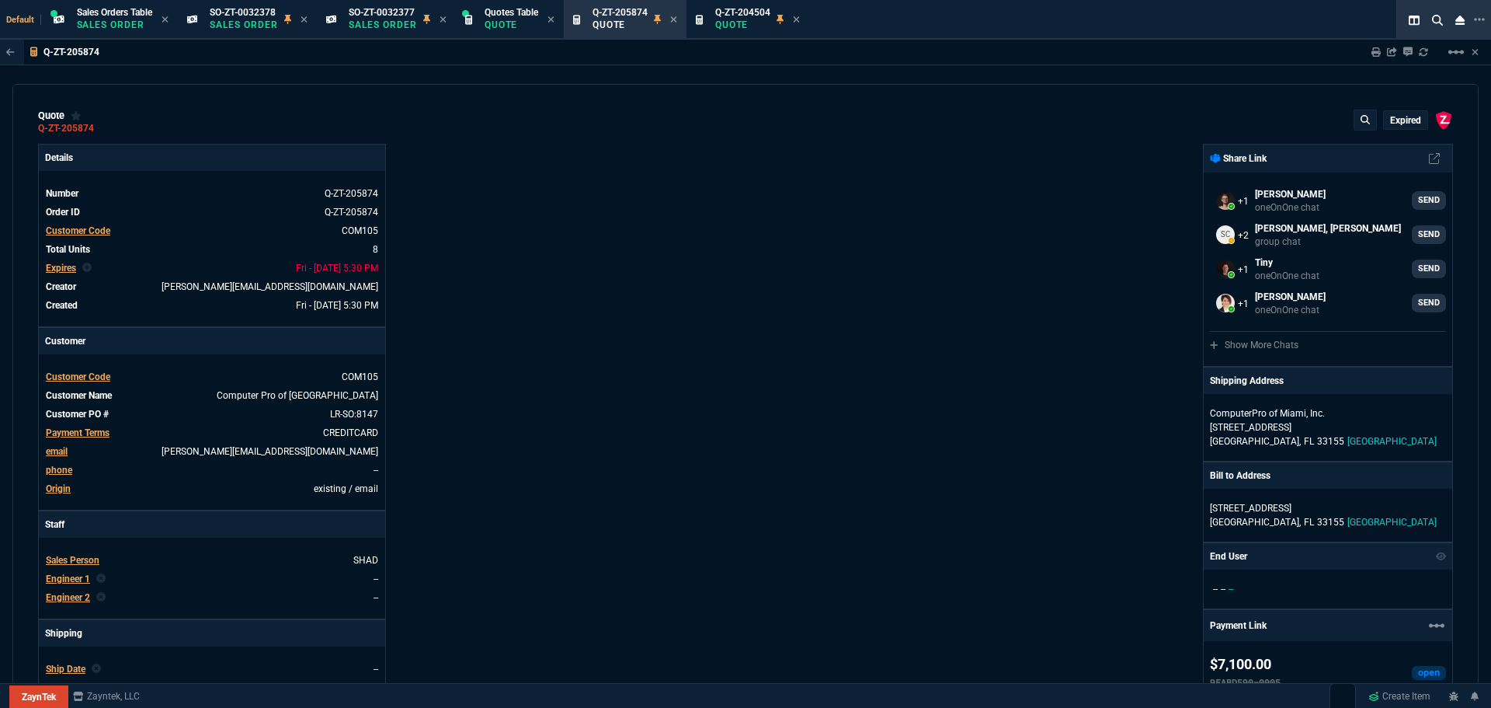
scroll to position [621, 0]
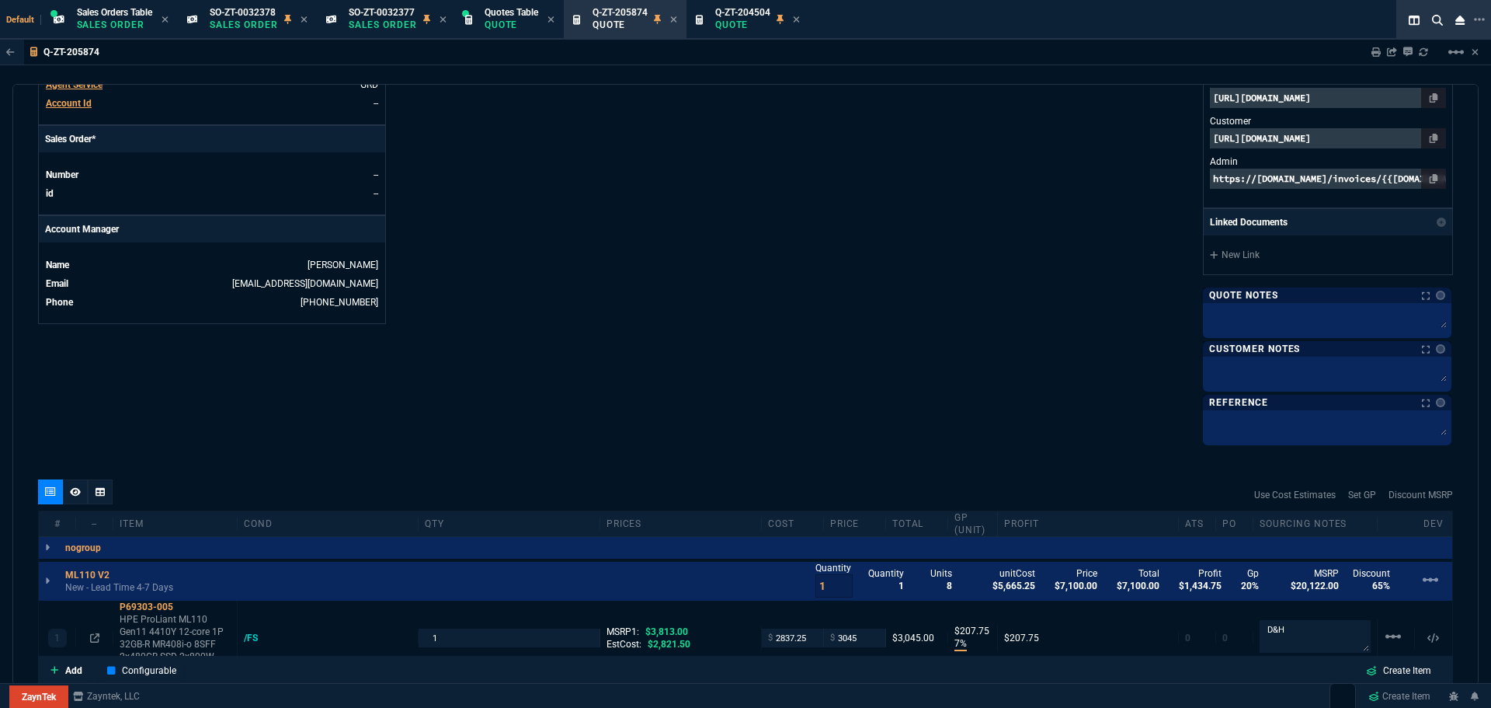
type input "4406"
type input "75"
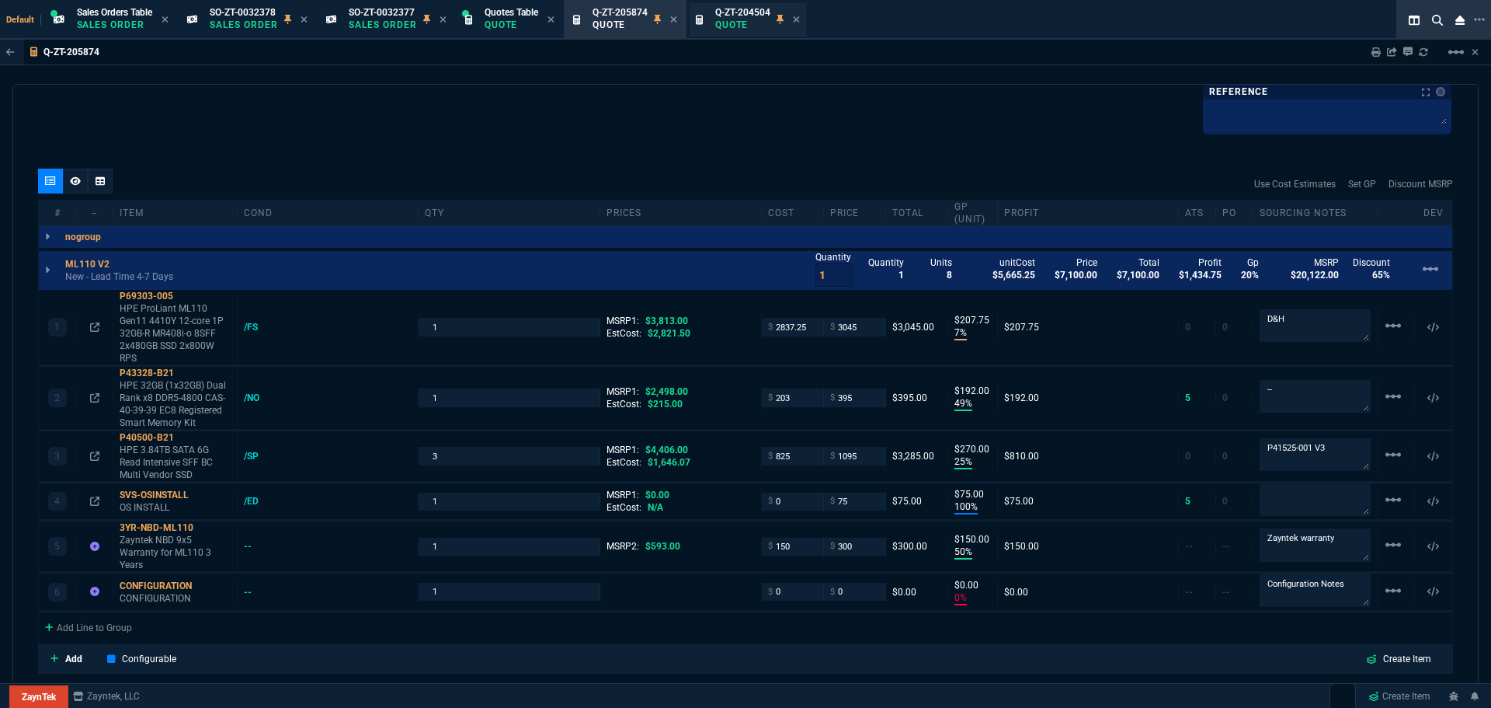
click at [725, 12] on span "Q-ZT-204504" at bounding box center [742, 12] width 55 height 11
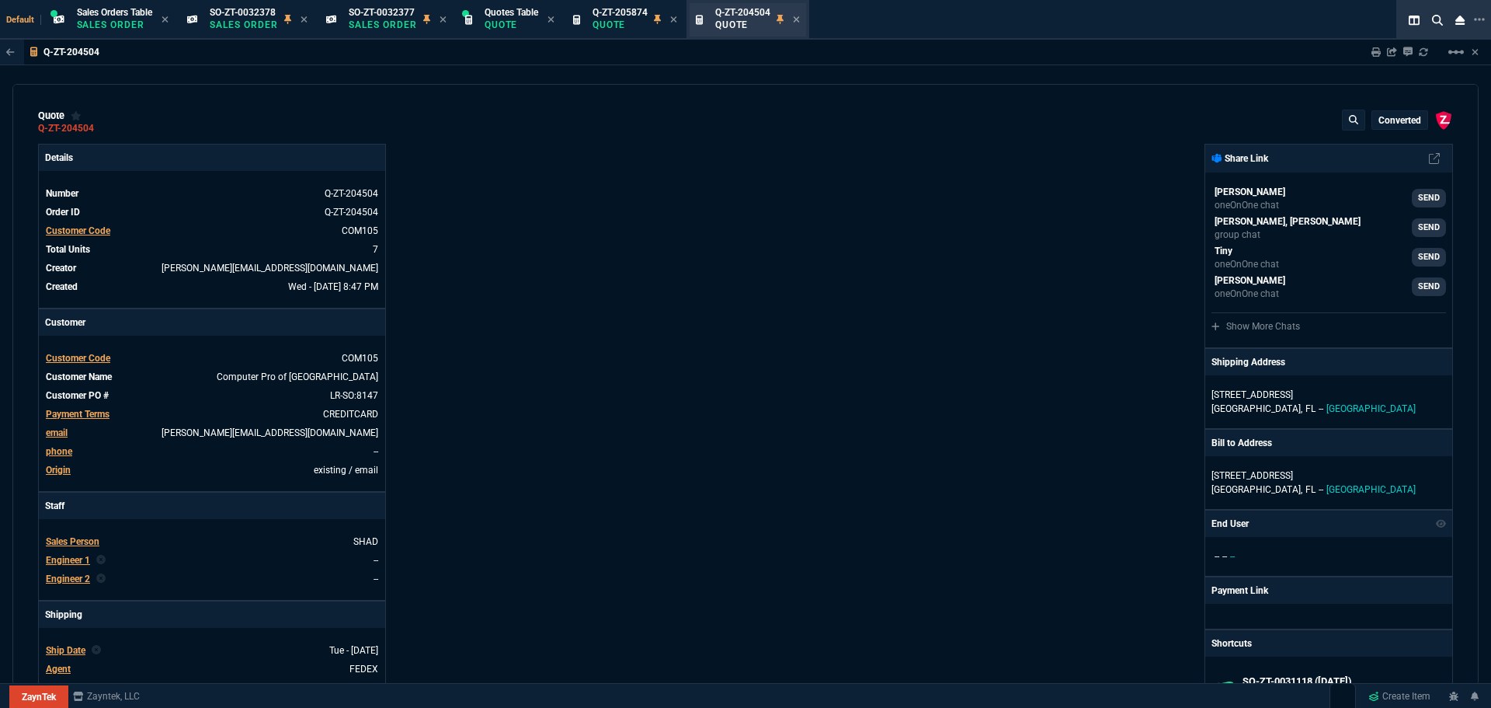
type input "12"
type input "295"
type input "43"
type input "170"
type input "22"
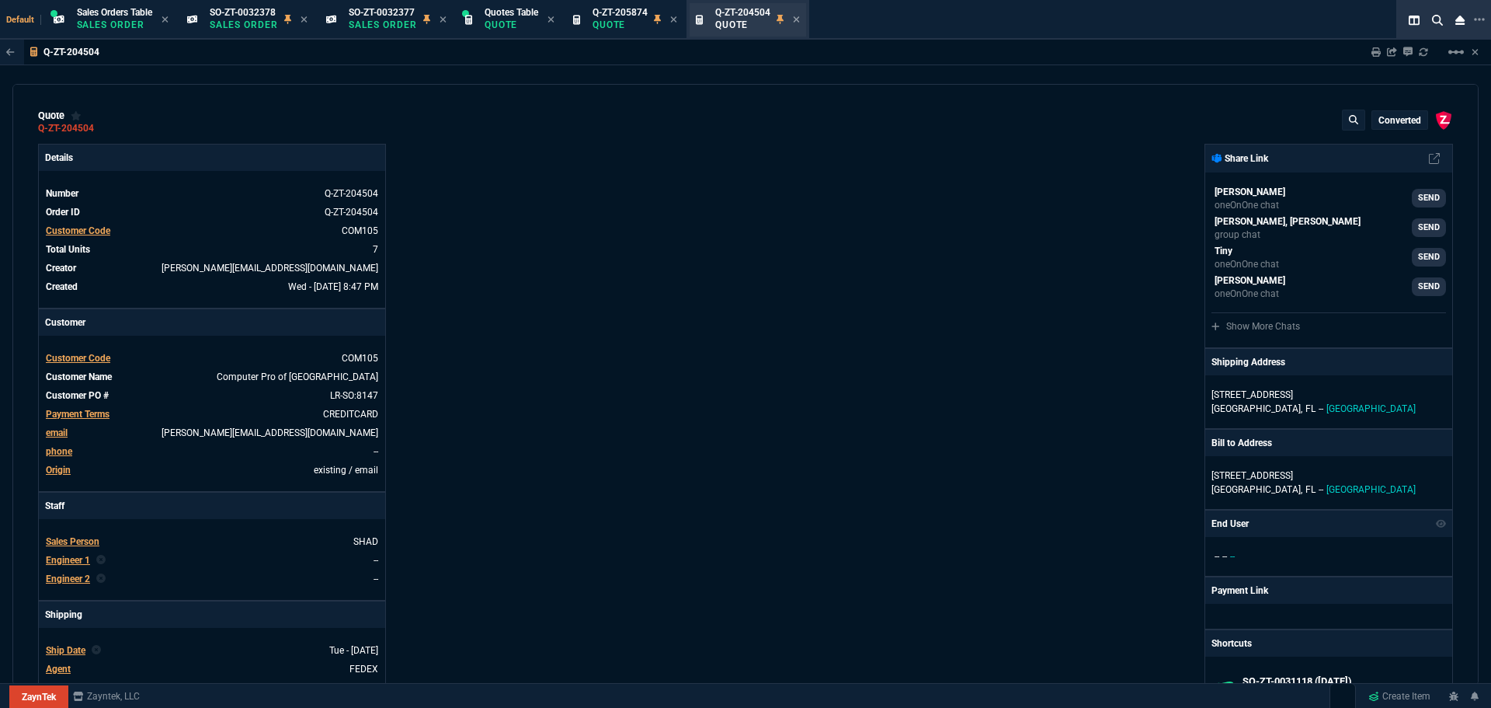
type input "245"
type input "12"
type input "59"
type input "0"
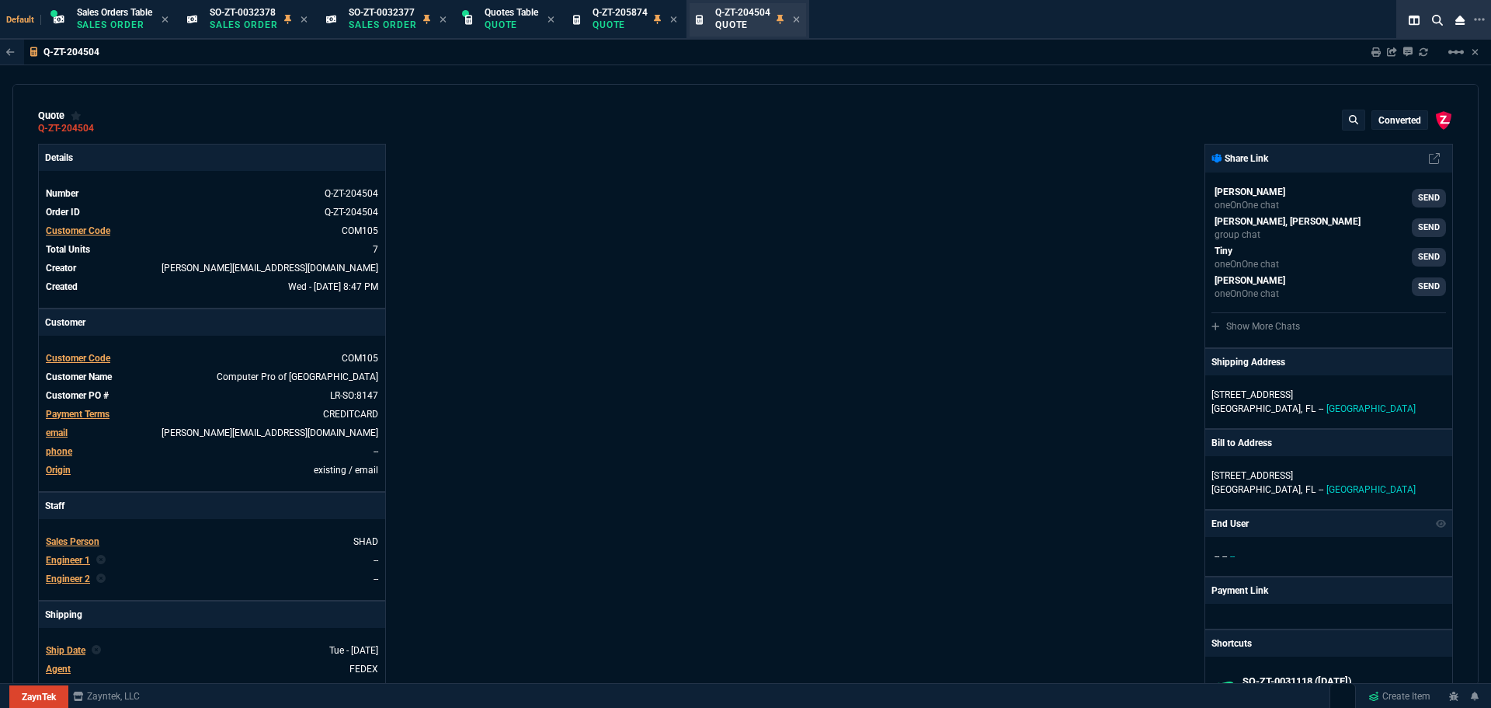
type input "63"
type input "84"
type input "75"
type input "8"
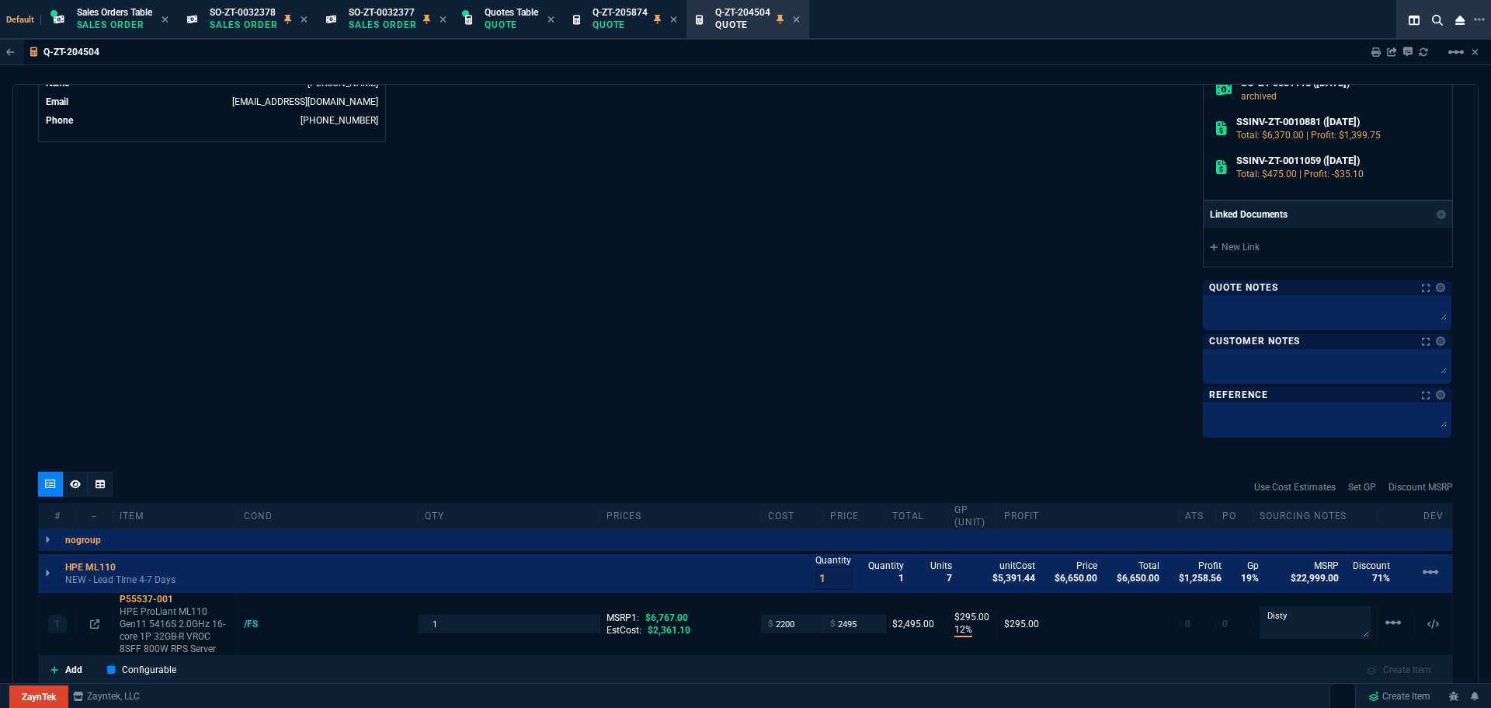
scroll to position [1209, 0]
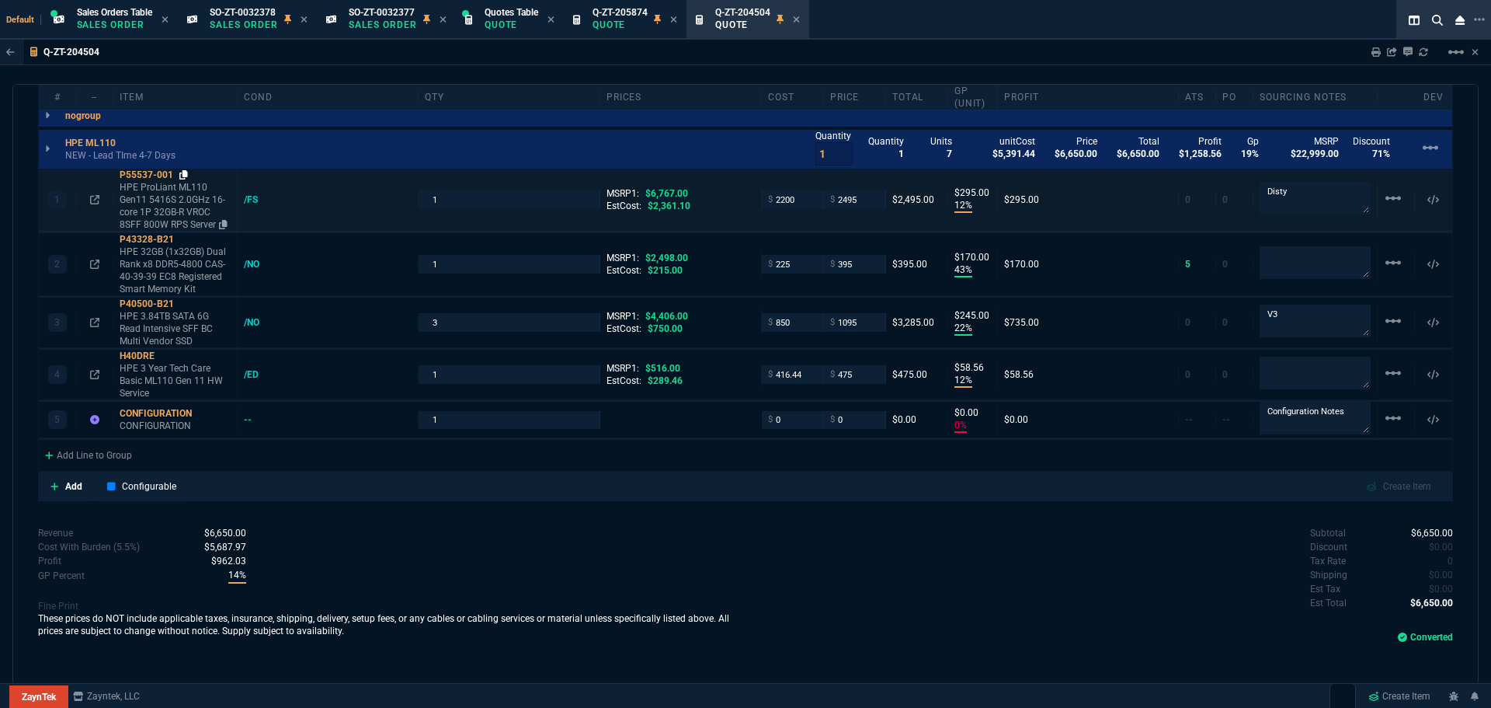
click at [184, 175] on icon at bounding box center [183, 174] width 9 height 9
click at [623, 19] on p "Quote" at bounding box center [620, 25] width 55 height 12
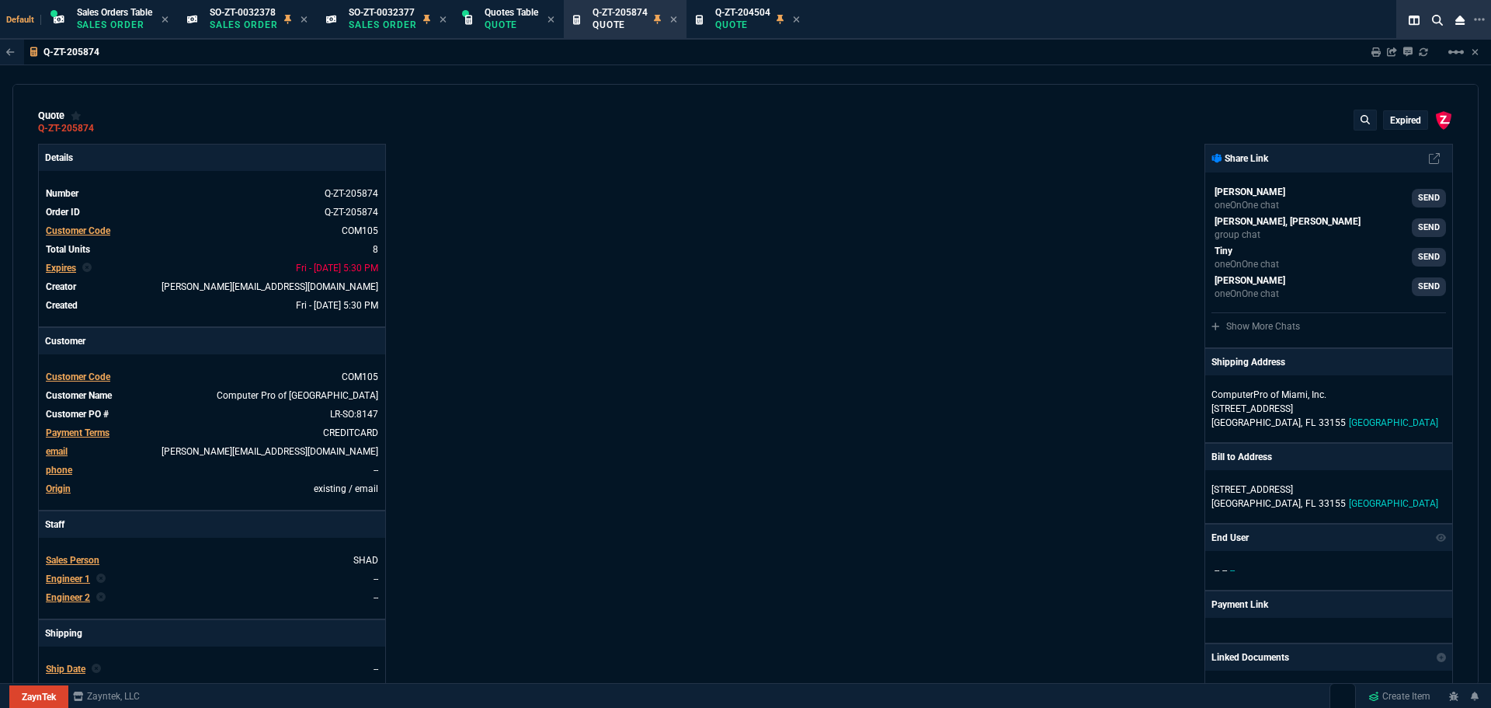
type input "7"
type input "208"
type input "49"
type input "192"
type input "25"
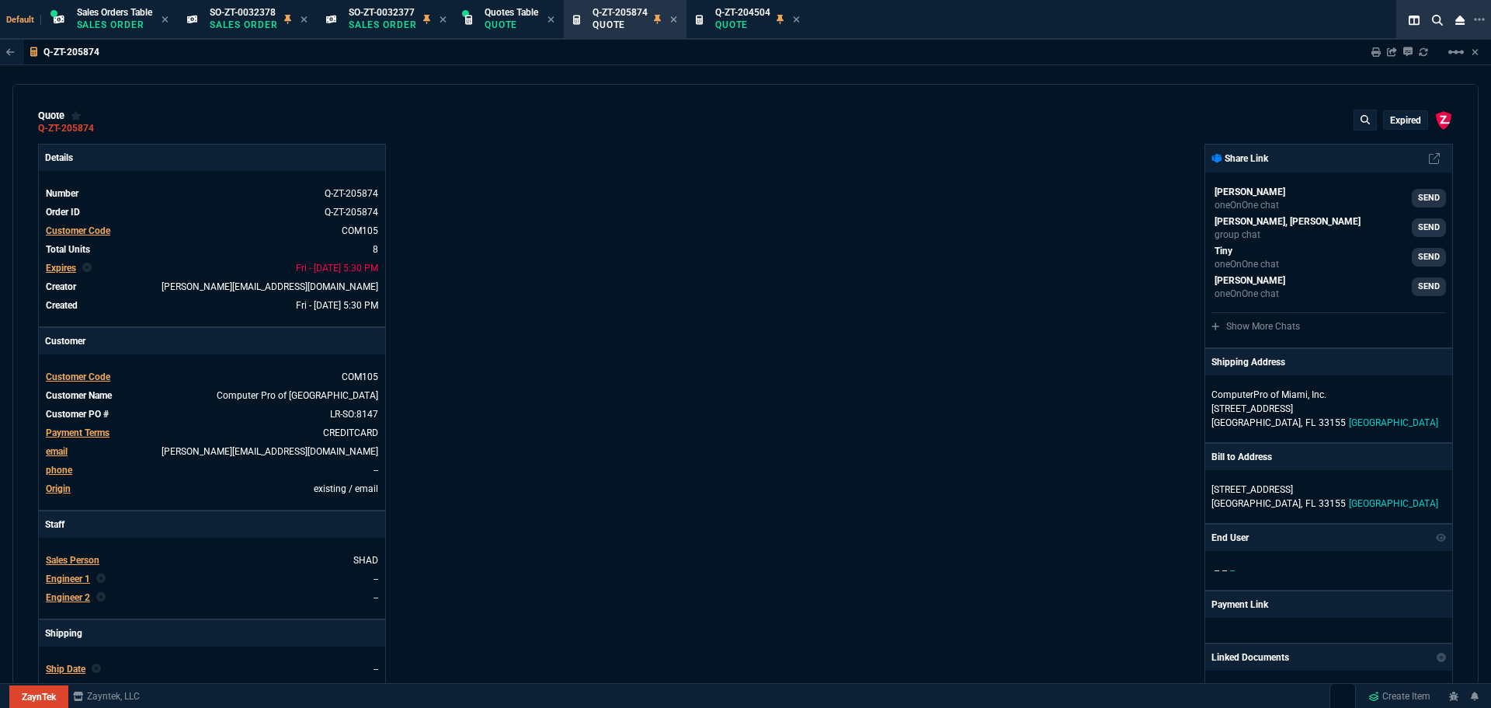
type input "270"
type input "4406"
type input "100"
type input "75"
type input "50"
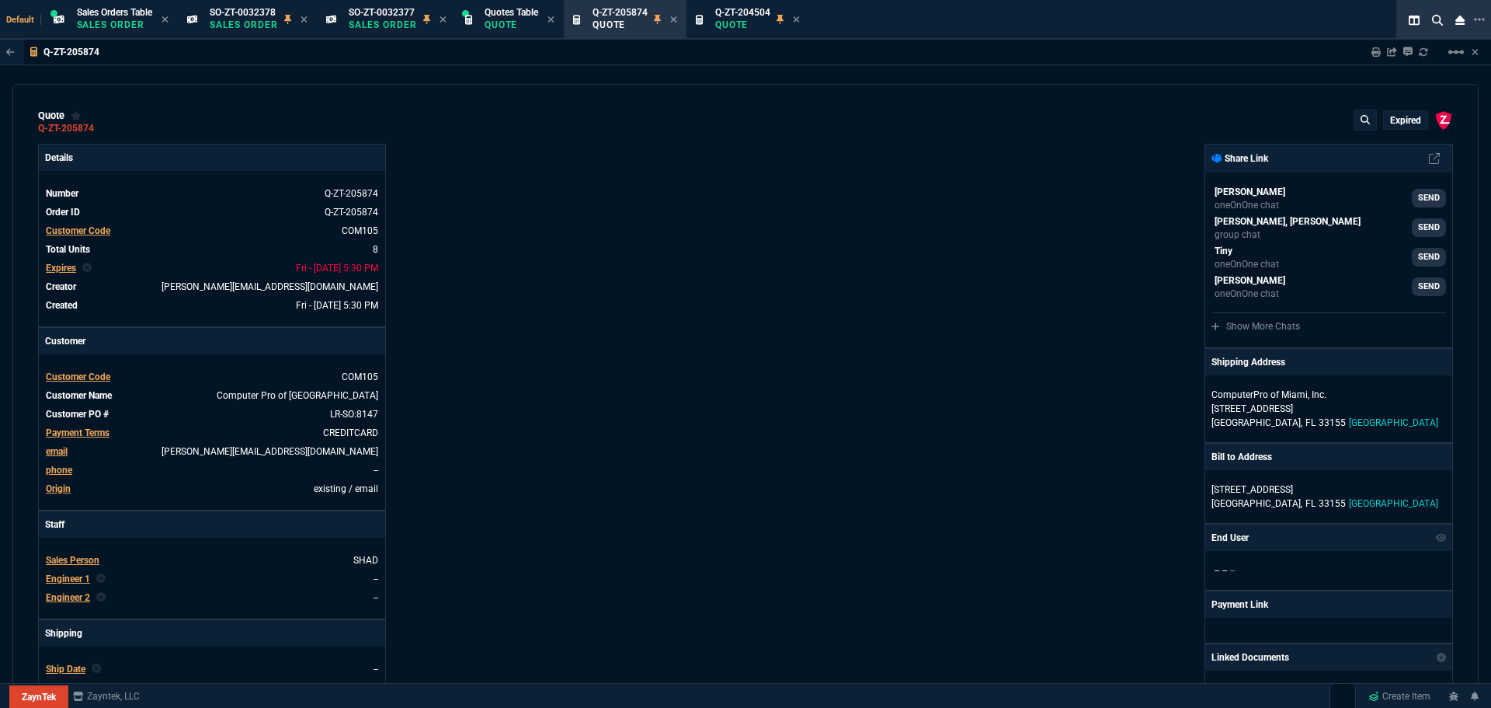
type input "150"
type input "0"
type input "20"
type input "84"
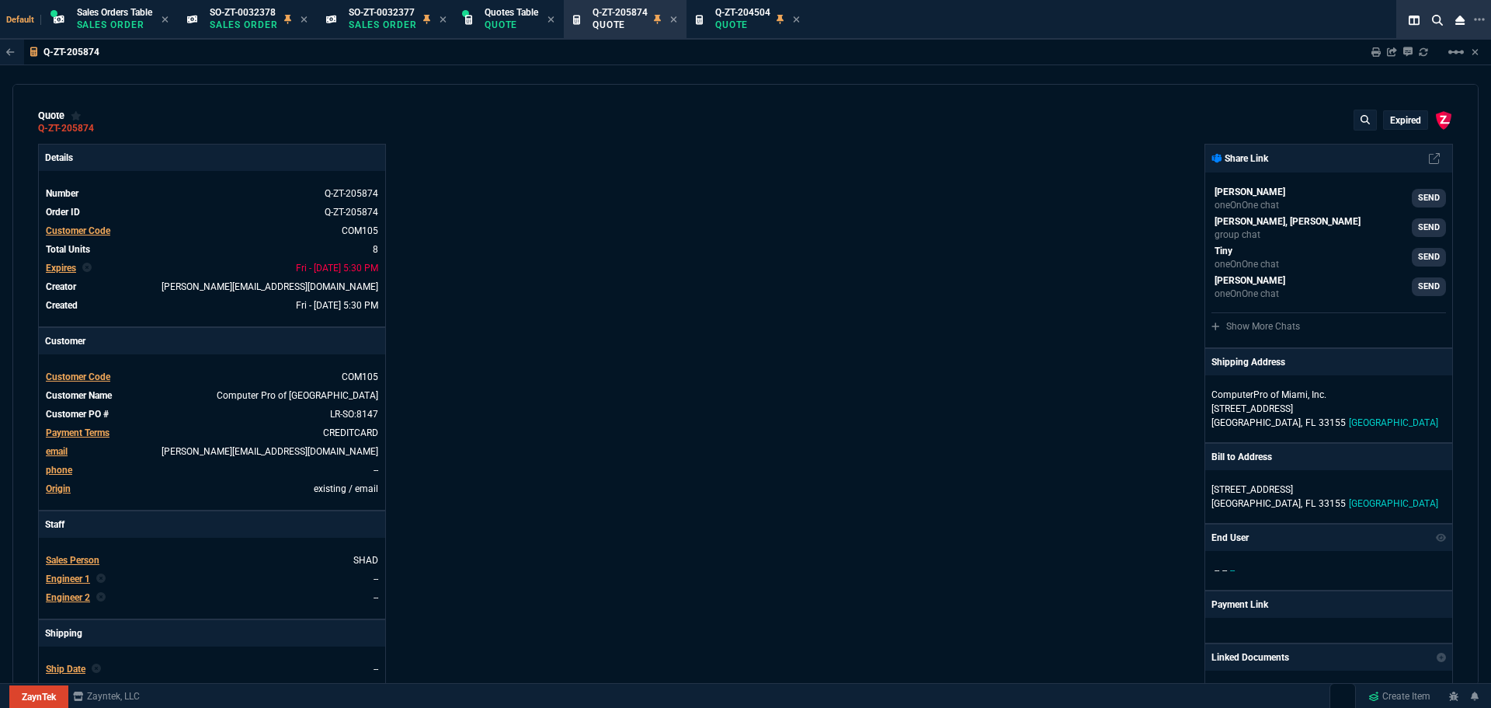
type input "75"
type input "49"
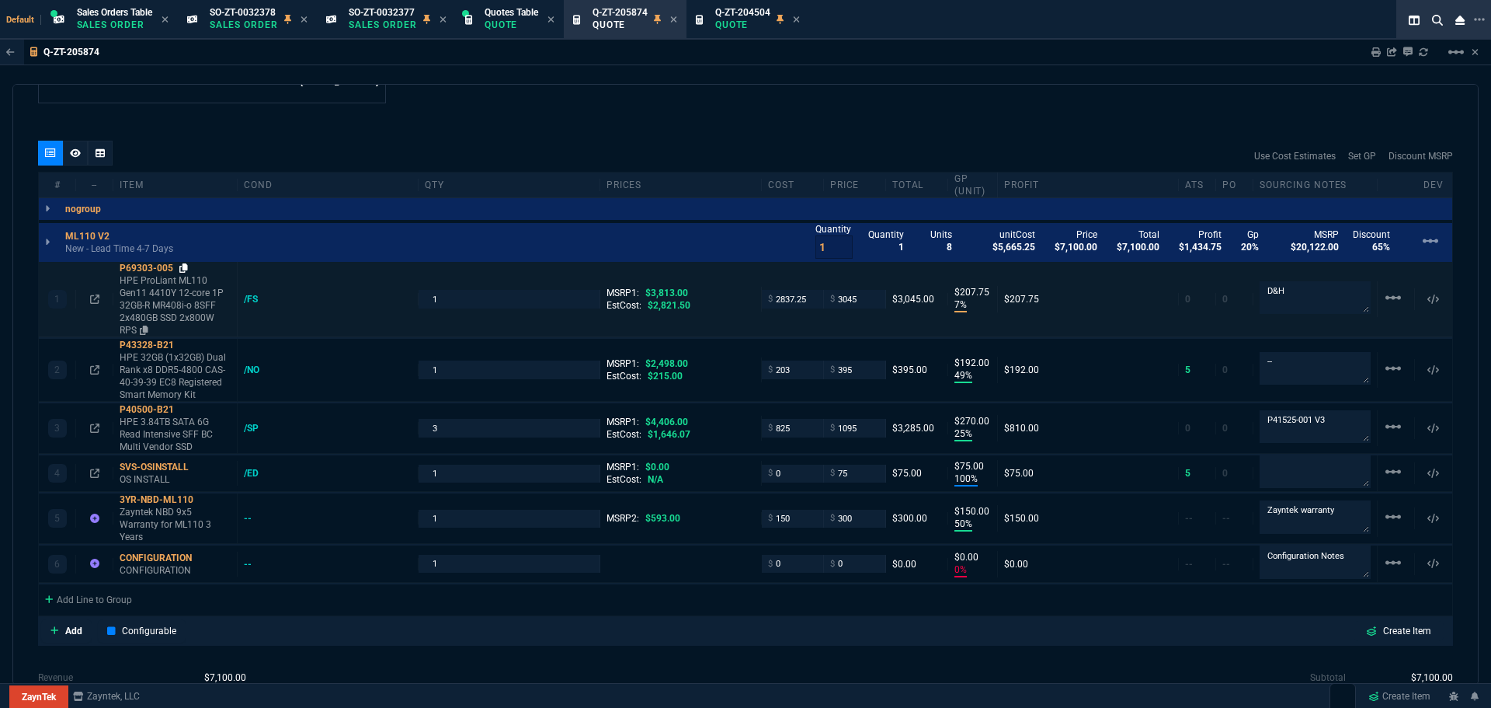
scroll to position [1010, 0]
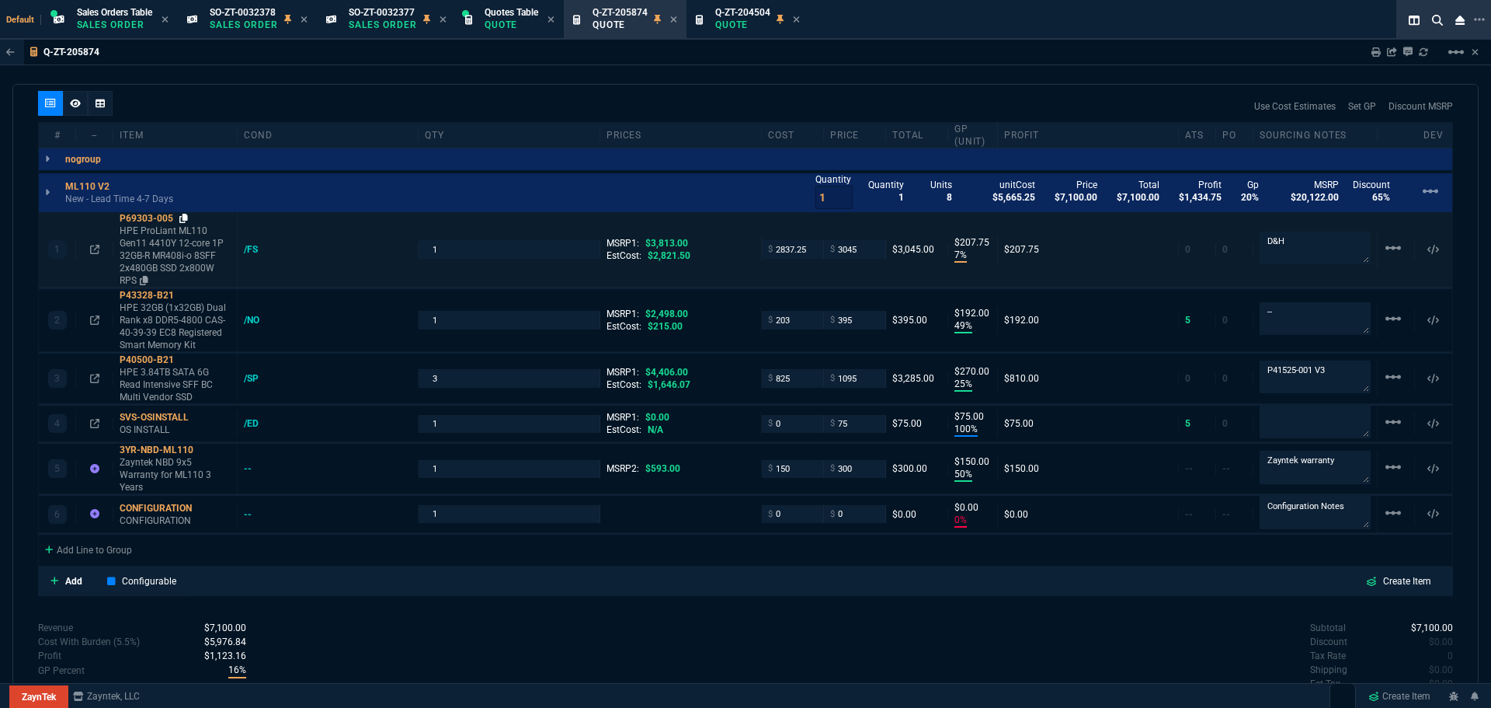
click at [184, 217] on icon at bounding box center [183, 218] width 9 height 9
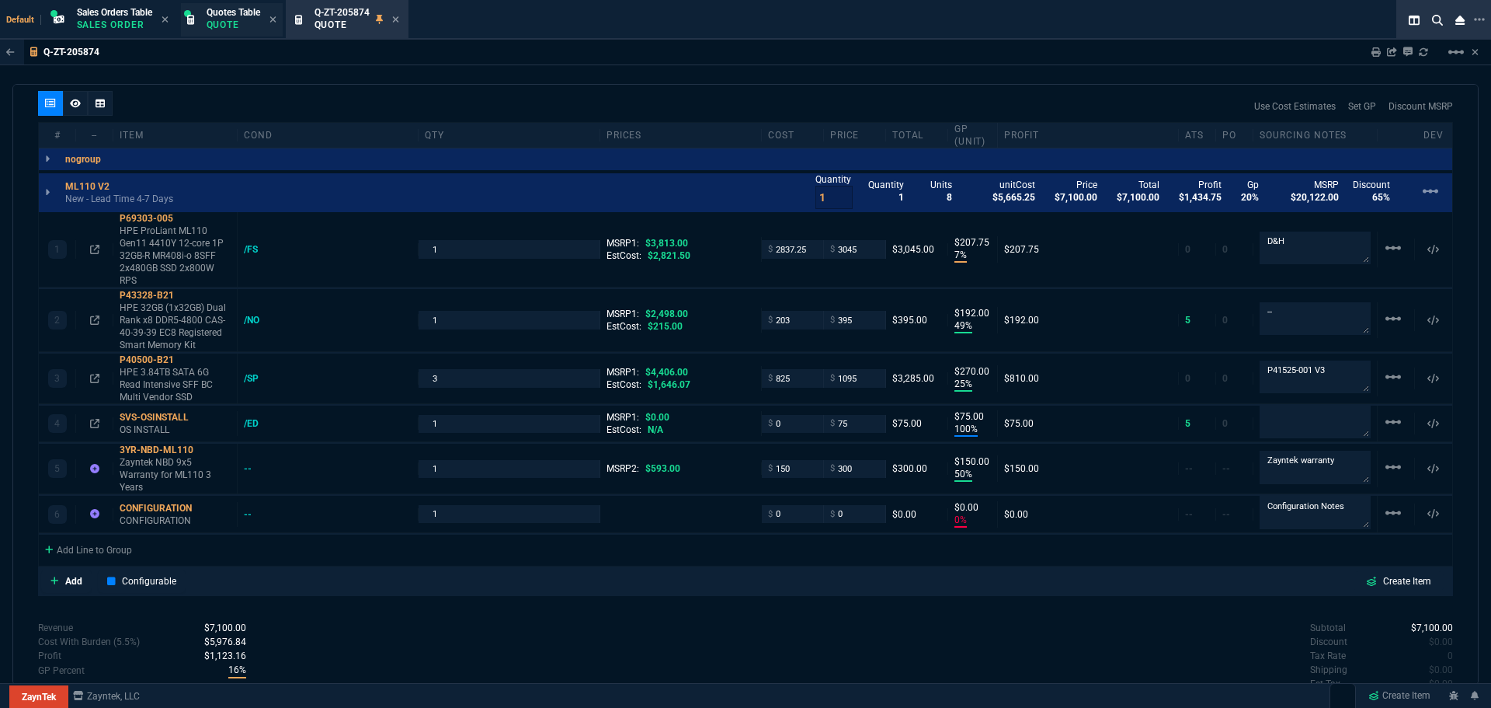
click at [225, 17] on span "Quotes Table" at bounding box center [234, 12] width 54 height 11
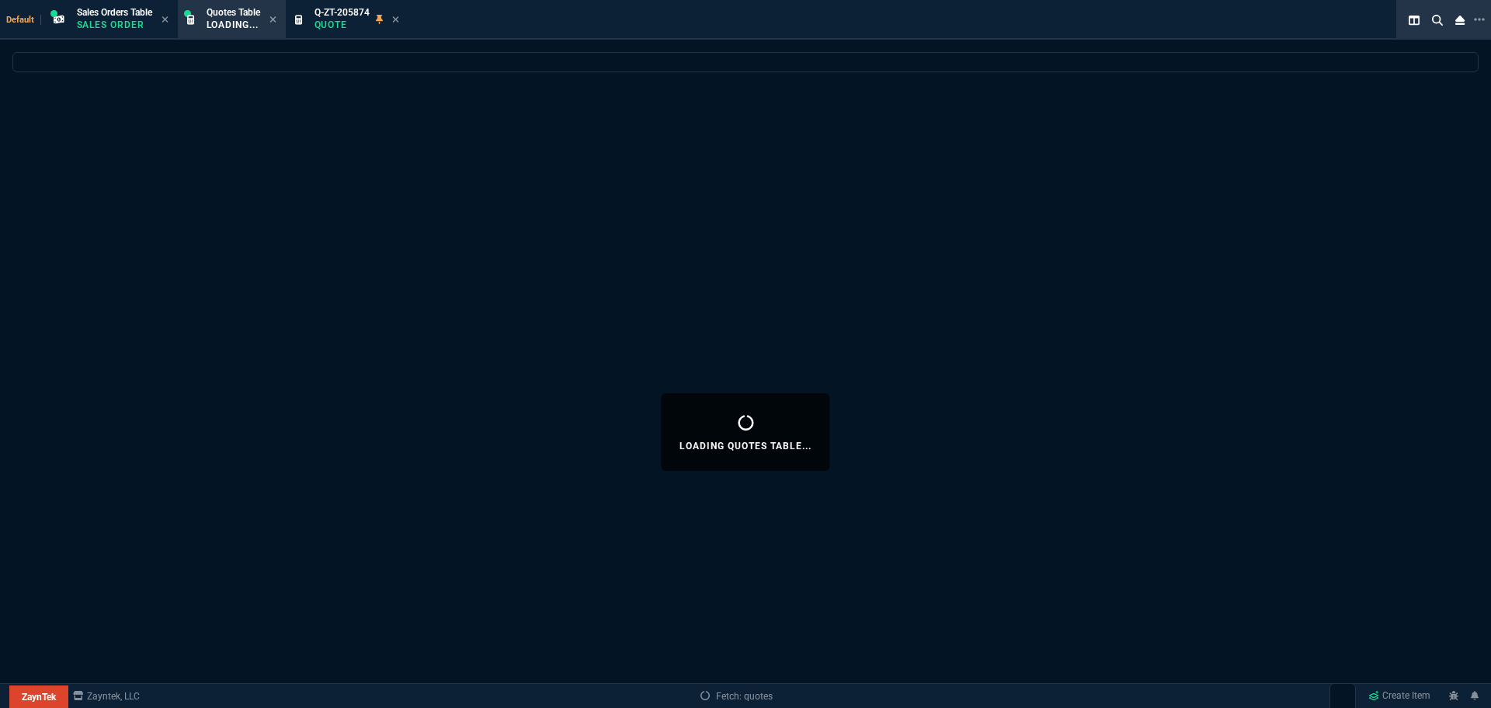
select select
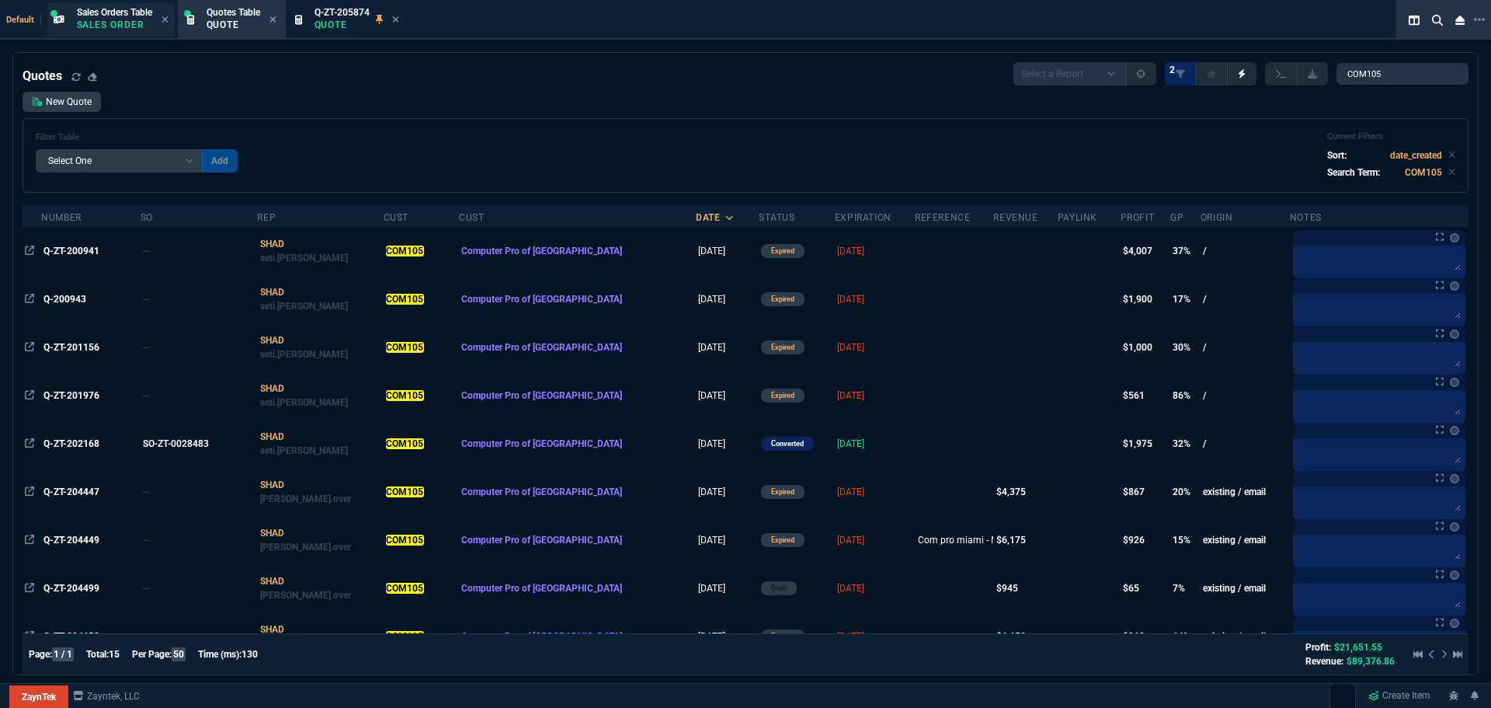
click at [123, 19] on p "Sales Order" at bounding box center [114, 25] width 75 height 12
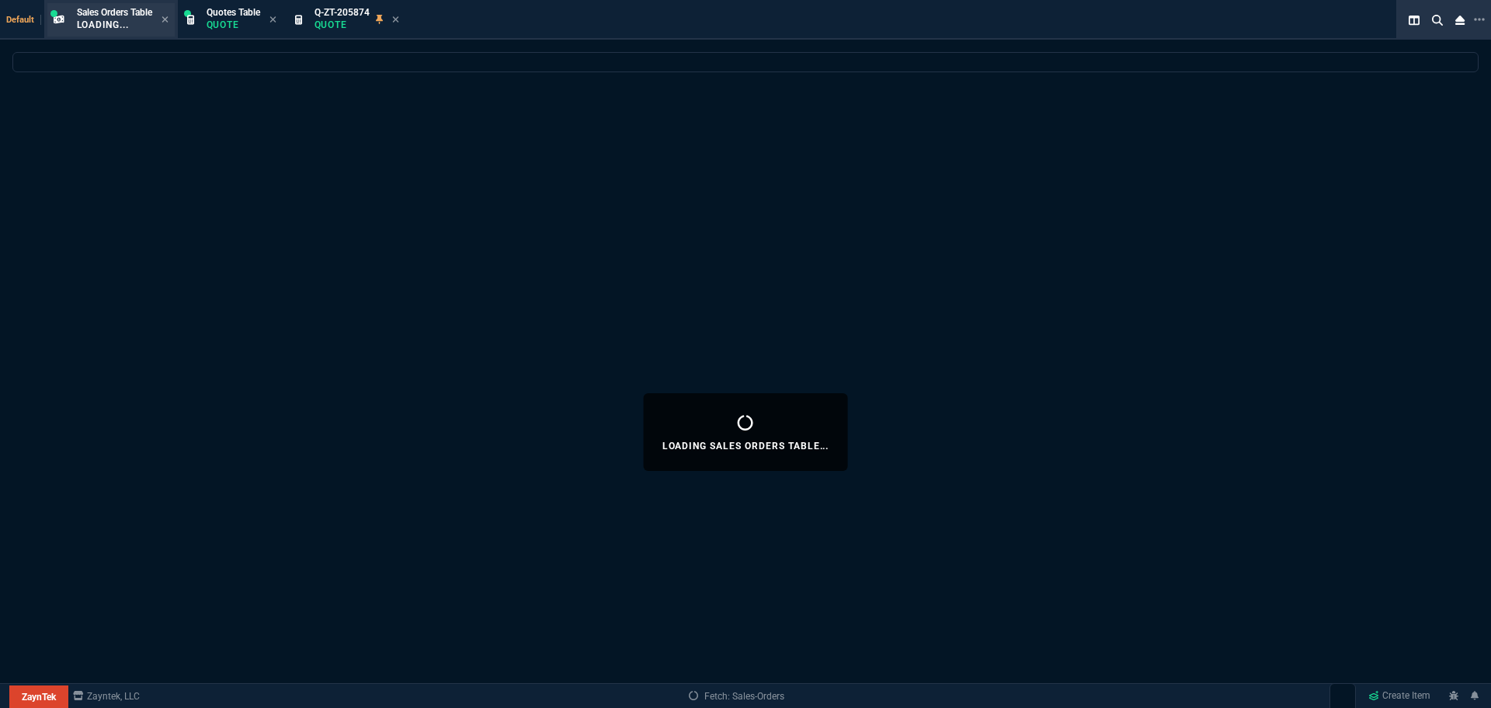
select select
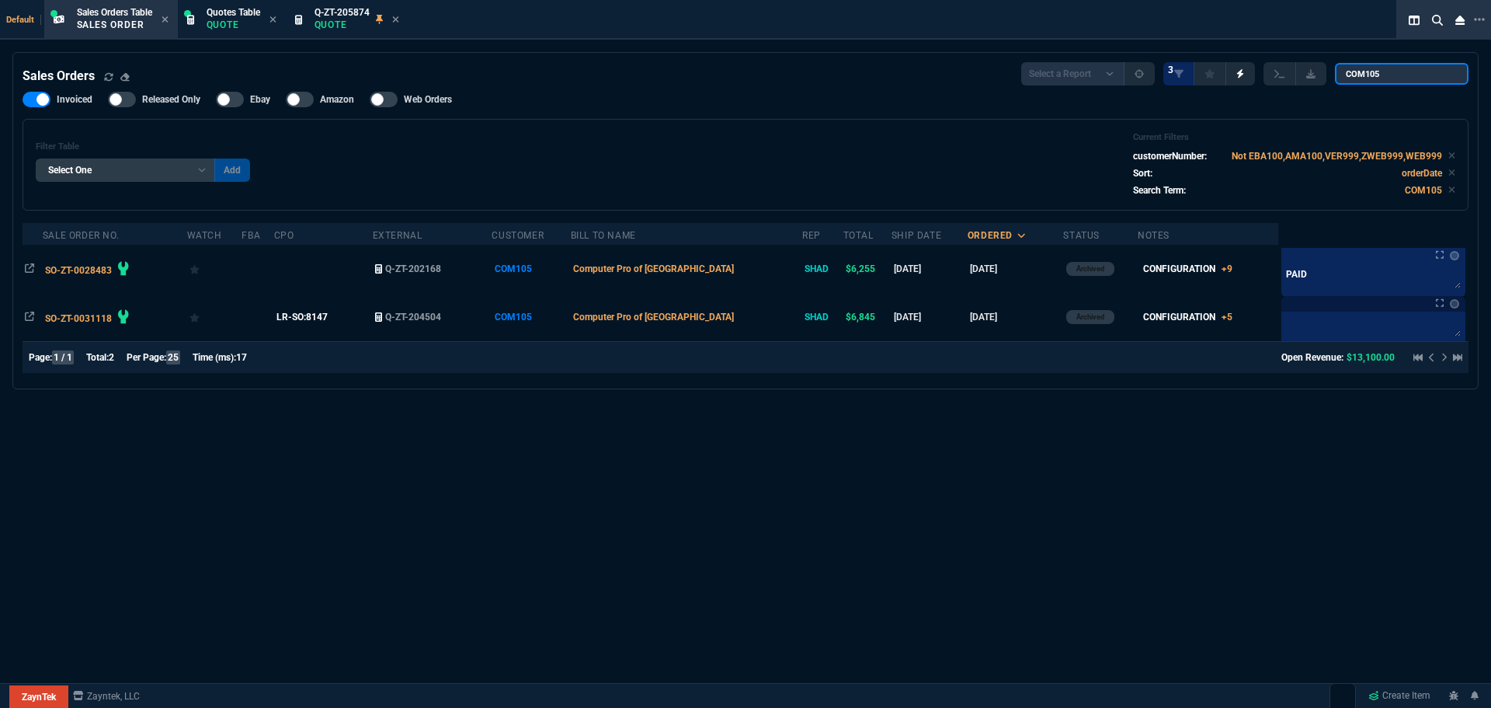
click at [1435, 73] on input "COM105" at bounding box center [1402, 74] width 134 height 22
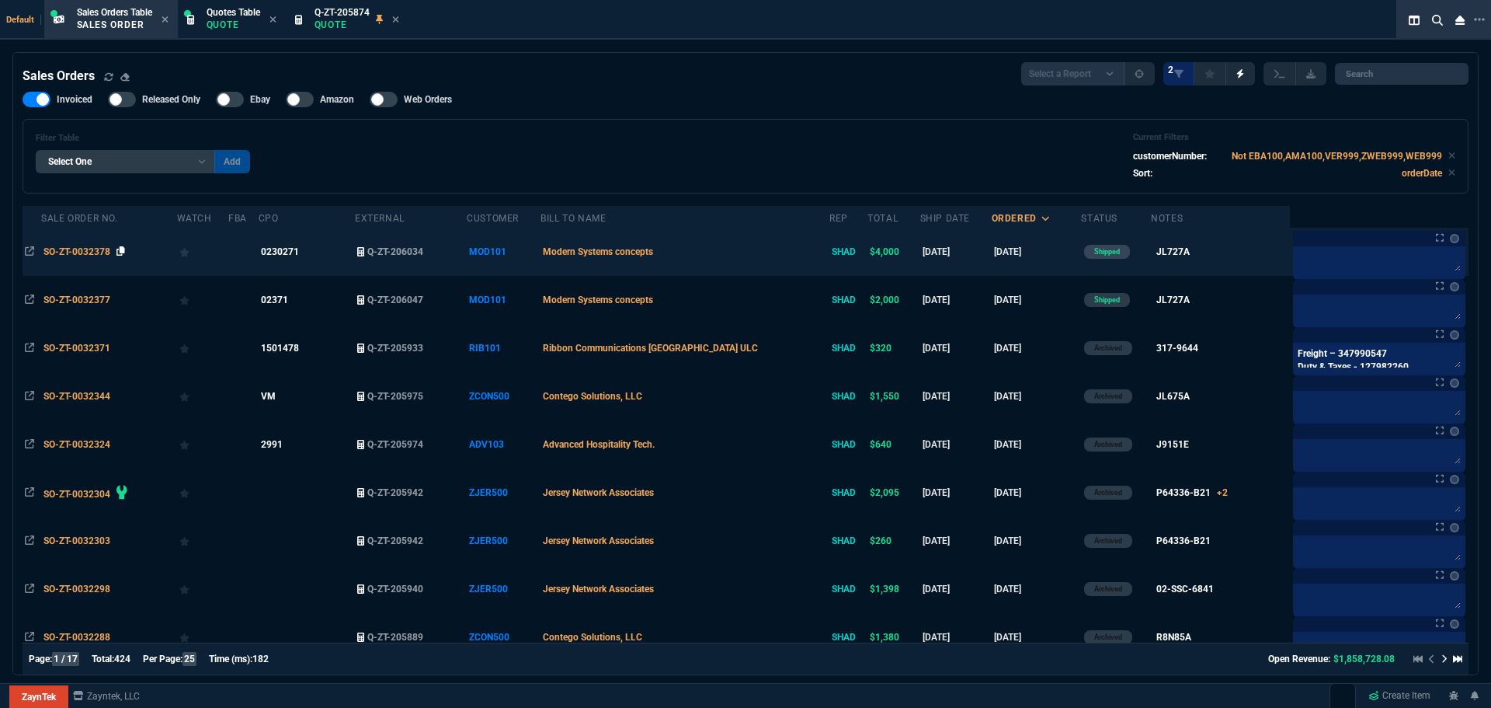
click at [123, 248] on icon at bounding box center [121, 250] width 9 height 9
click at [96, 252] on span "SO-ZT-0032378" at bounding box center [76, 251] width 67 height 11
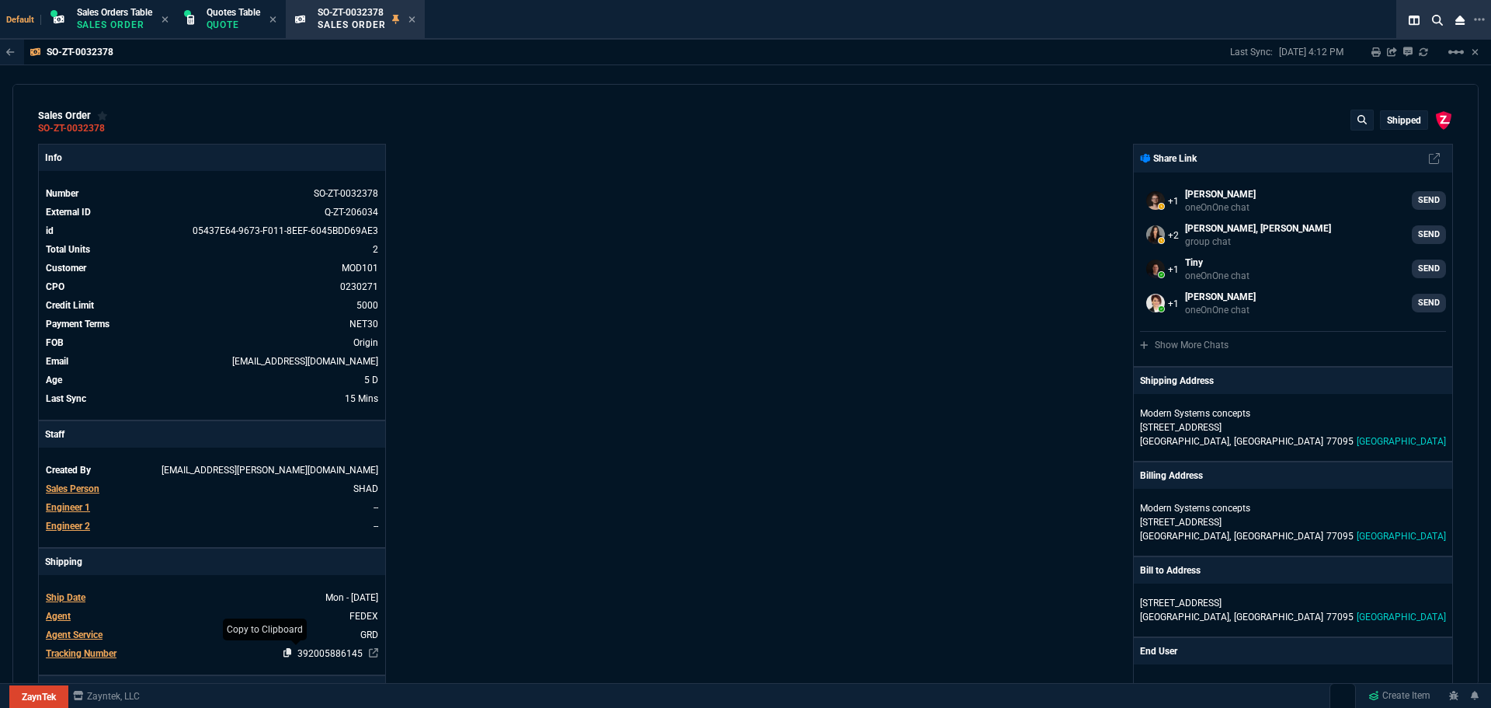
click at [283, 651] on icon at bounding box center [287, 652] width 9 height 9
click at [232, 18] on div "Quotes Table Quote" at bounding box center [234, 19] width 54 height 27
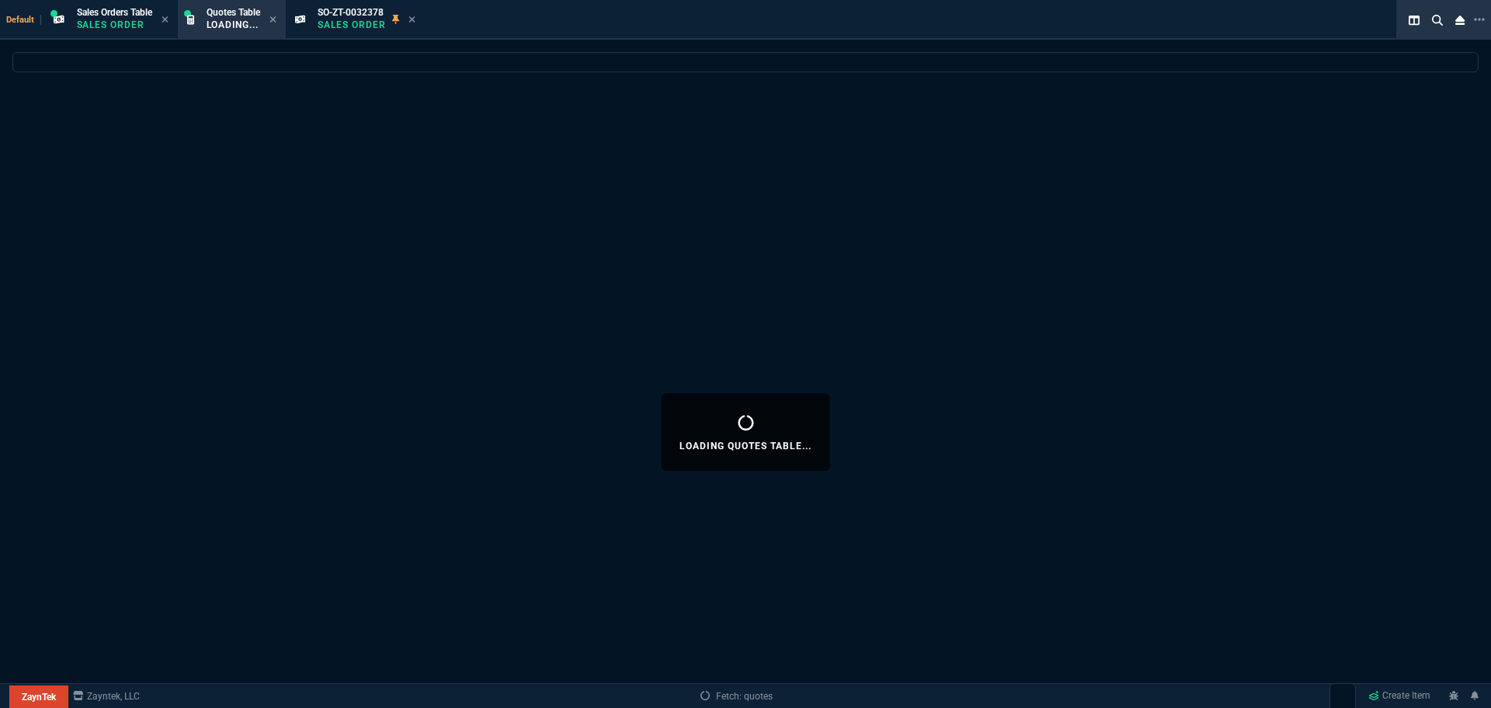
select select
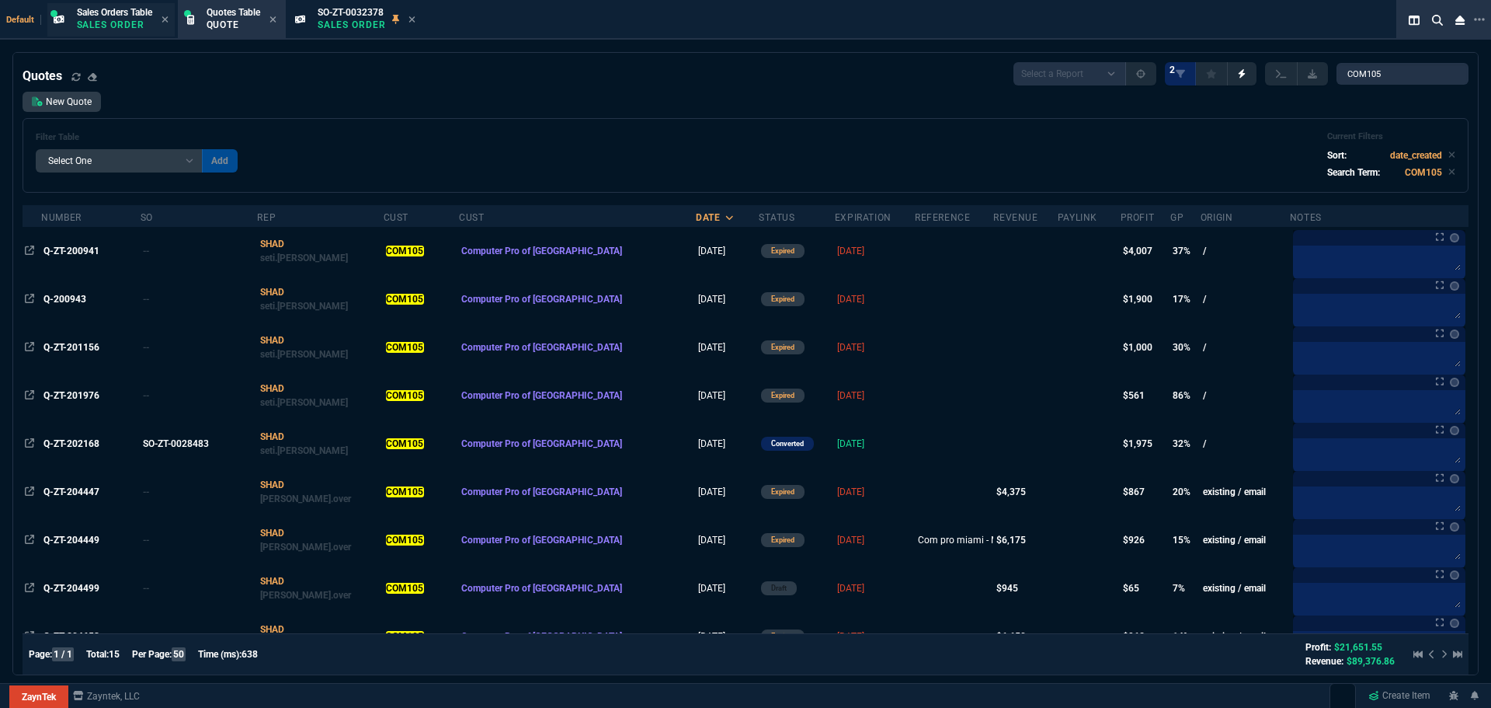
click at [118, 23] on p "Sales Order" at bounding box center [114, 25] width 75 height 12
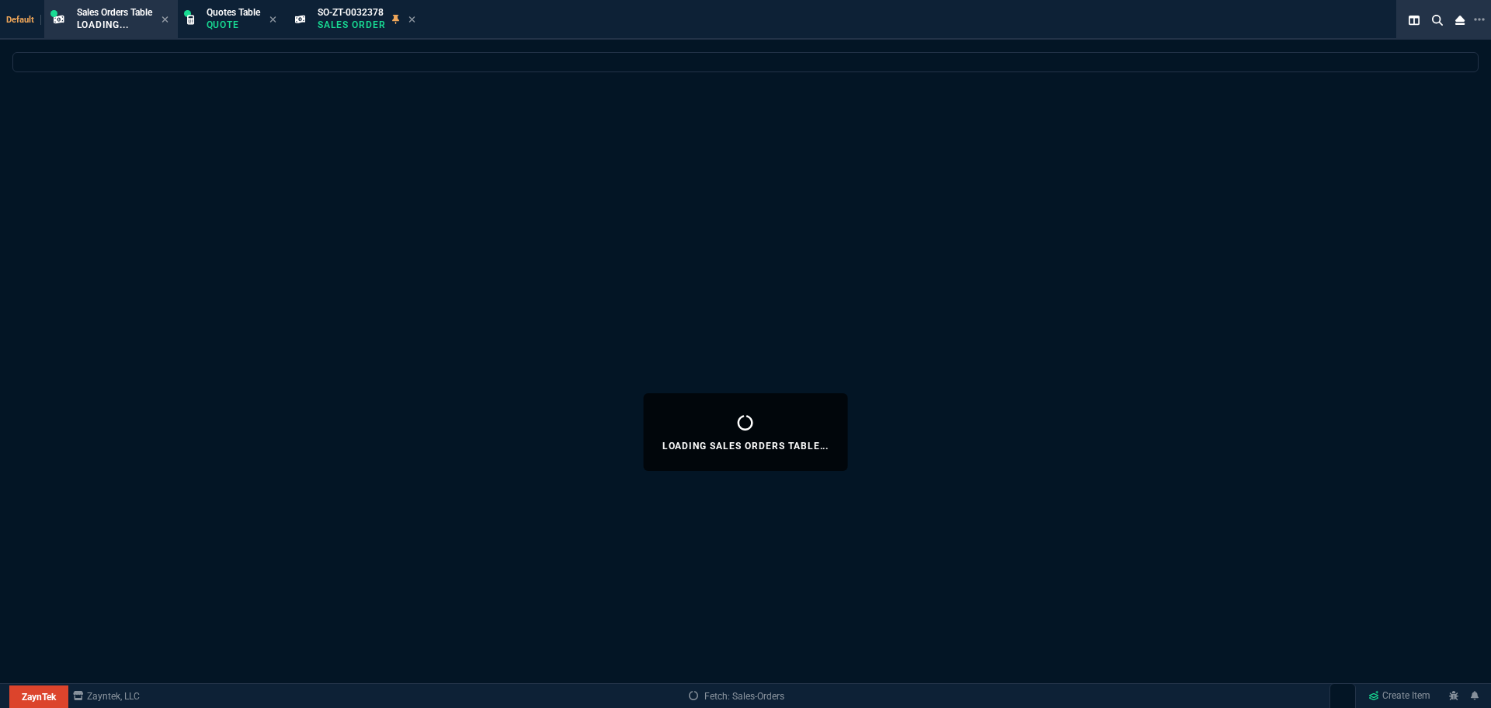
select select
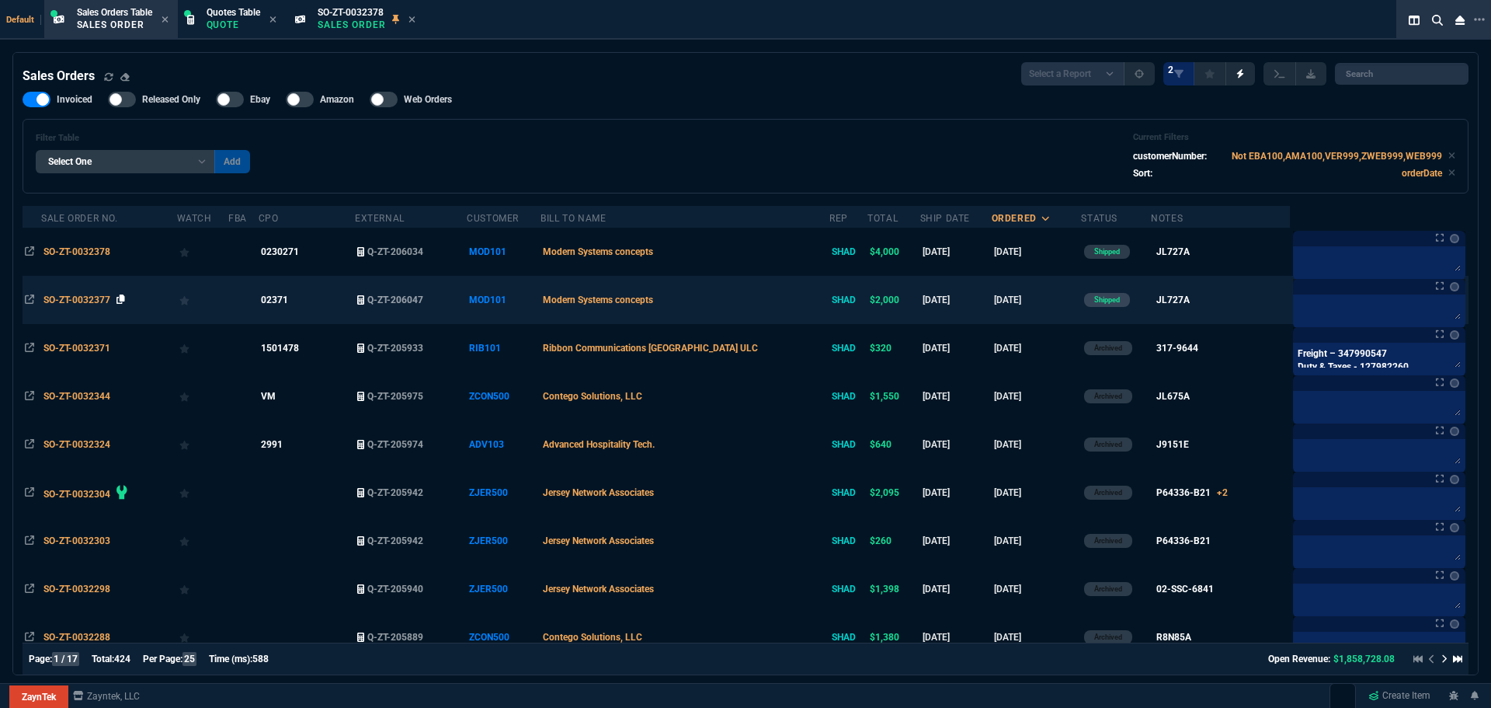
click at [122, 298] on icon at bounding box center [121, 298] width 9 height 9
click at [75, 304] on span "SO-ZT-0032377" at bounding box center [76, 299] width 67 height 11
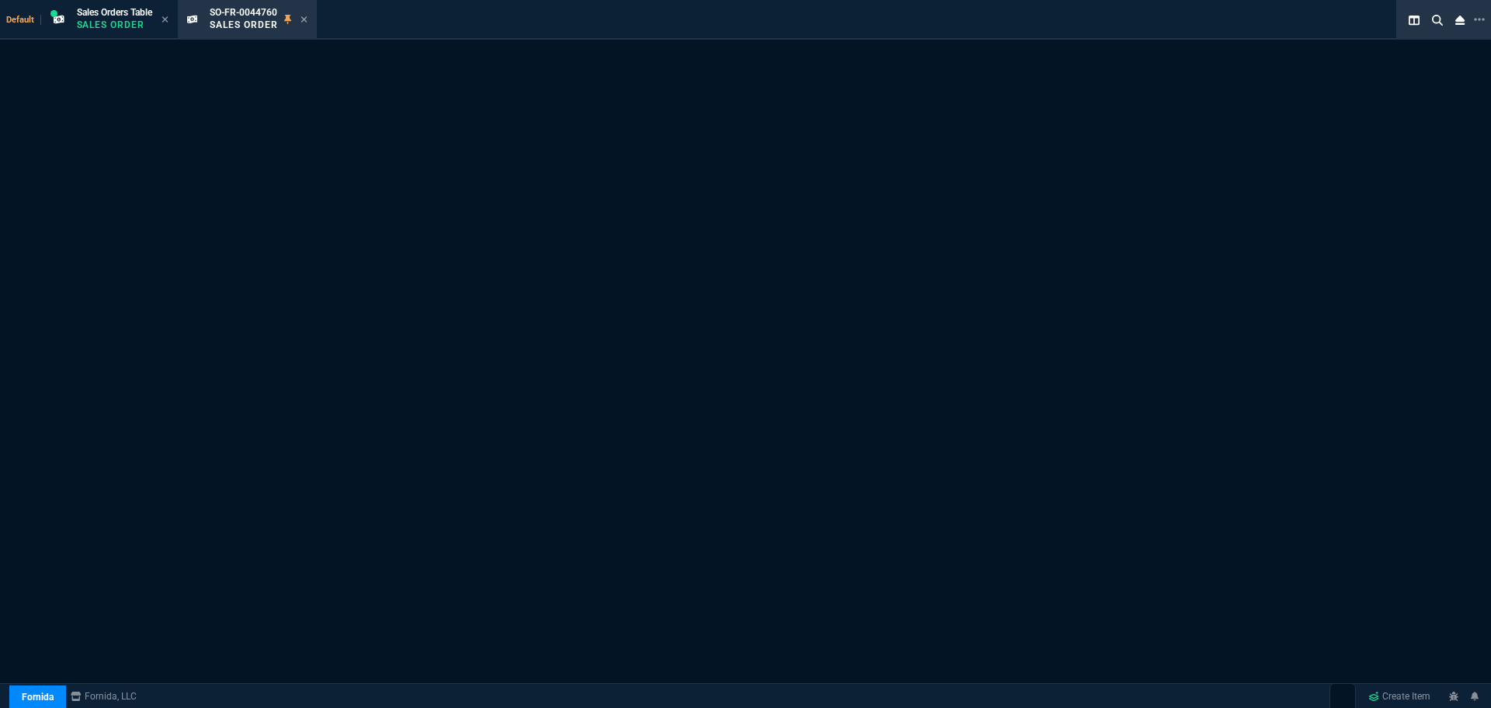
select select "1: BROV"
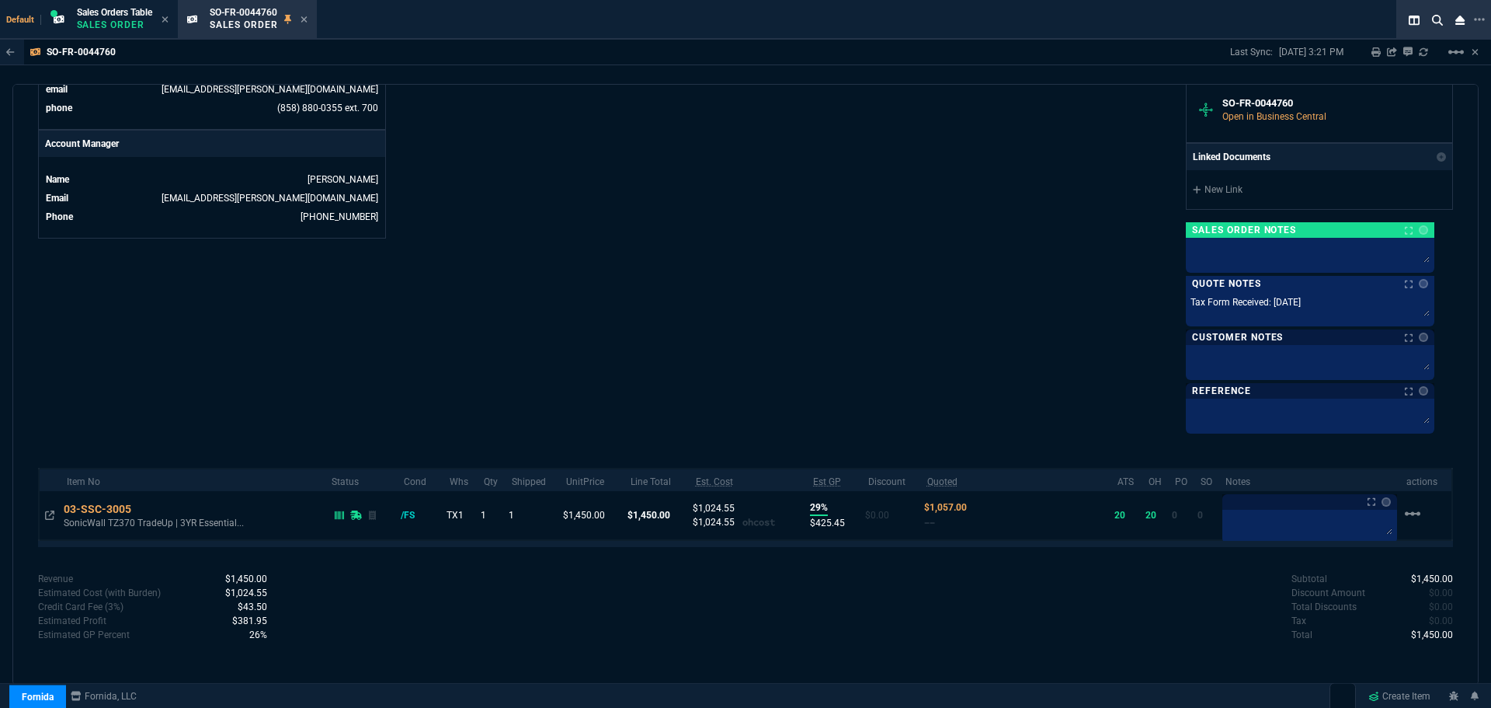
scroll to position [700, 0]
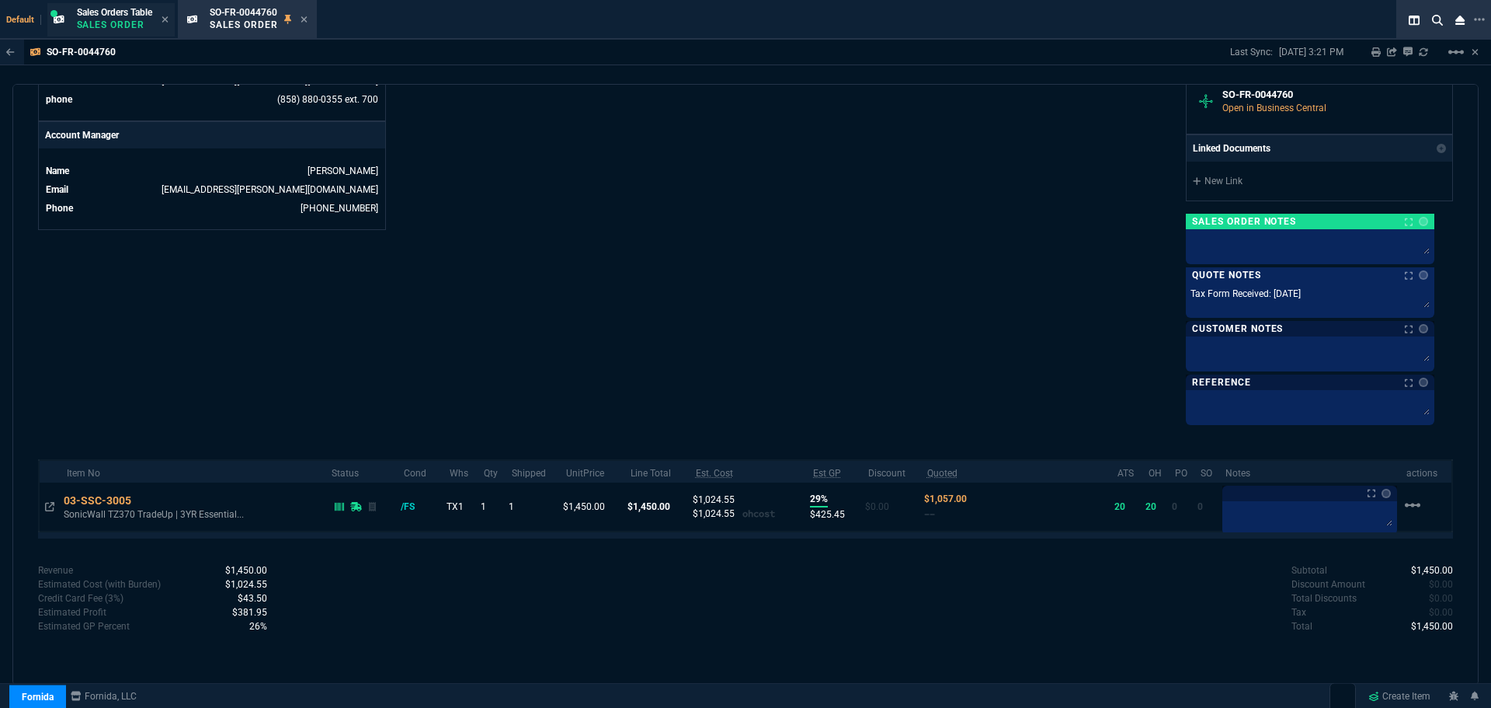
click at [120, 14] on span "Sales Orders Table" at bounding box center [114, 12] width 75 height 11
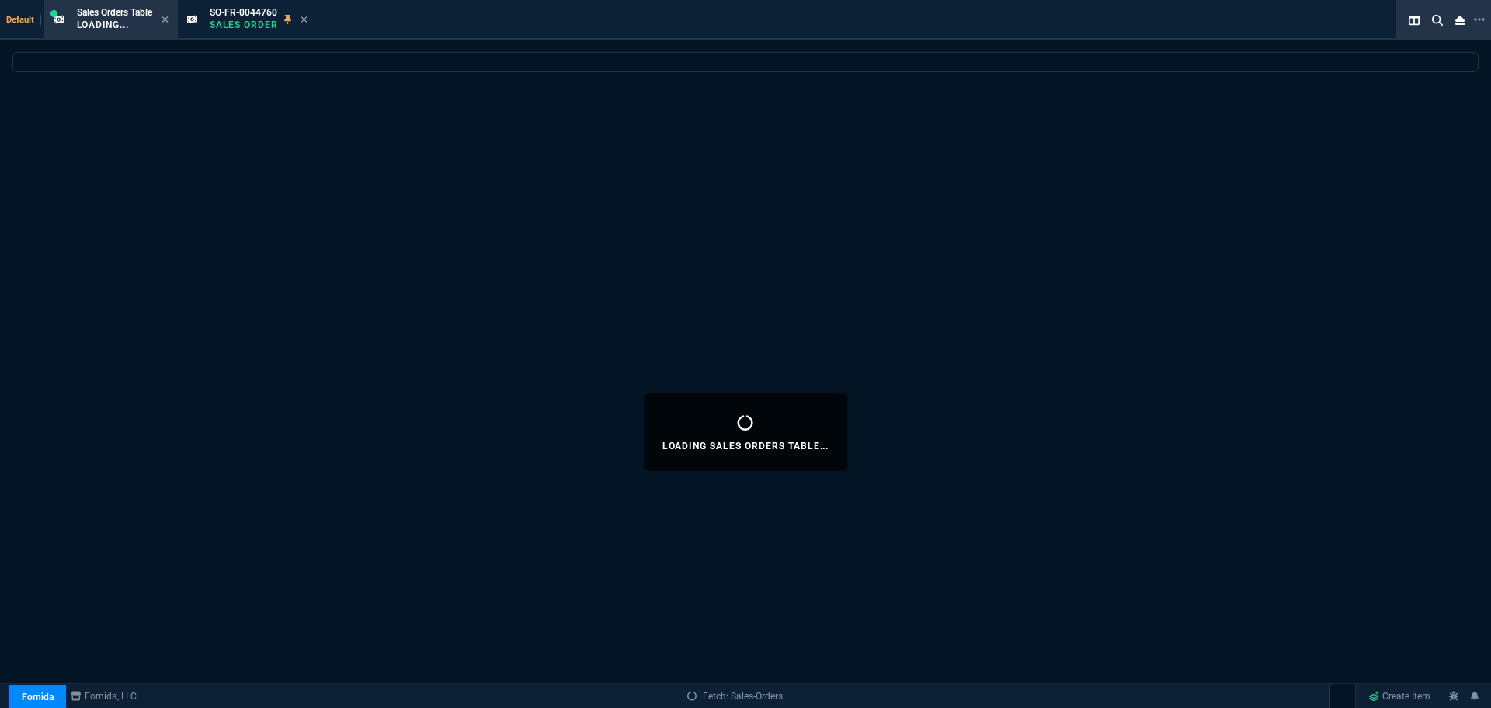
select select
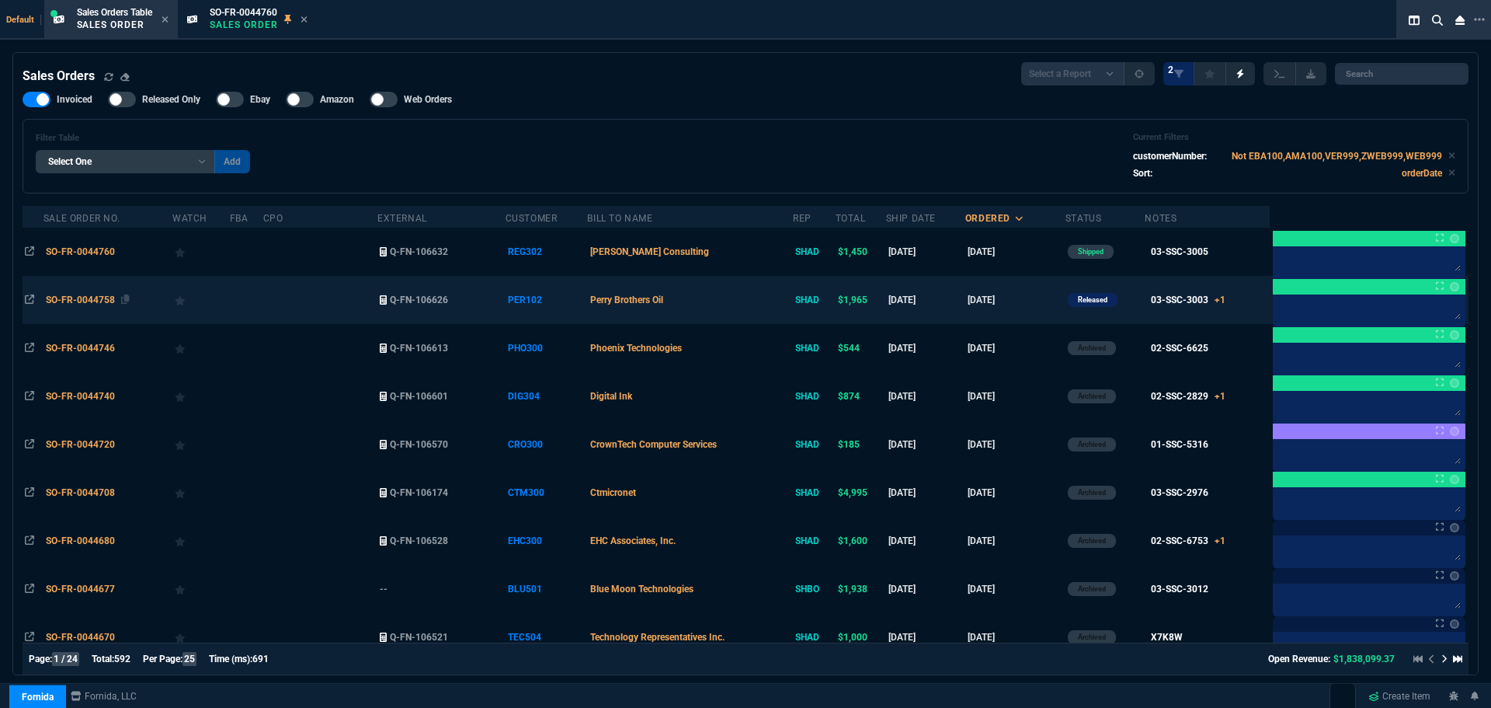
click at [68, 298] on span "SO-FR-0044758" at bounding box center [80, 299] width 69 height 11
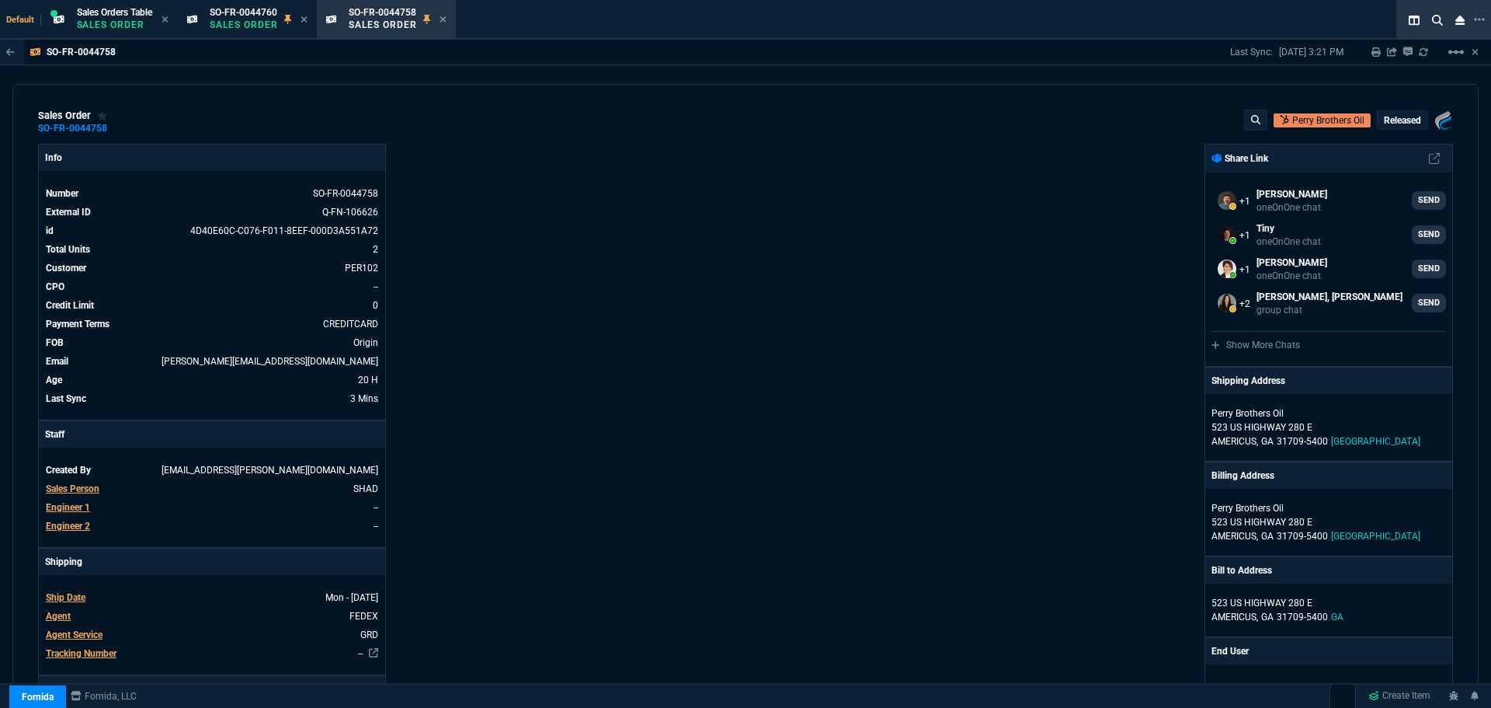
select select "1: BROV"
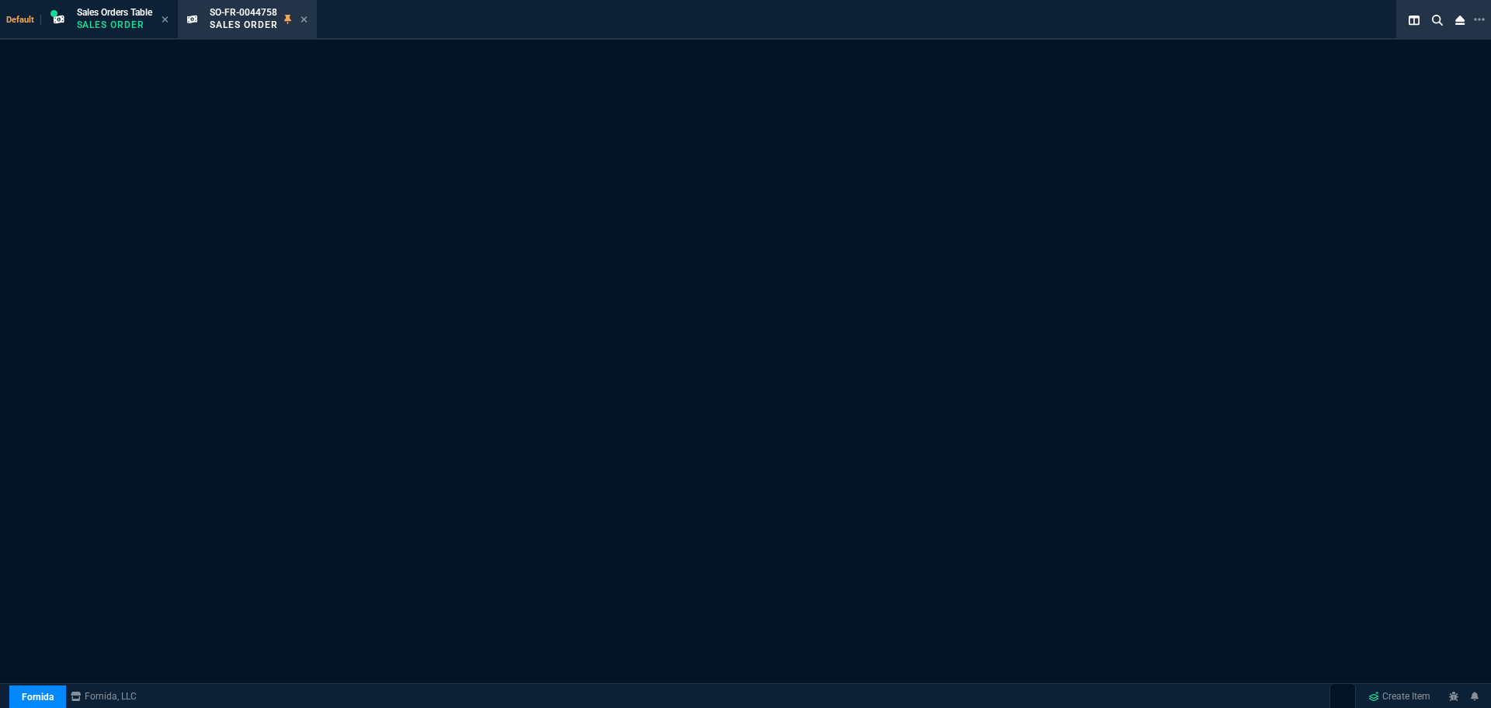
select select "1: BROV"
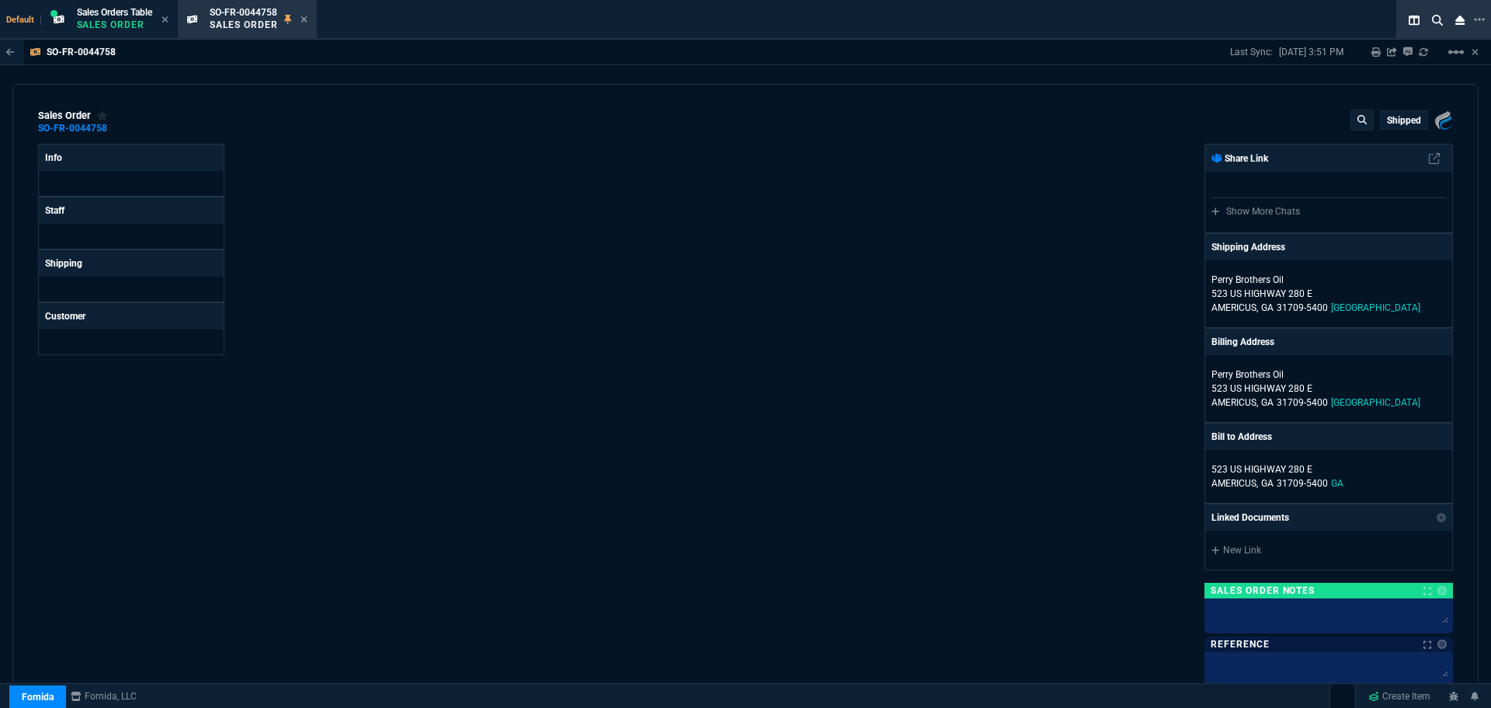
select select "1: BROV"
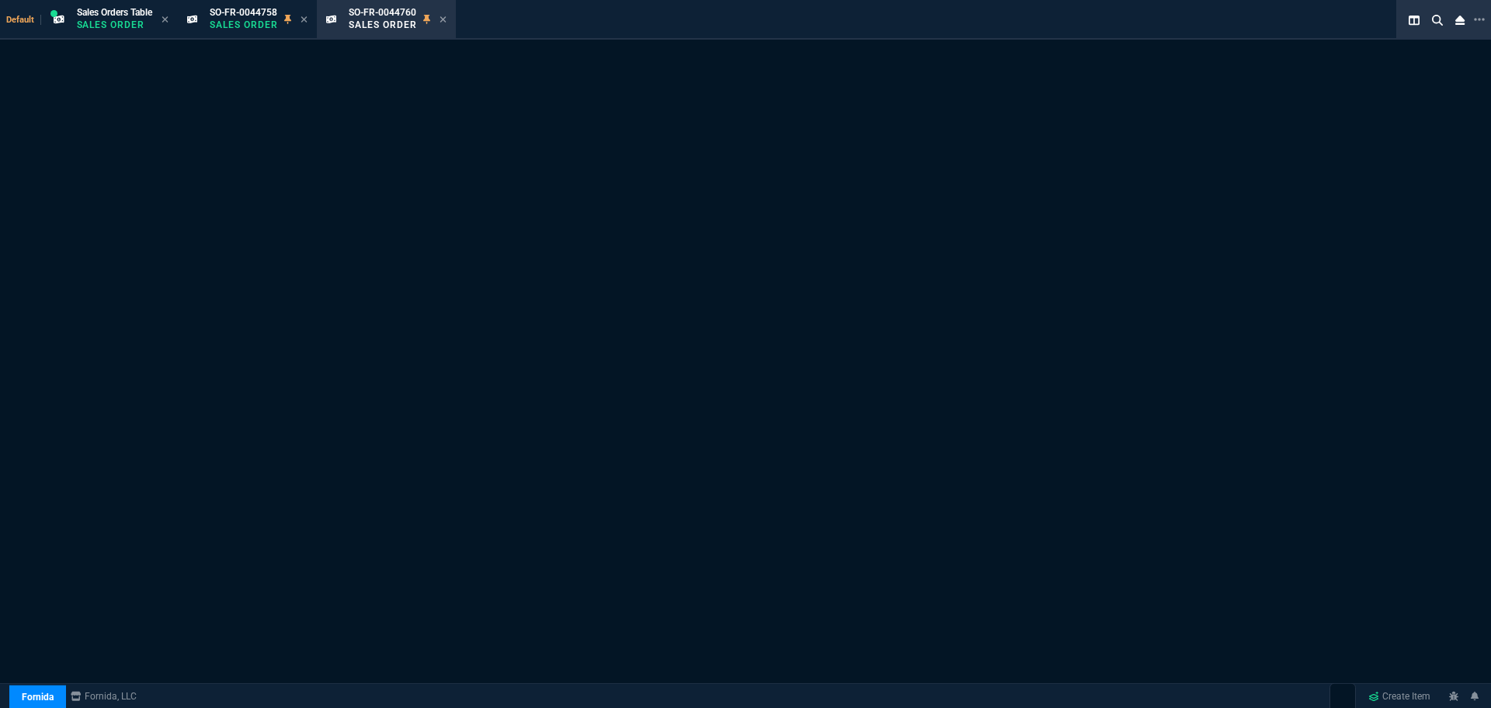
select select "1: BROV"
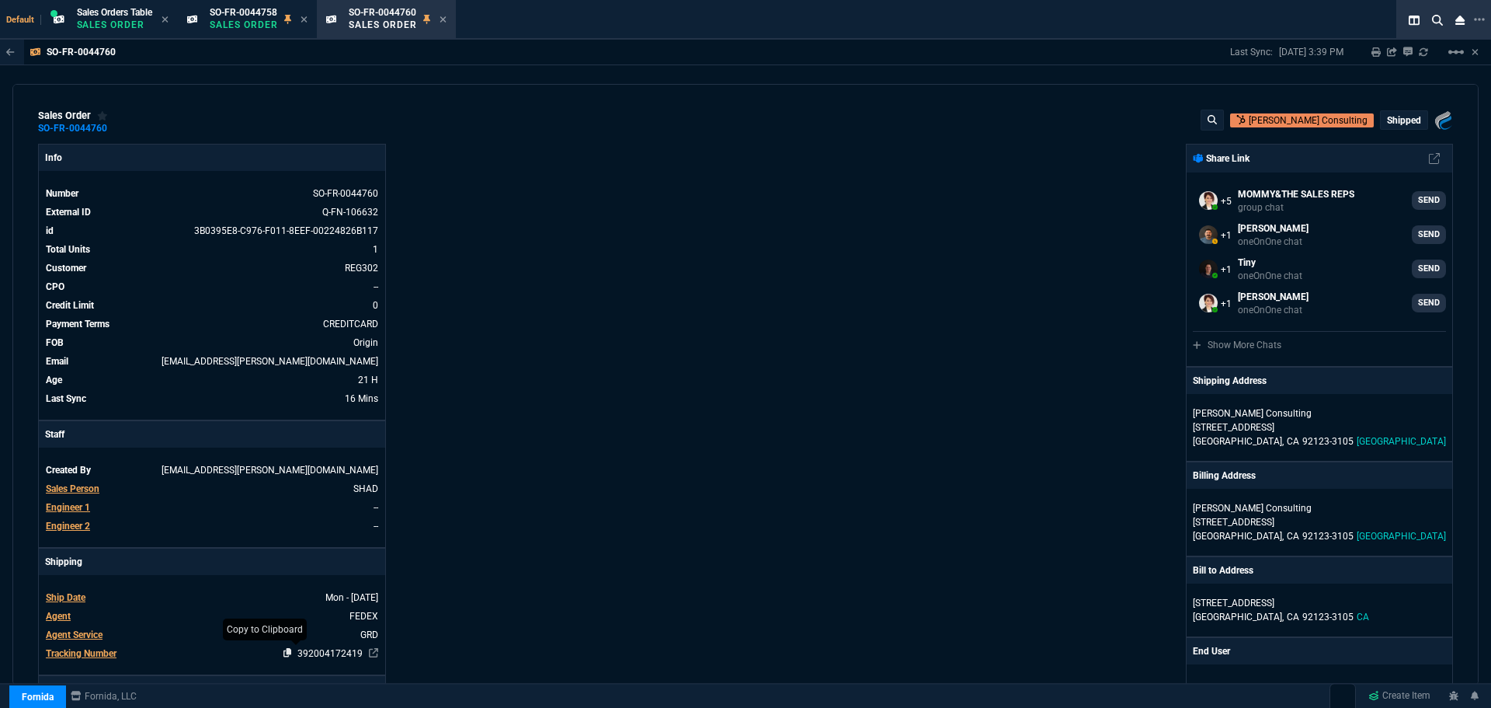
click at [283, 652] on icon at bounding box center [287, 652] width 9 height 9
click at [446, 21] on icon at bounding box center [443, 19] width 7 height 9
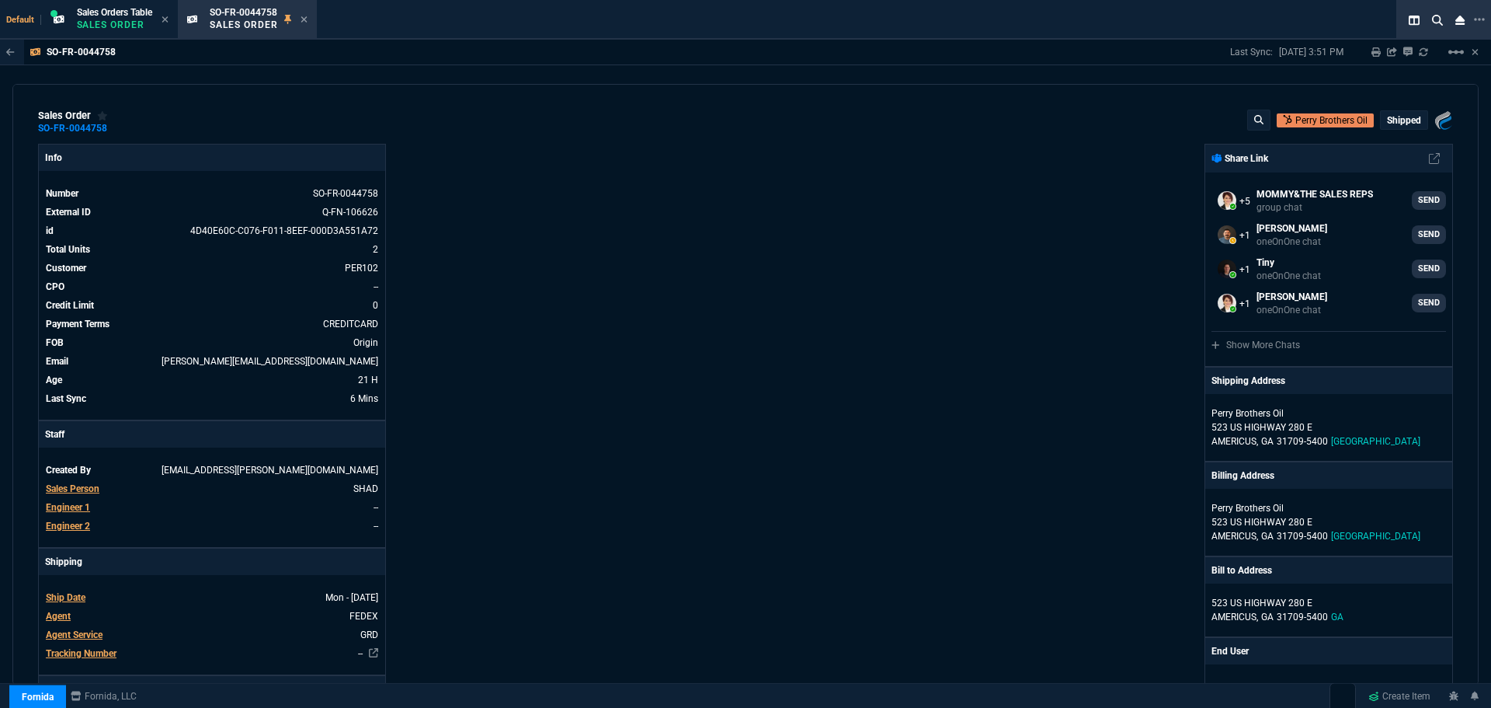
select select "1: BROV"
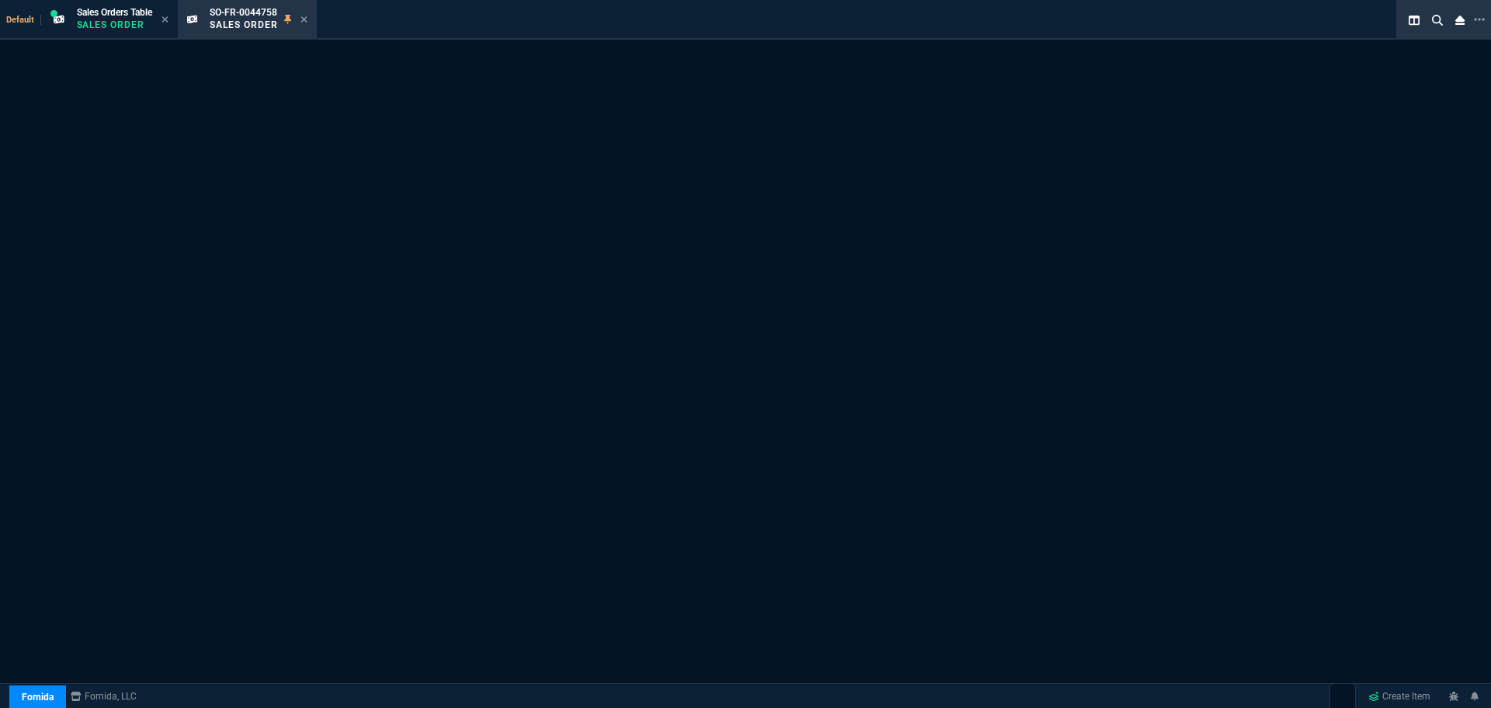
select select "1: BROV"
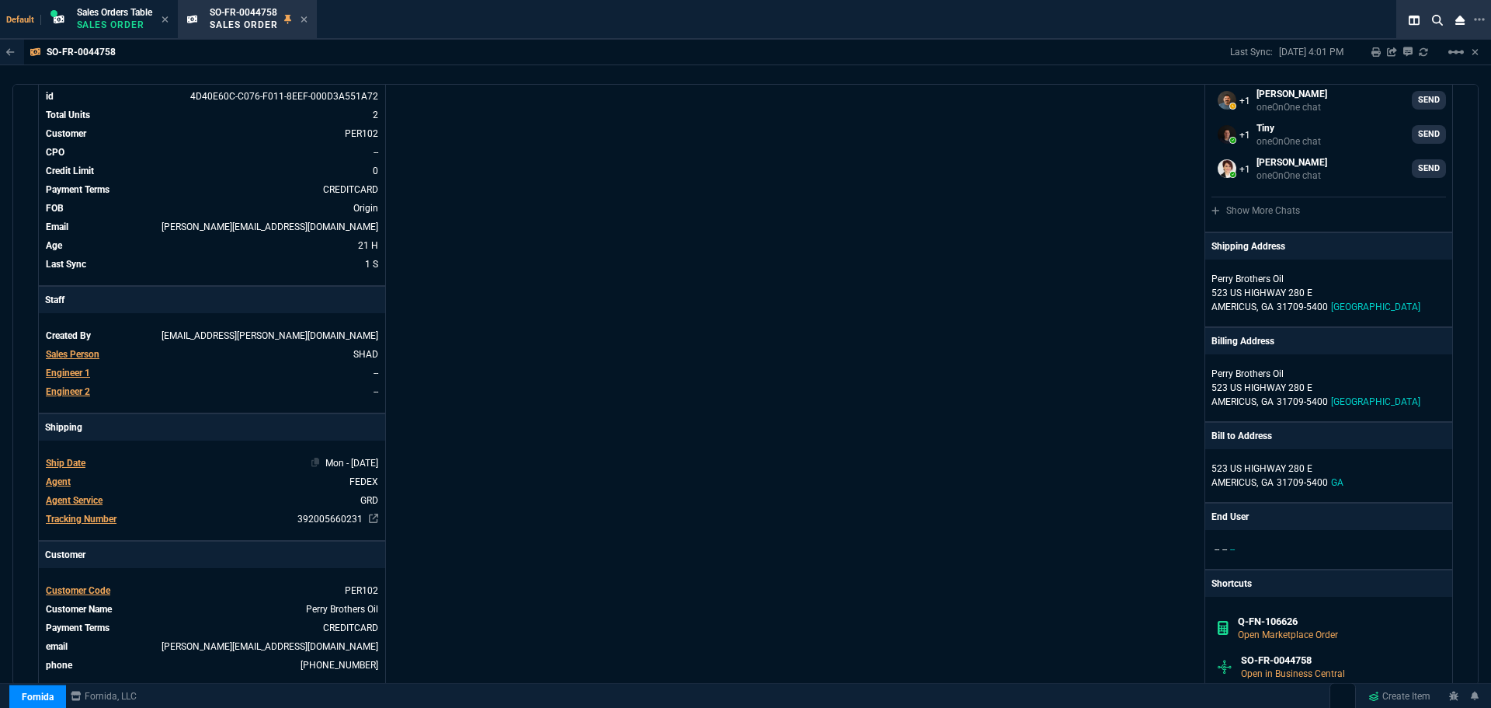
scroll to position [155, 0]
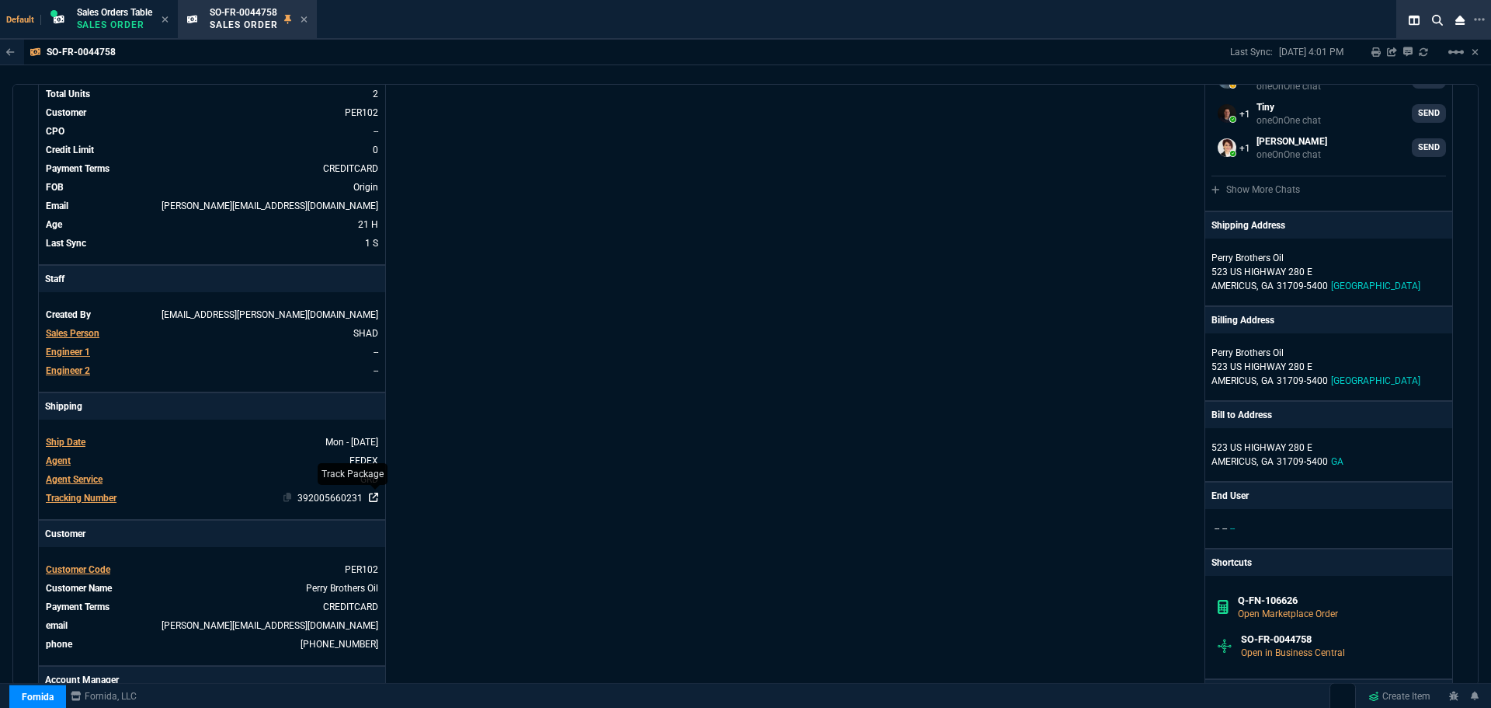
click at [376, 496] on icon at bounding box center [373, 496] width 9 height 9
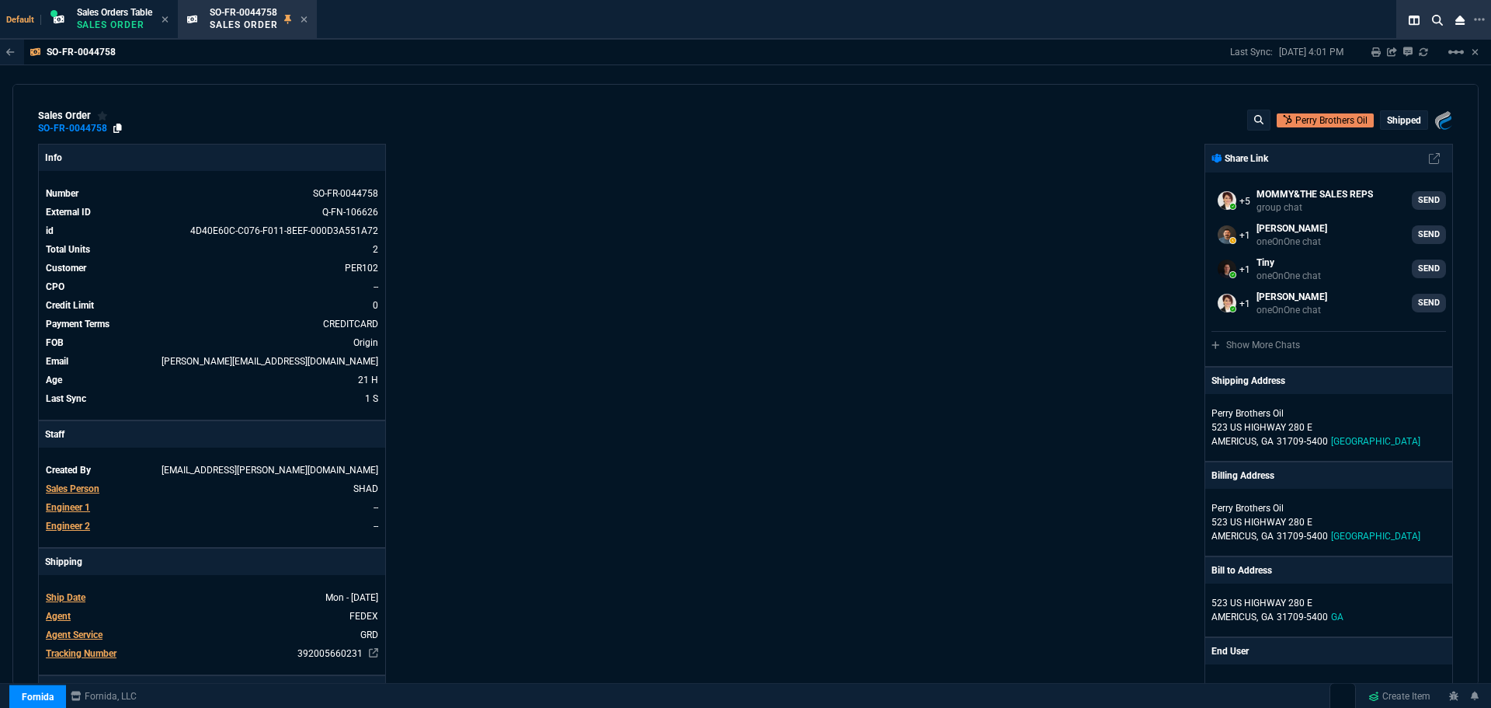
click at [117, 129] on icon at bounding box center [117, 127] width 9 height 9
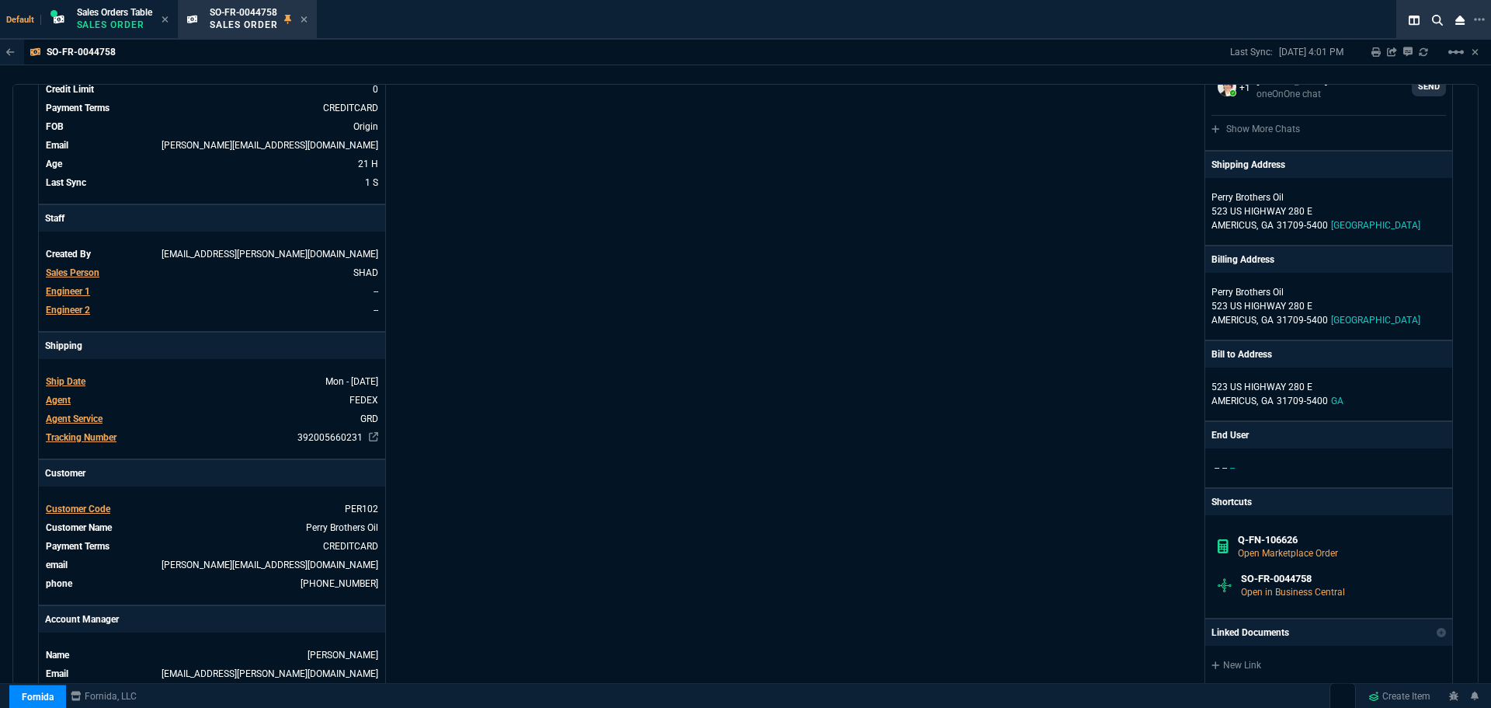
scroll to position [233, 0]
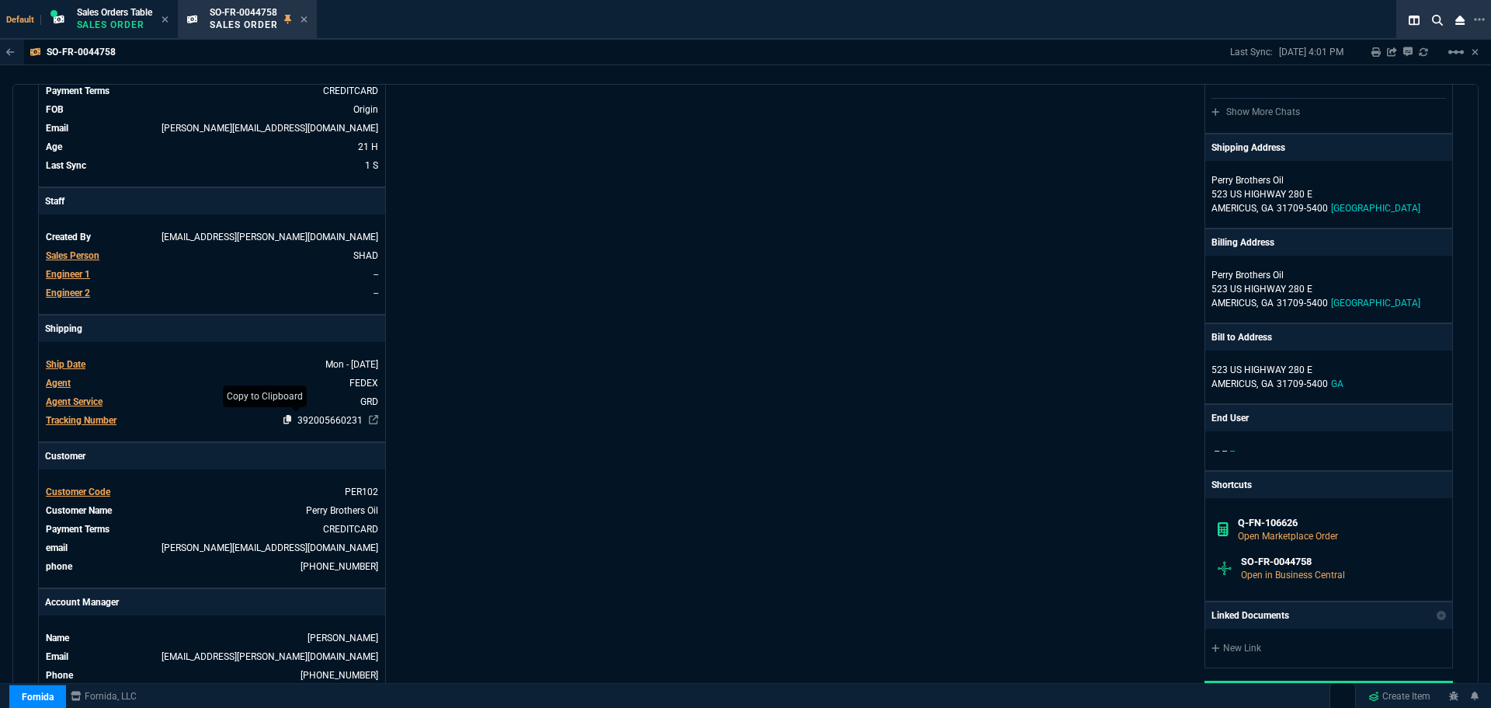
click at [283, 420] on icon at bounding box center [287, 419] width 9 height 9
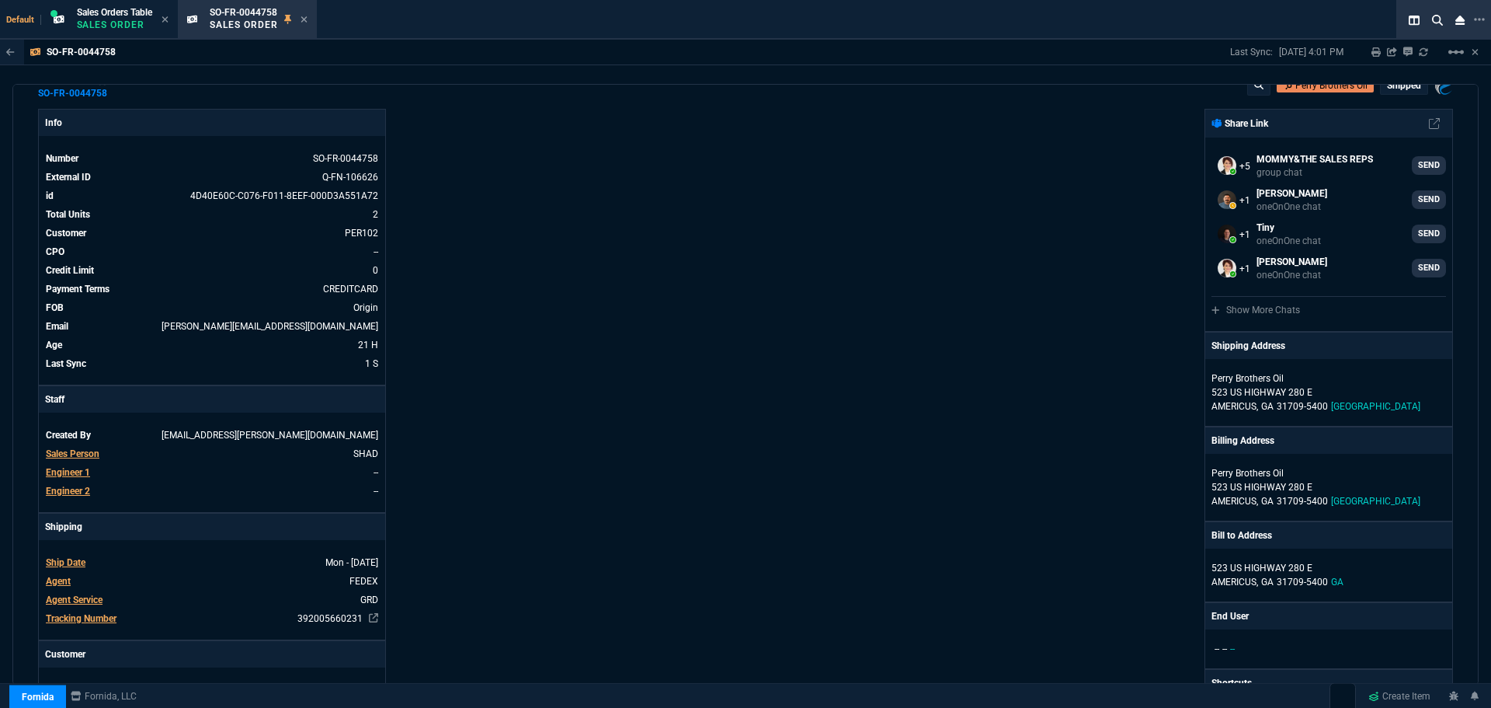
scroll to position [0, 0]
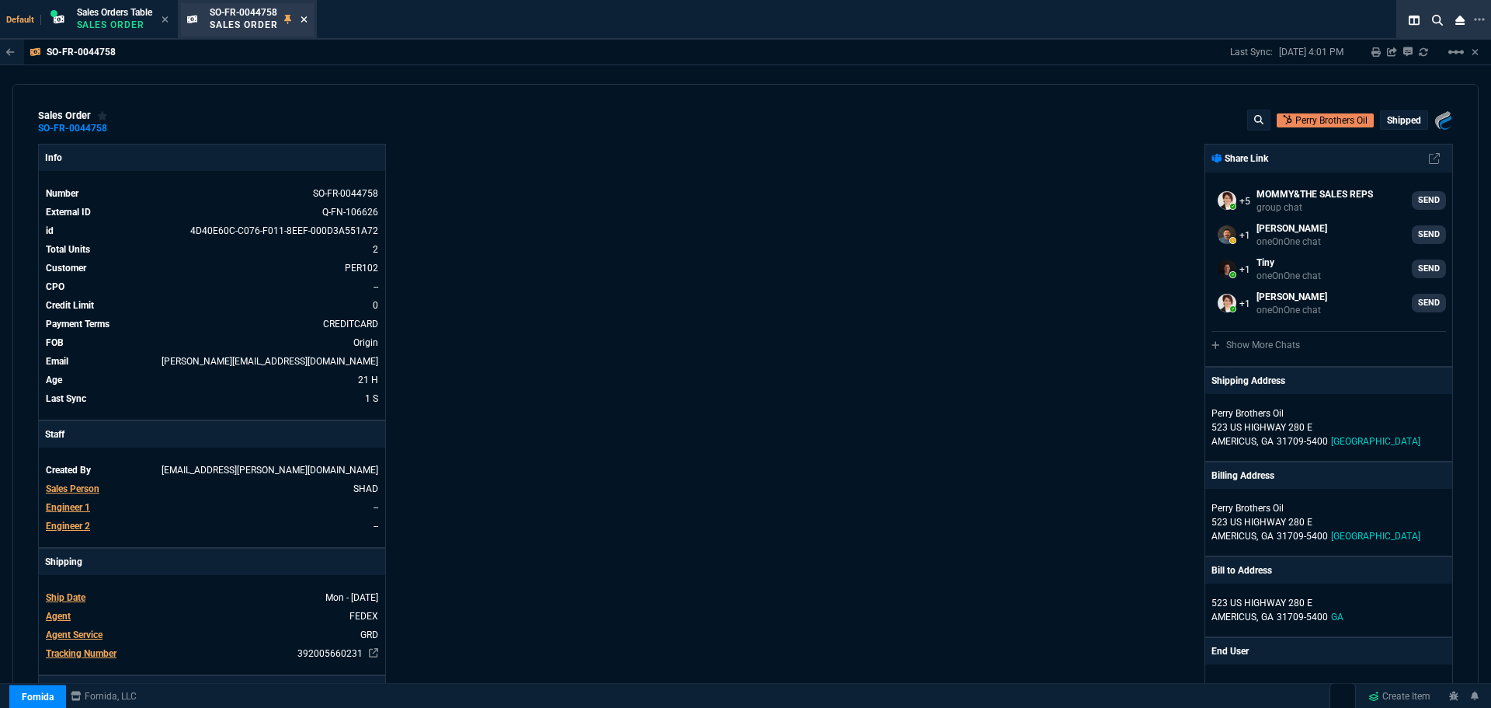
click at [306, 19] on icon at bounding box center [304, 19] width 6 height 6
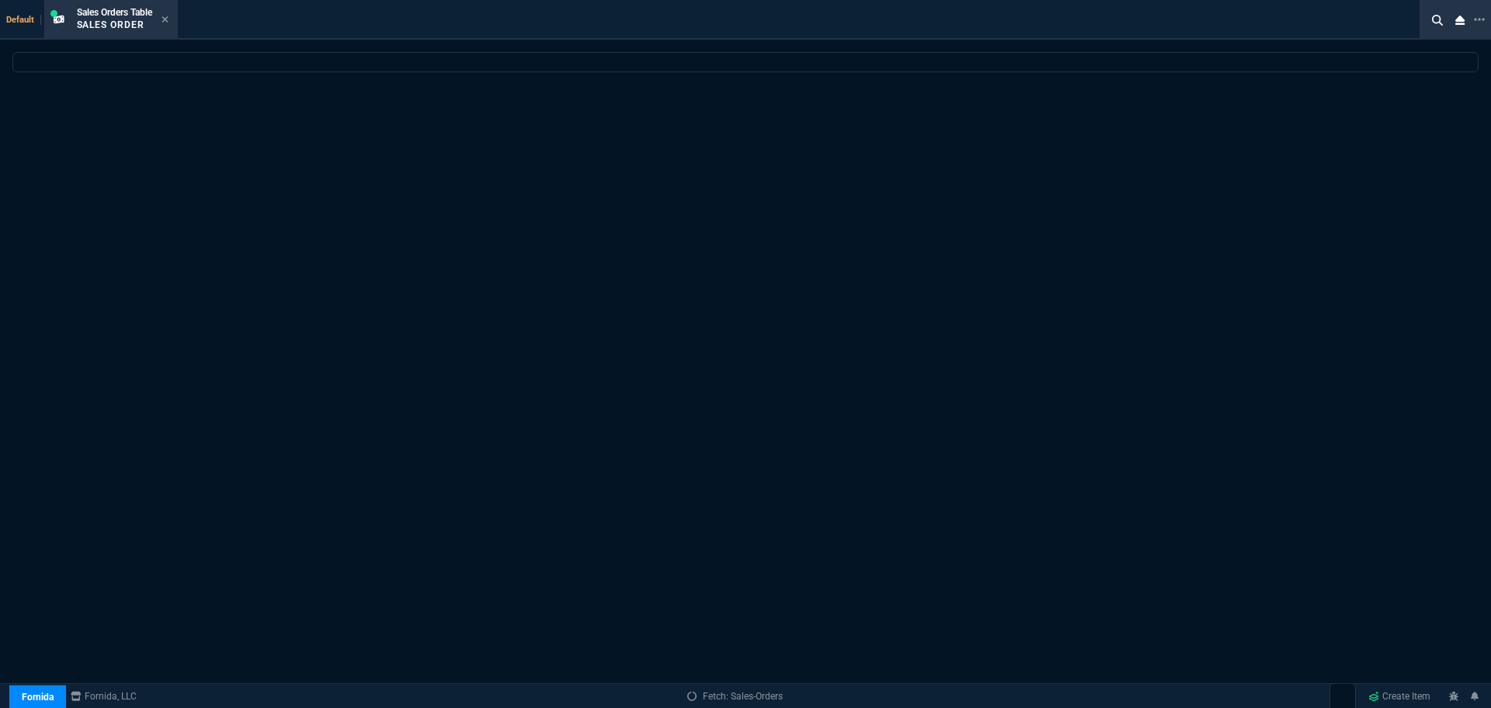
select select
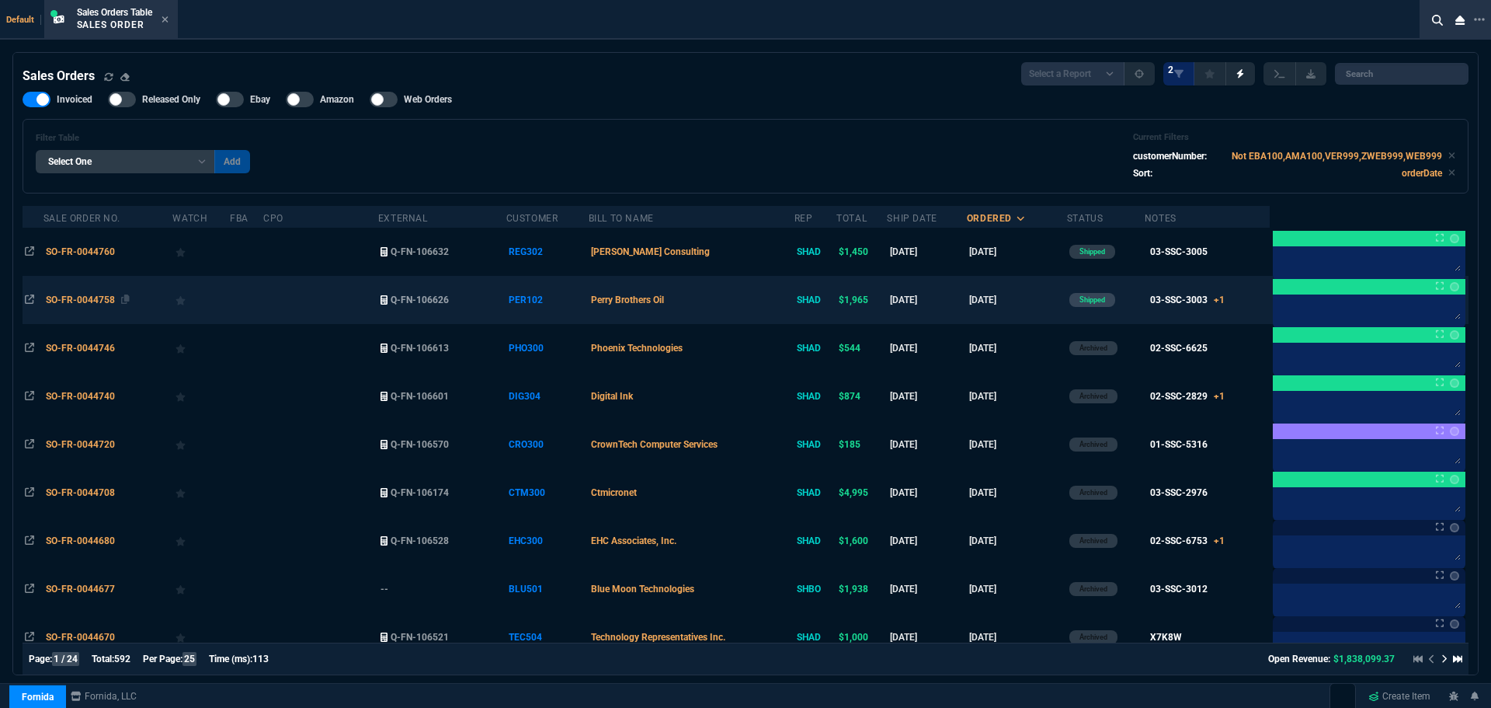
click at [90, 300] on span "SO-FR-0044758" at bounding box center [80, 299] width 69 height 11
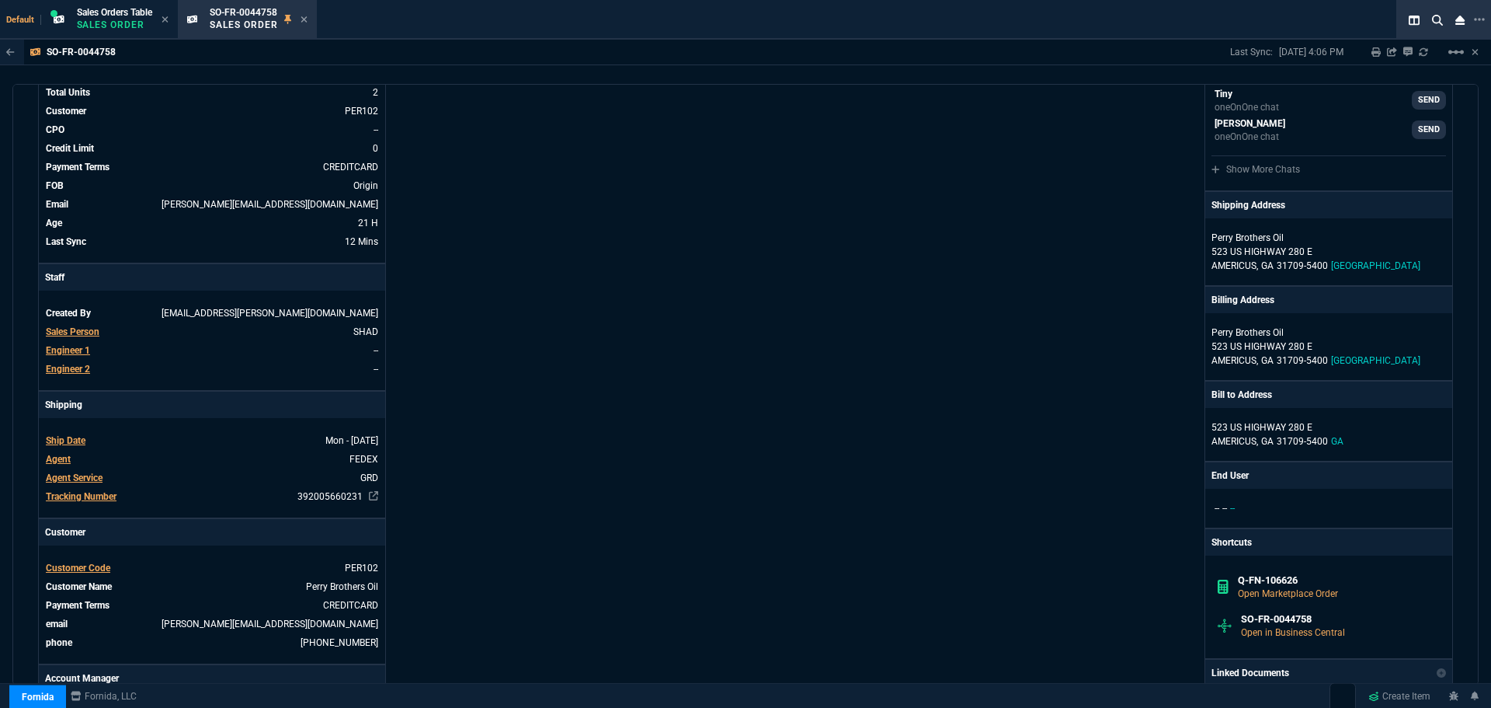
scroll to position [541, 0]
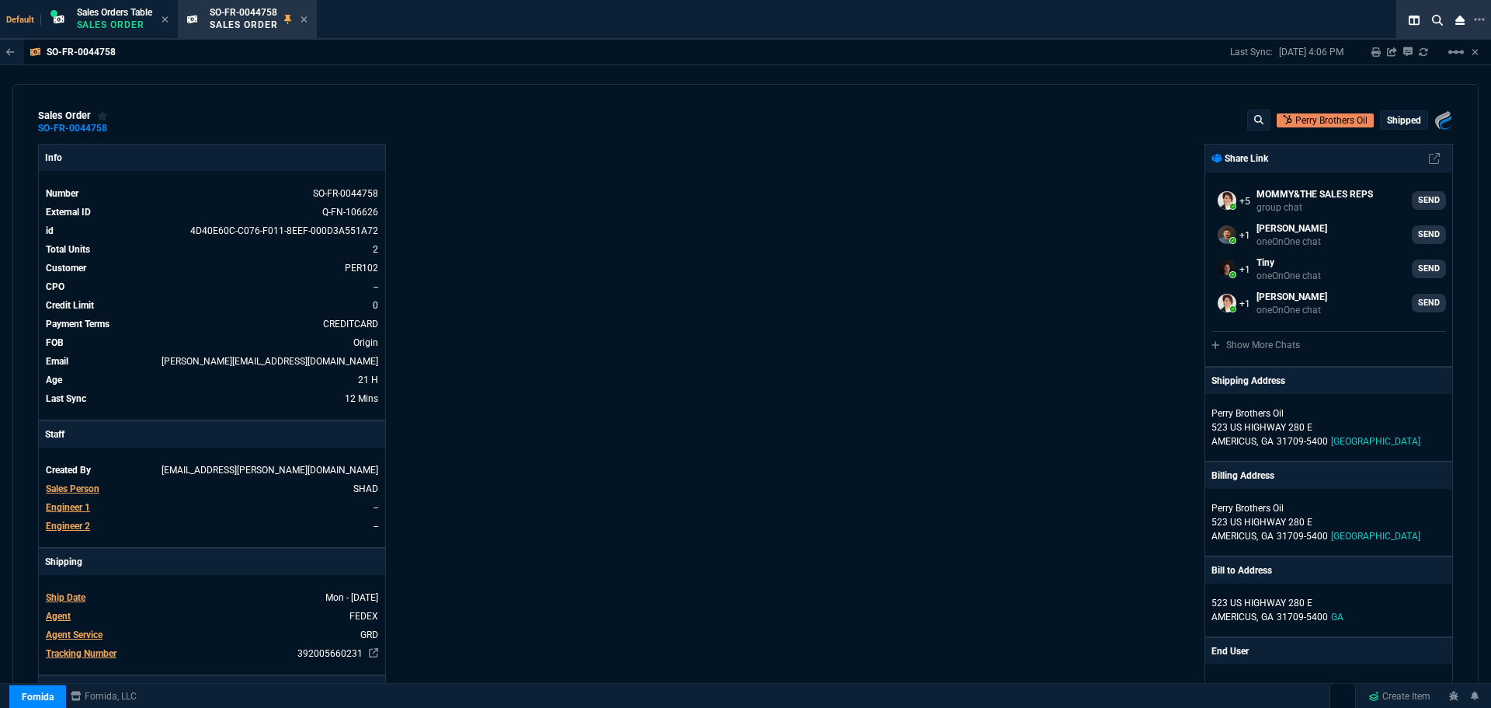
select select "1: BROV"
click at [304, 17] on icon at bounding box center [304, 19] width 6 height 6
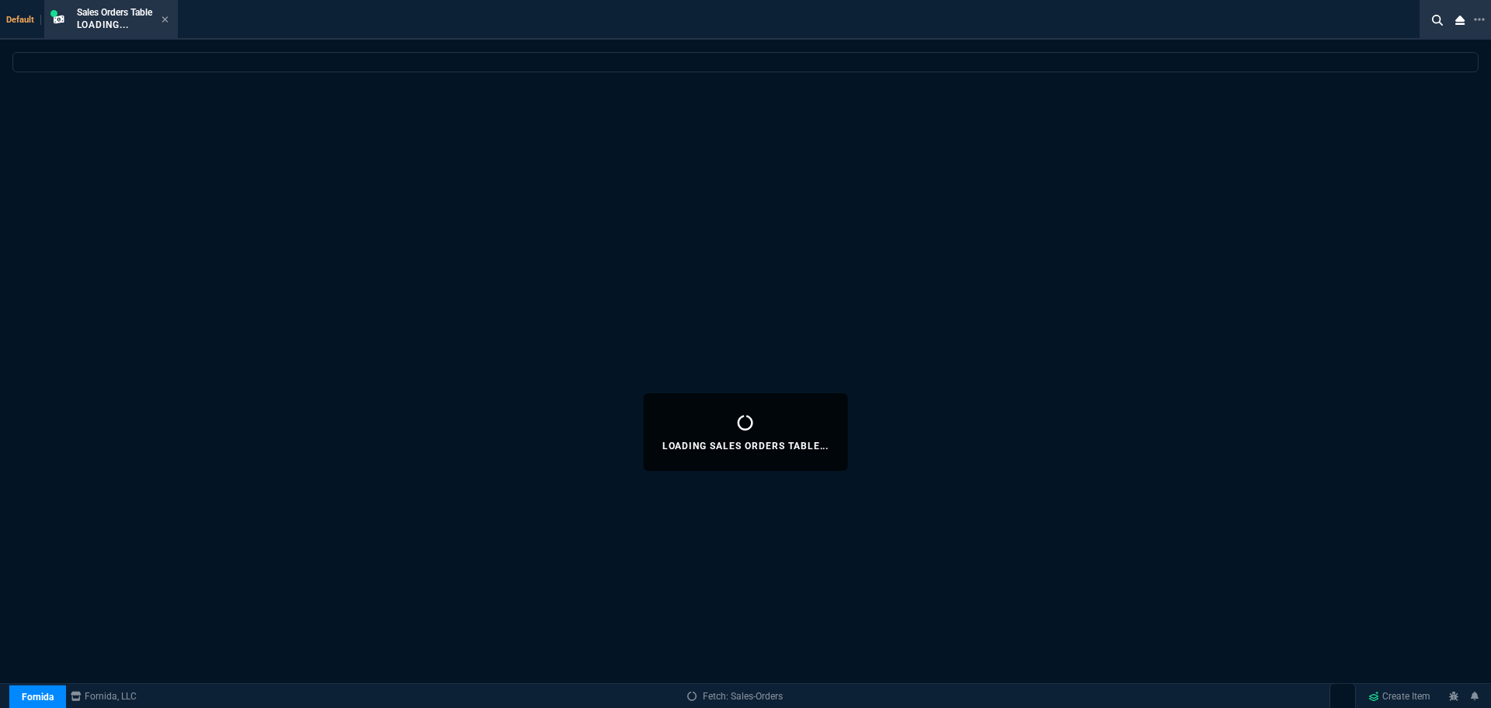
select select
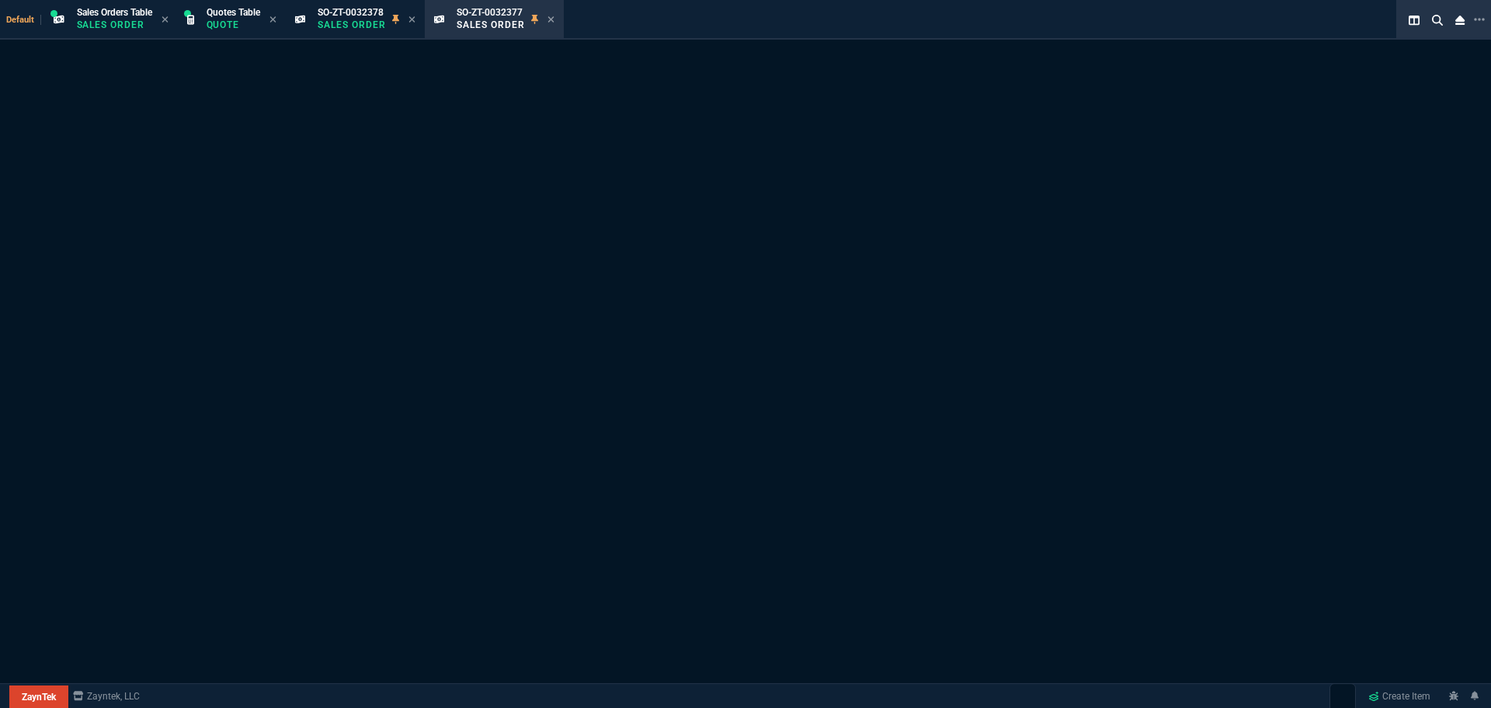
select select "1: BROV"
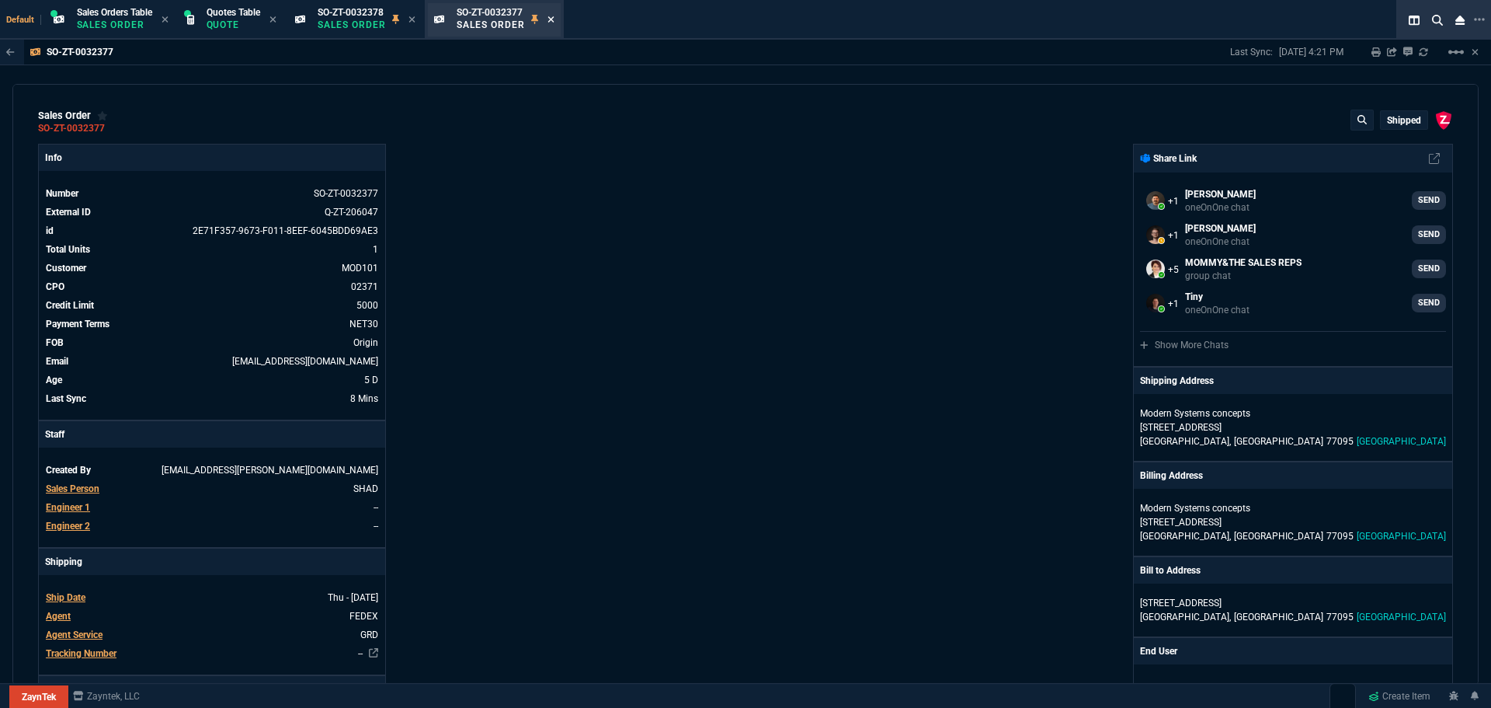
click at [551, 21] on icon at bounding box center [551, 19] width 7 height 9
type textarea "Switches are renewed from HP comes with limited lifetime warranty"
click at [414, 23] on icon at bounding box center [412, 19] width 7 height 9
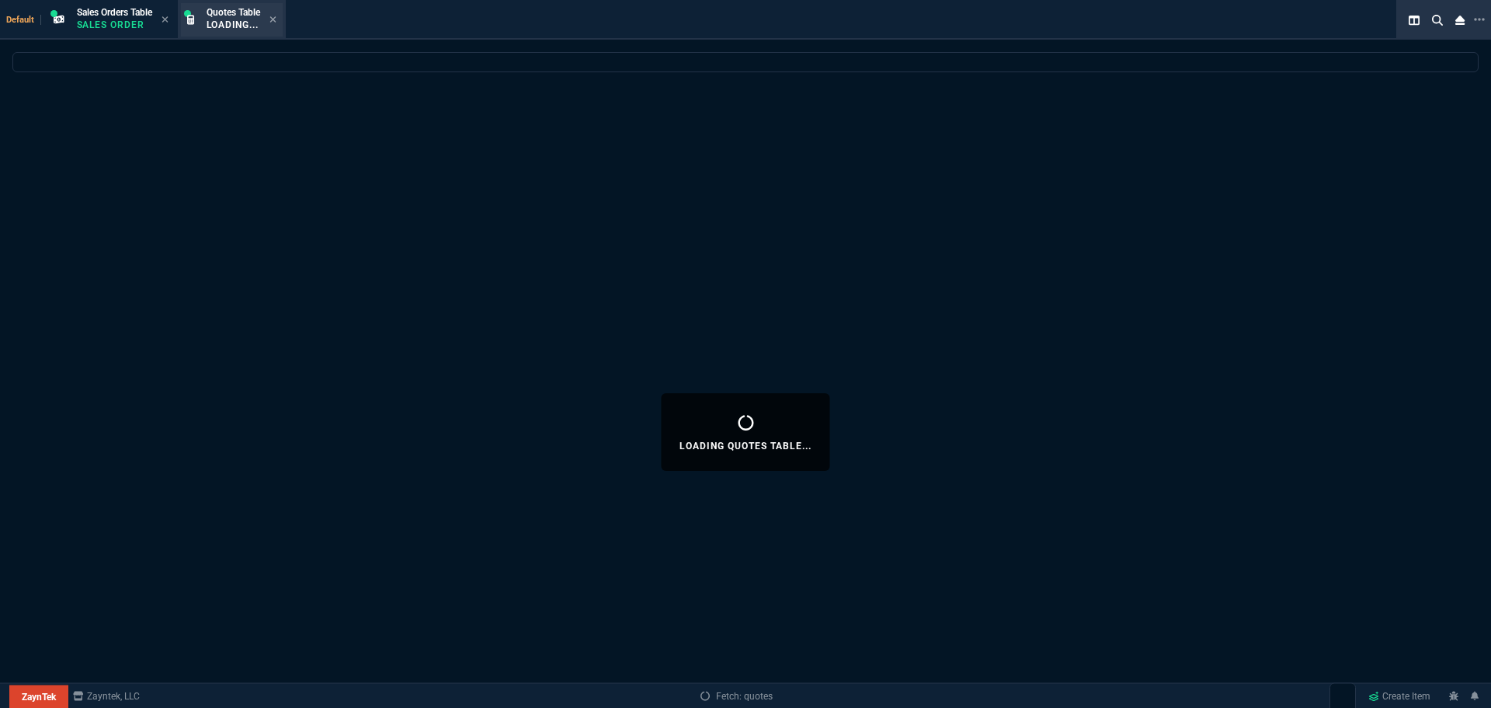
select select
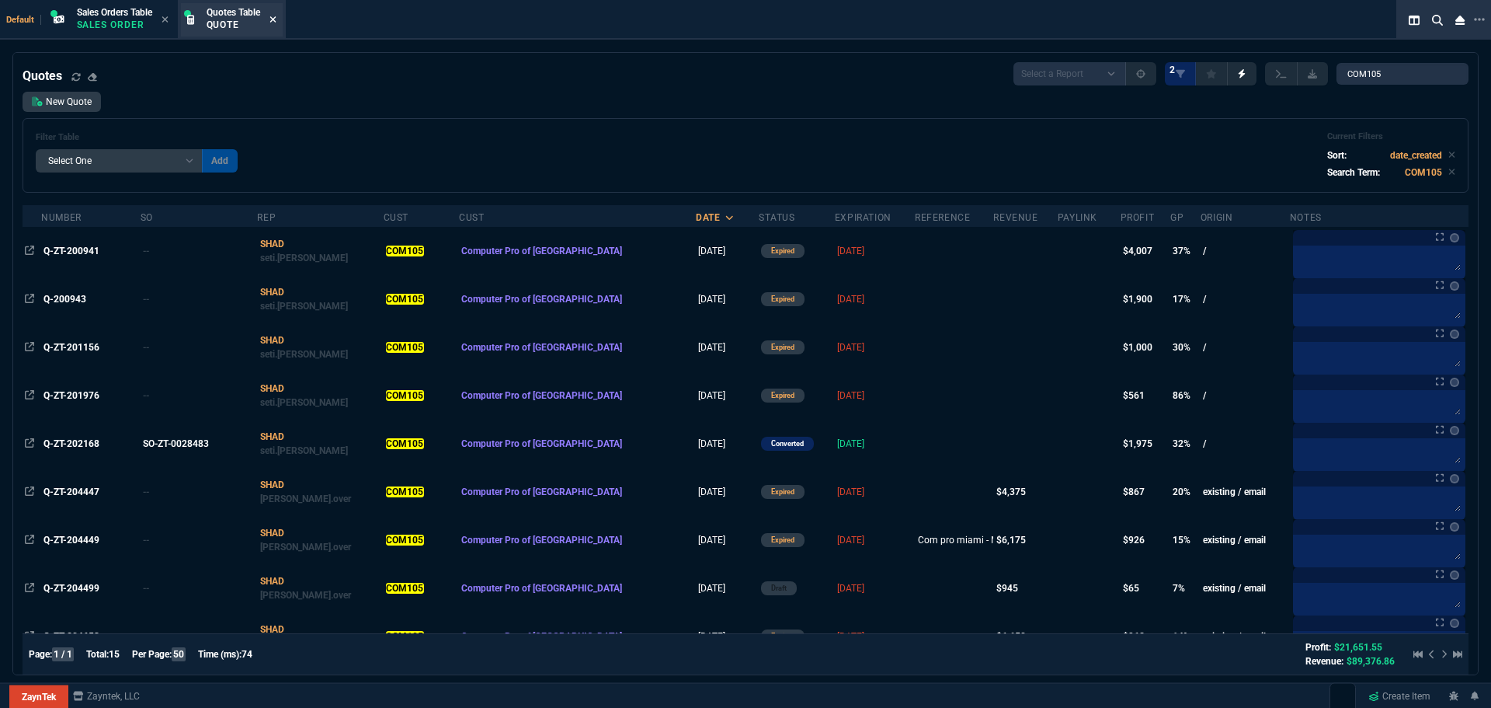
click at [276, 16] on icon at bounding box center [273, 19] width 7 height 9
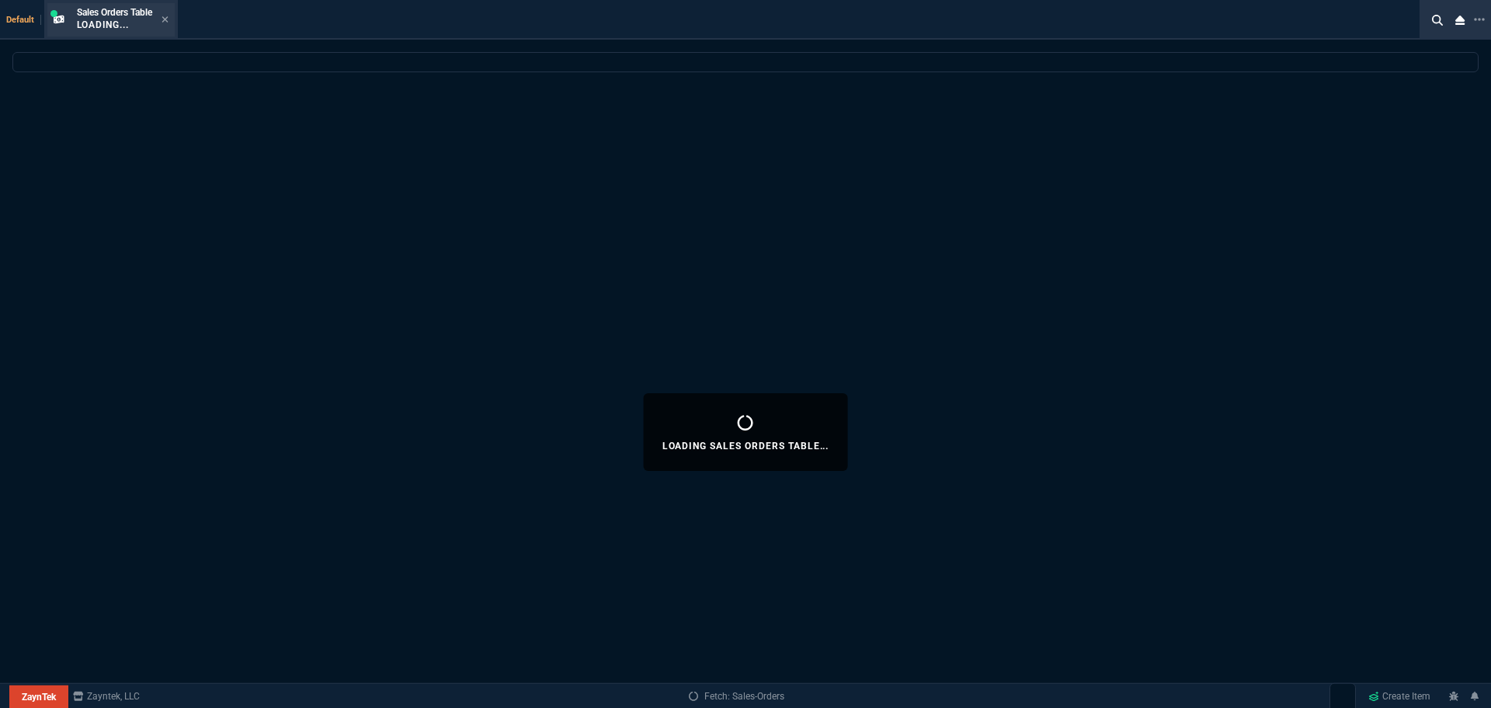
select select
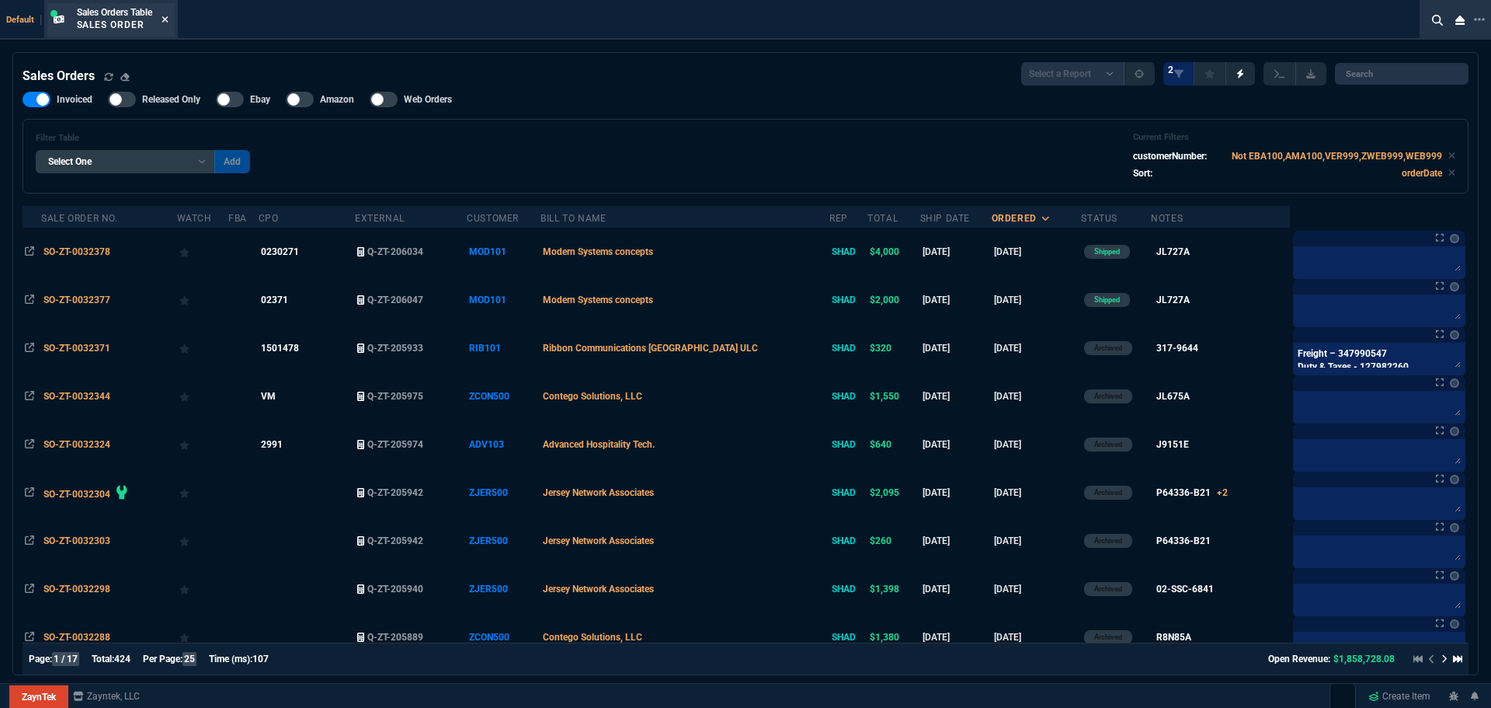
click at [168, 18] on icon at bounding box center [165, 19] width 6 height 6
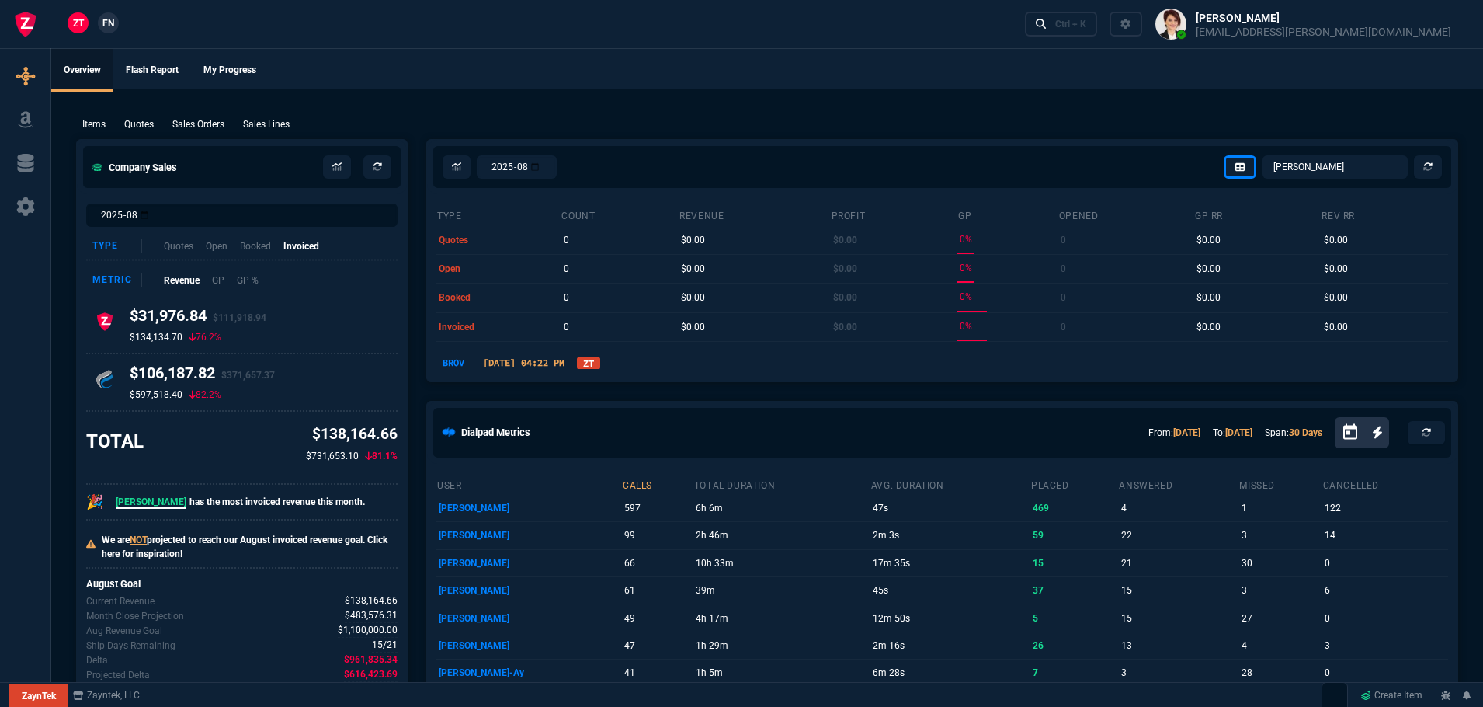
select select "1: BROV"
